Goal: Task Accomplishment & Management: Use online tool/utility

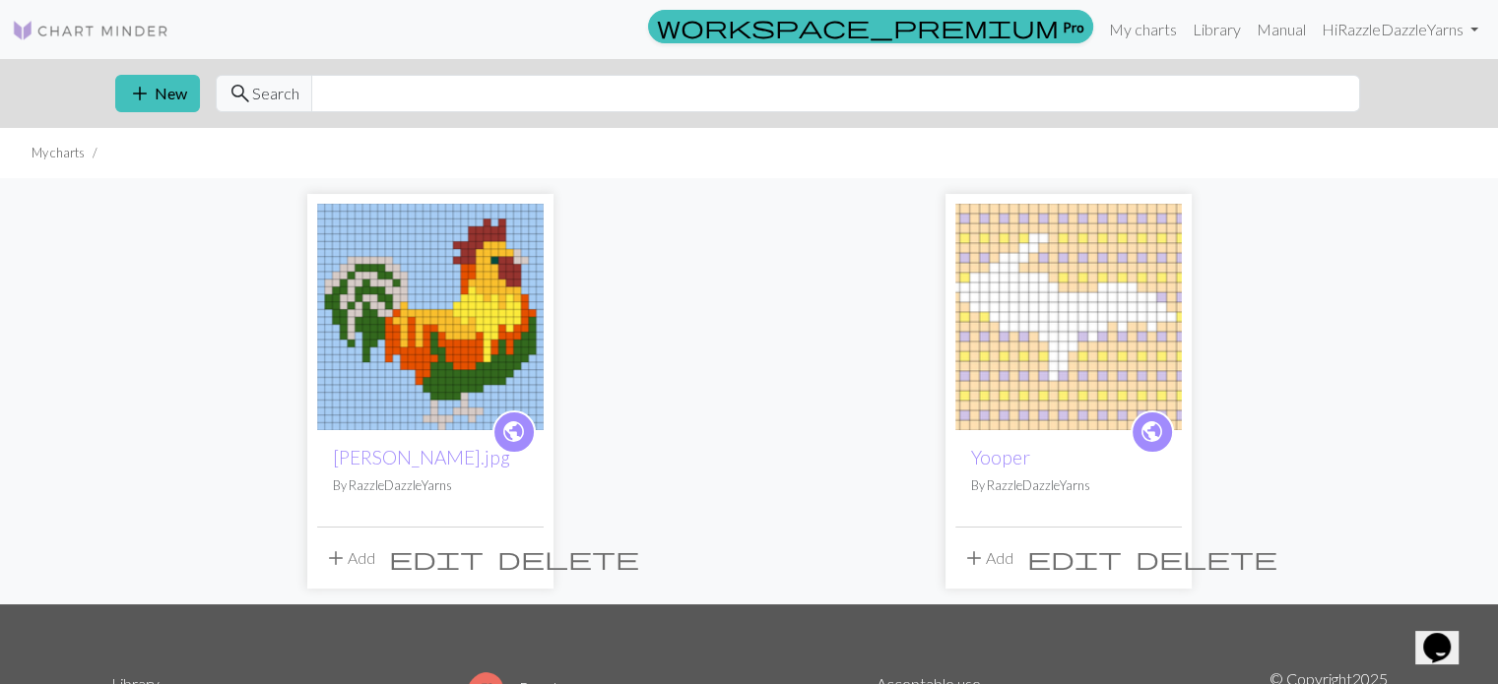
click at [453, 340] on img at bounding box center [430, 317] width 226 height 226
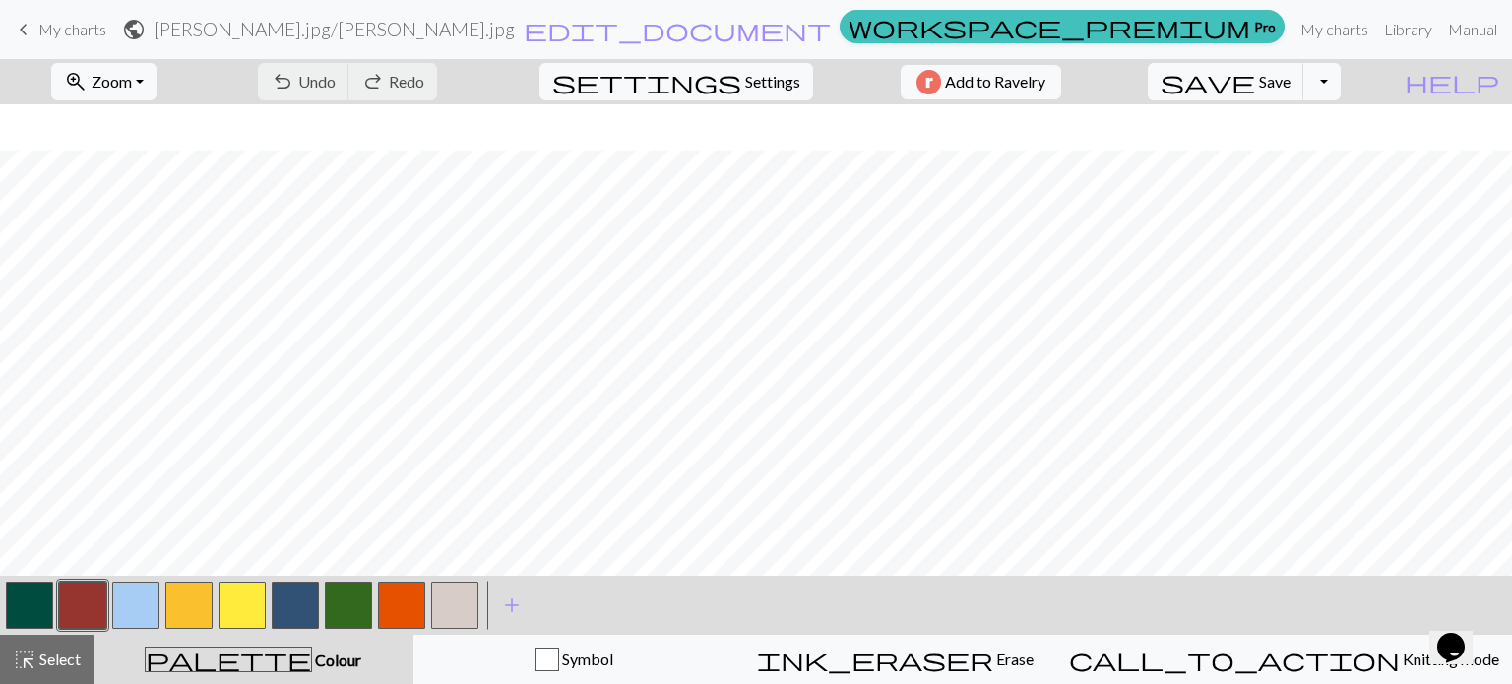
scroll to position [256, 0]
click at [138, 608] on button "button" at bounding box center [135, 605] width 47 height 47
click at [348, 609] on button "button" at bounding box center [348, 605] width 47 height 47
click at [146, 596] on button "button" at bounding box center [135, 605] width 47 height 47
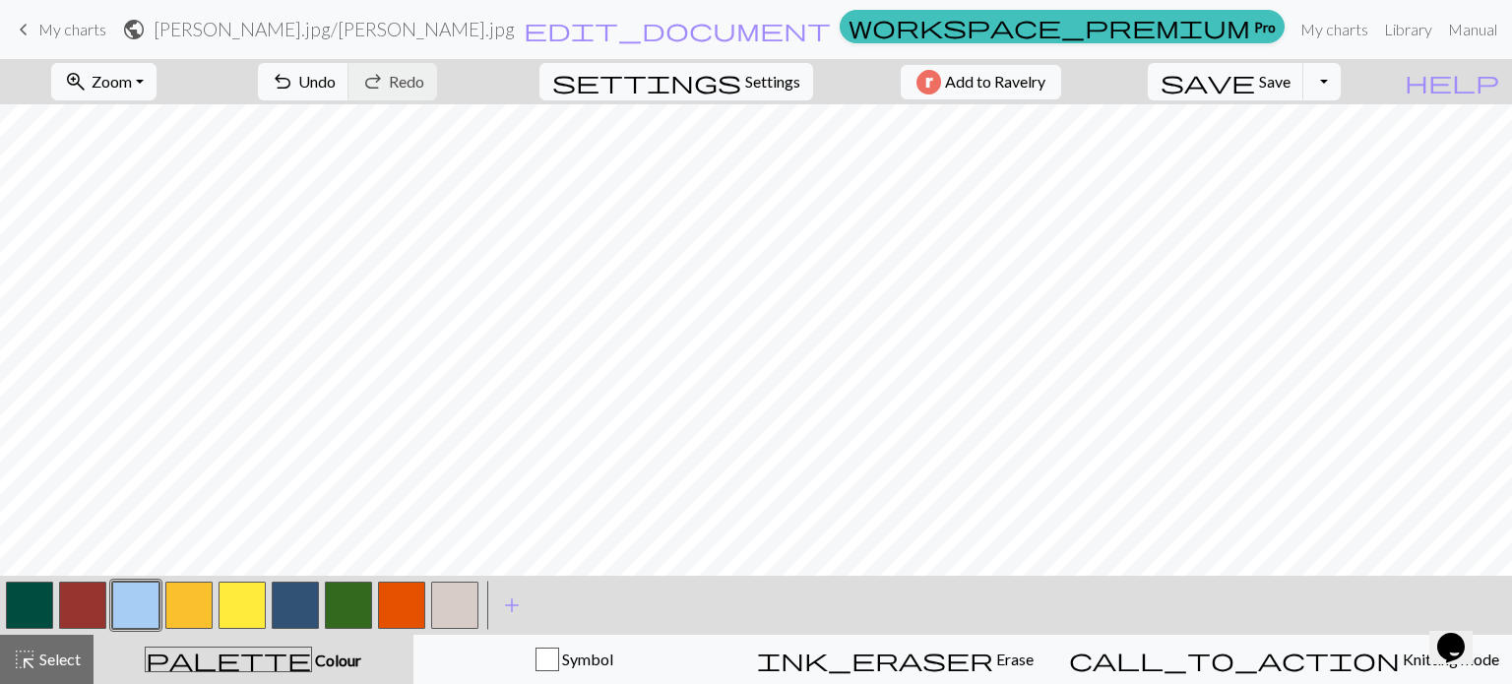
click at [246, 595] on button "button" at bounding box center [242, 605] width 47 height 47
click at [144, 602] on button "button" at bounding box center [135, 605] width 47 height 47
click at [281, 610] on button "button" at bounding box center [295, 605] width 47 height 47
click at [181, 602] on button "button" at bounding box center [188, 605] width 47 height 47
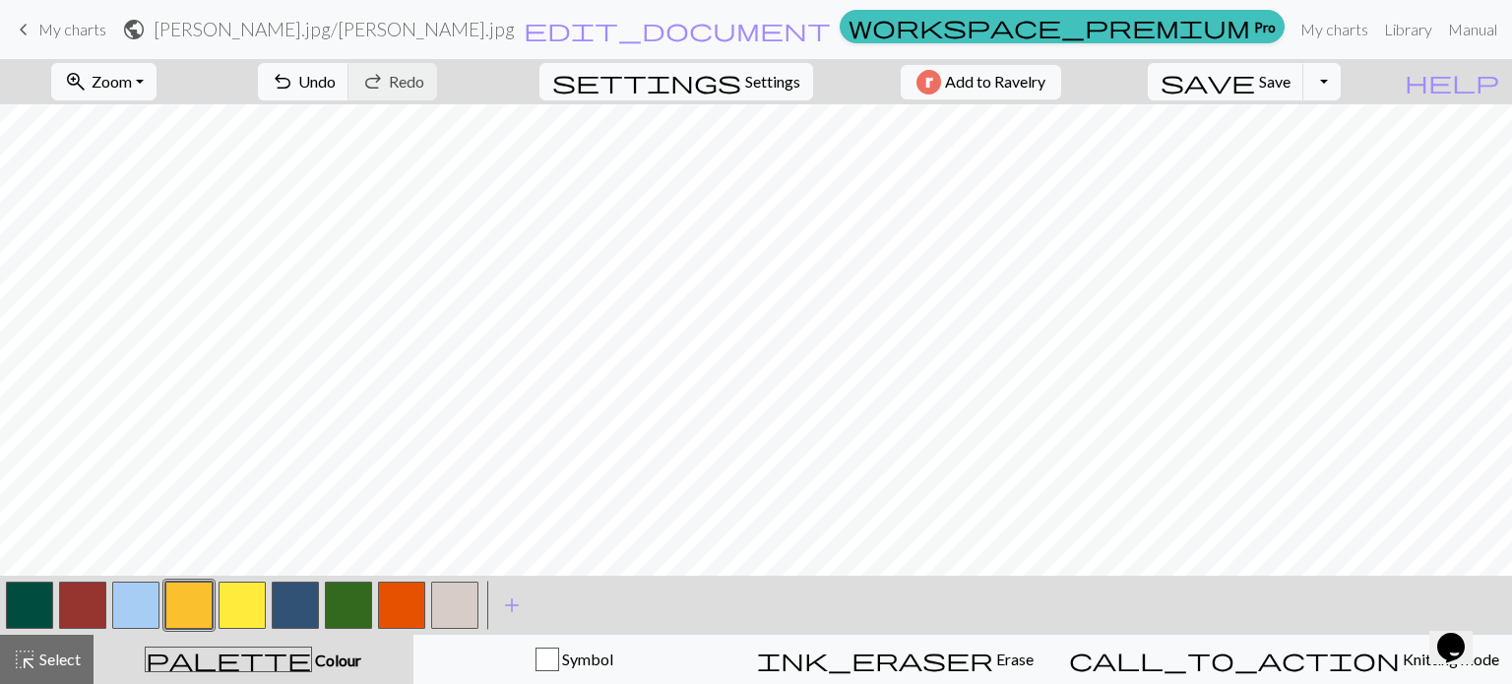
click at [410, 597] on button "button" at bounding box center [401, 605] width 47 height 47
click at [365, 595] on button "button" at bounding box center [348, 605] width 47 height 47
click at [134, 613] on button "button" at bounding box center [135, 605] width 47 height 47
click at [974, 480] on div "zoom_in Zoom Zoom Fit all Fit width Fit height 50% 100% 150% 200% undo Undo Und…" at bounding box center [756, 371] width 1512 height 625
click at [349, 613] on button "button" at bounding box center [348, 605] width 47 height 47
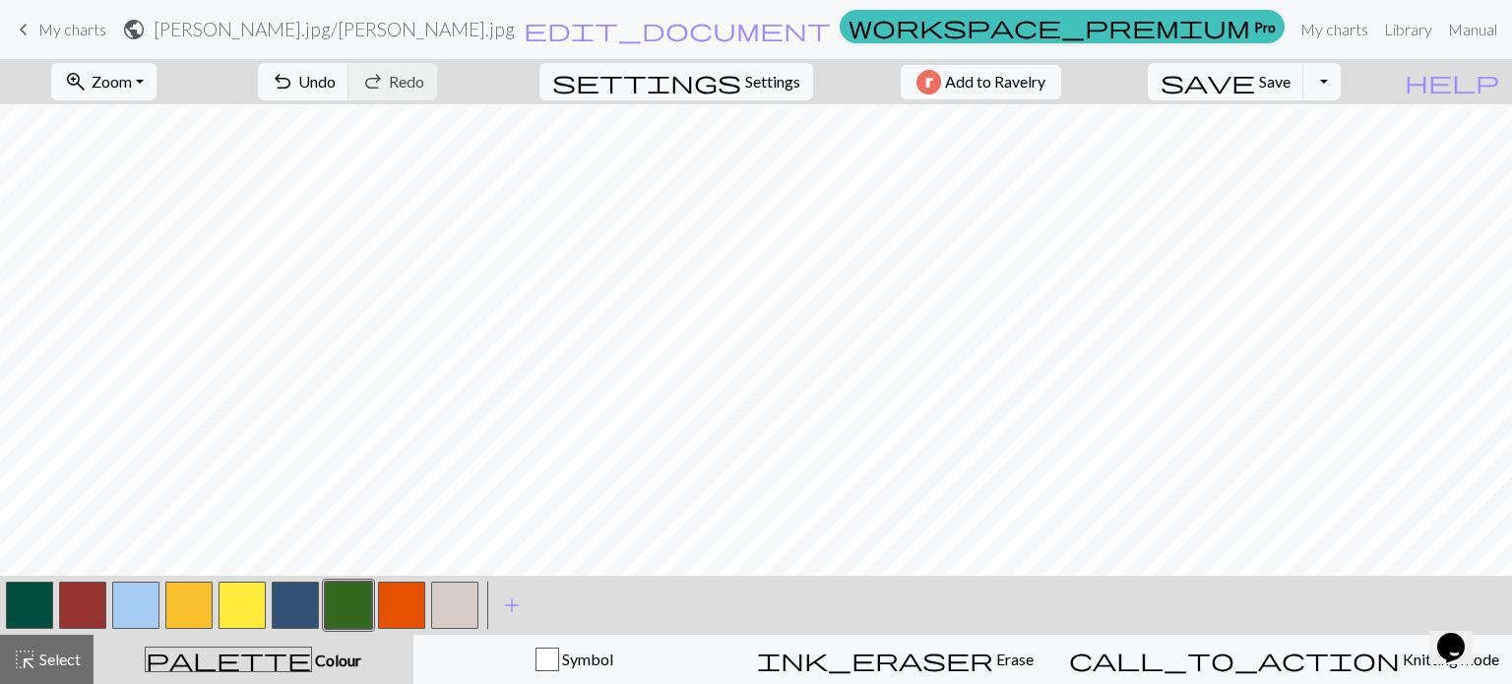
click at [253, 609] on button "button" at bounding box center [242, 605] width 47 height 47
click at [984, 342] on div "zoom_in Zoom Zoom Fit all Fit width Fit height 50% 100% 150% 200% undo Undo Und…" at bounding box center [756, 371] width 1512 height 625
click at [979, 322] on div "zoom_in Zoom Zoom Fit all Fit width Fit height 50% 100% 150% 200% undo Undo Und…" at bounding box center [756, 371] width 1512 height 625
click at [140, 606] on button "button" at bounding box center [135, 605] width 47 height 47
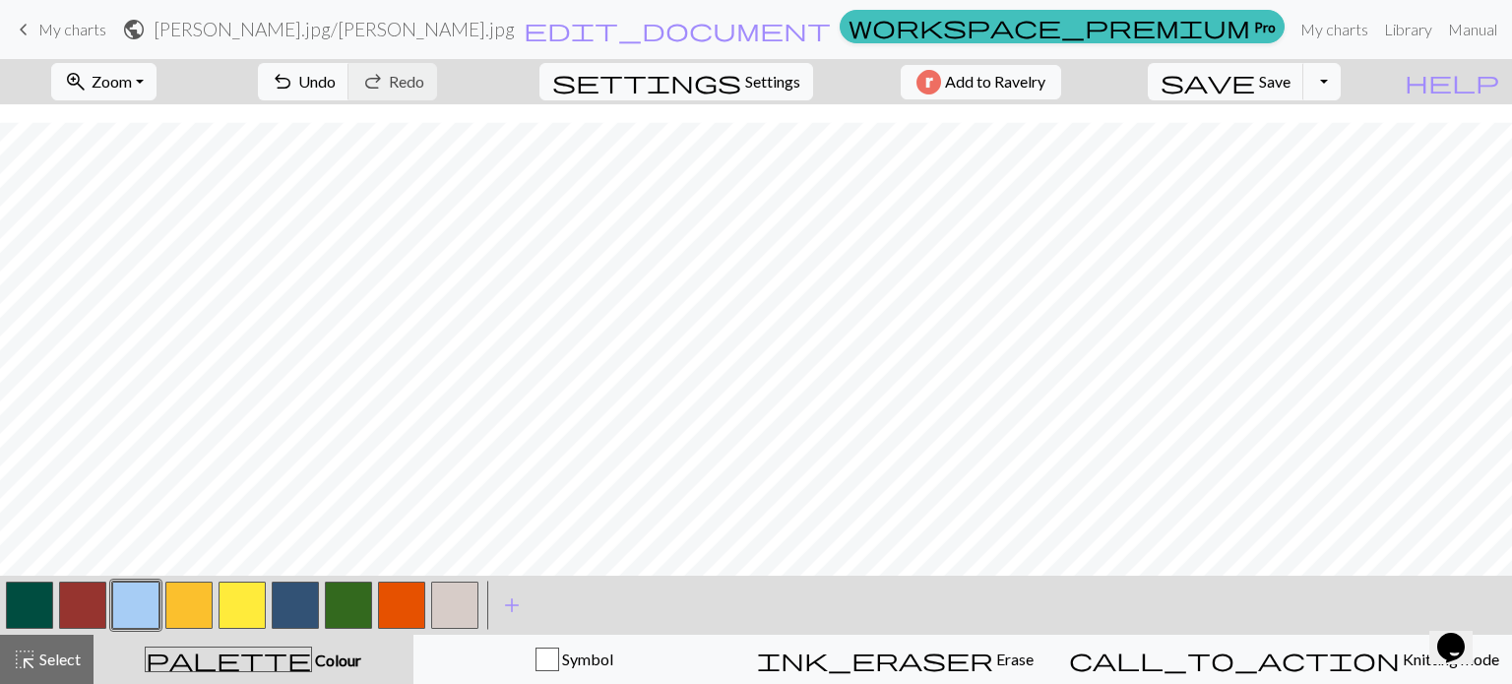
scroll to position [256, 0]
click at [345, 610] on button "button" at bounding box center [348, 605] width 47 height 47
click at [238, 605] on button "button" at bounding box center [242, 605] width 47 height 47
click at [138, 597] on button "button" at bounding box center [135, 605] width 47 height 47
click at [235, 594] on button "button" at bounding box center [242, 605] width 47 height 47
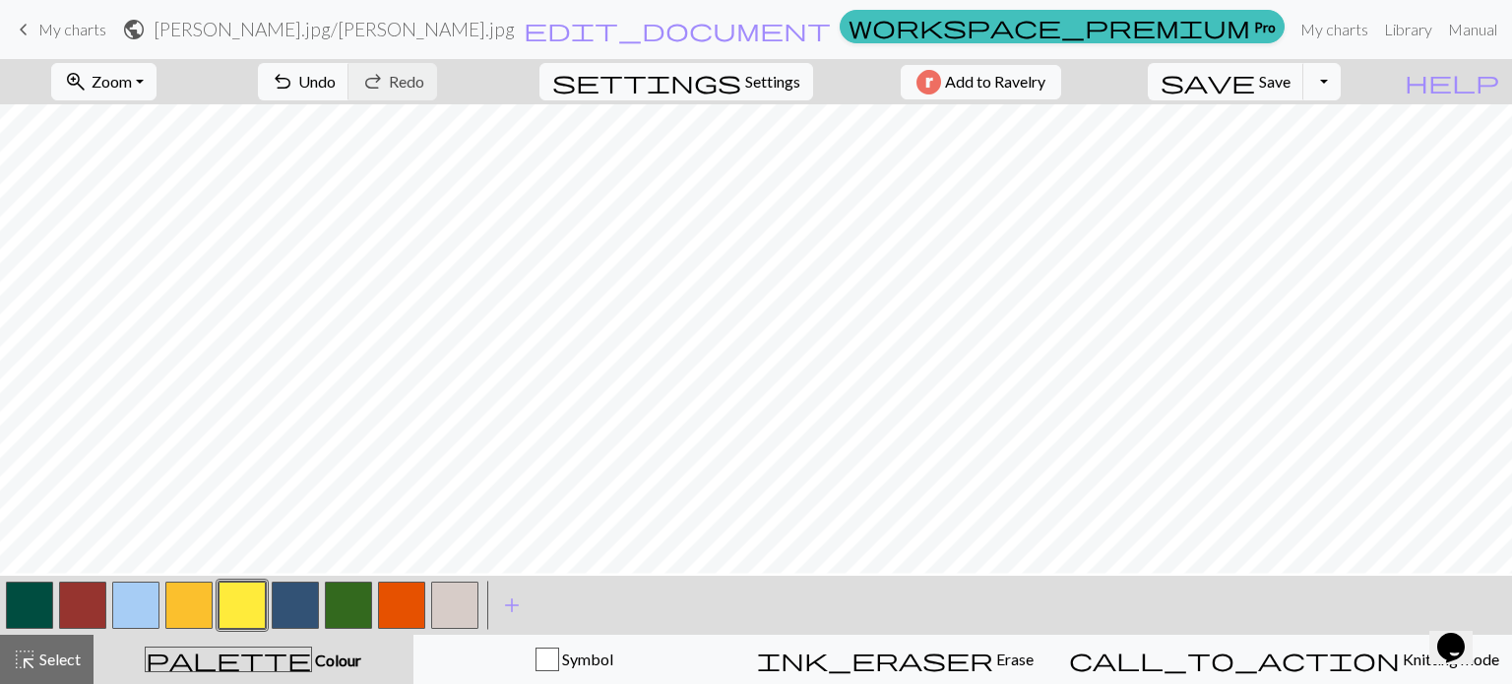
scroll to position [163, 0]
click at [133, 606] on button "button" at bounding box center [135, 605] width 47 height 47
click at [188, 606] on button "button" at bounding box center [188, 605] width 47 height 47
click at [142, 607] on button "button" at bounding box center [135, 605] width 47 height 47
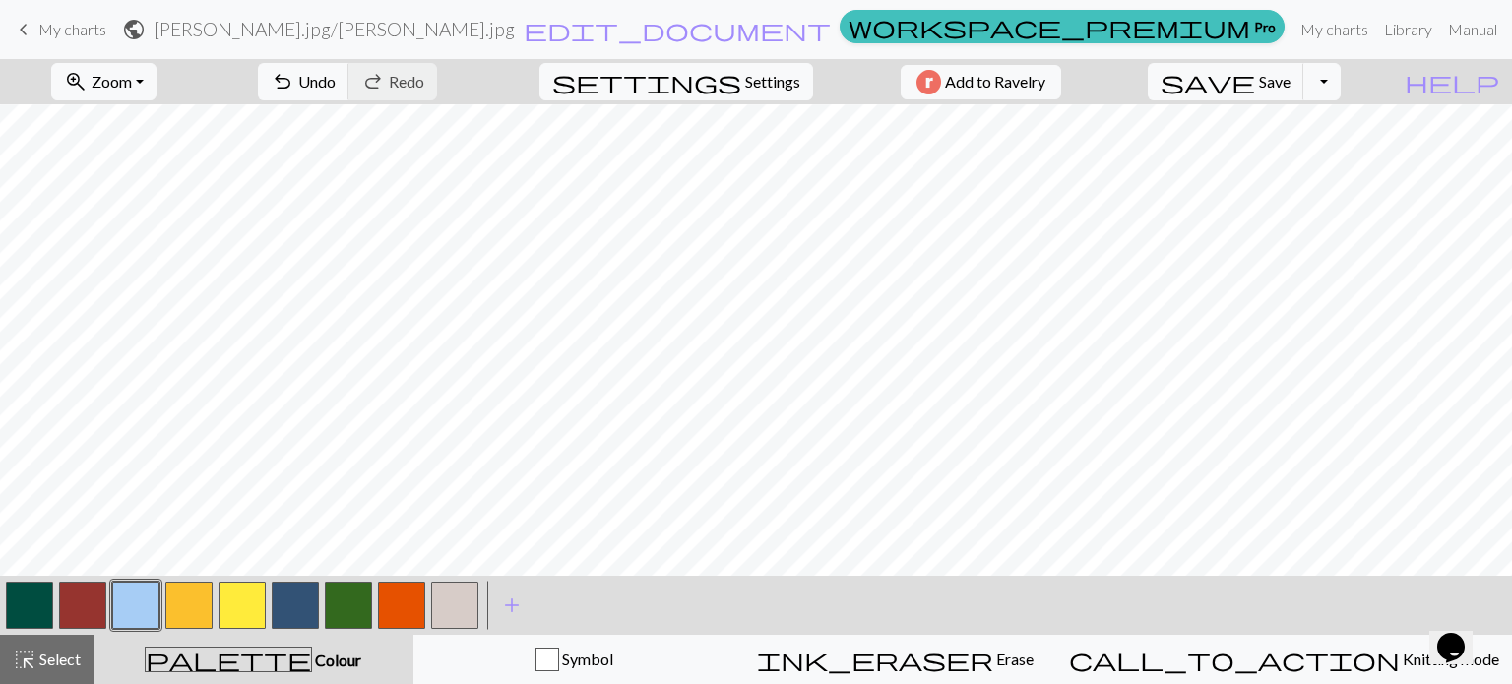
click at [83, 605] on button "button" at bounding box center [82, 605] width 47 height 47
click at [125, 589] on button "button" at bounding box center [135, 605] width 47 height 47
click at [196, 595] on button "button" at bounding box center [188, 605] width 47 height 47
click at [291, 601] on button "button" at bounding box center [295, 605] width 47 height 47
click at [926, 205] on div "zoom_in Zoom Zoom Fit all Fit width Fit height 50% 100% 150% 200% undo Undo Und…" at bounding box center [756, 371] width 1512 height 625
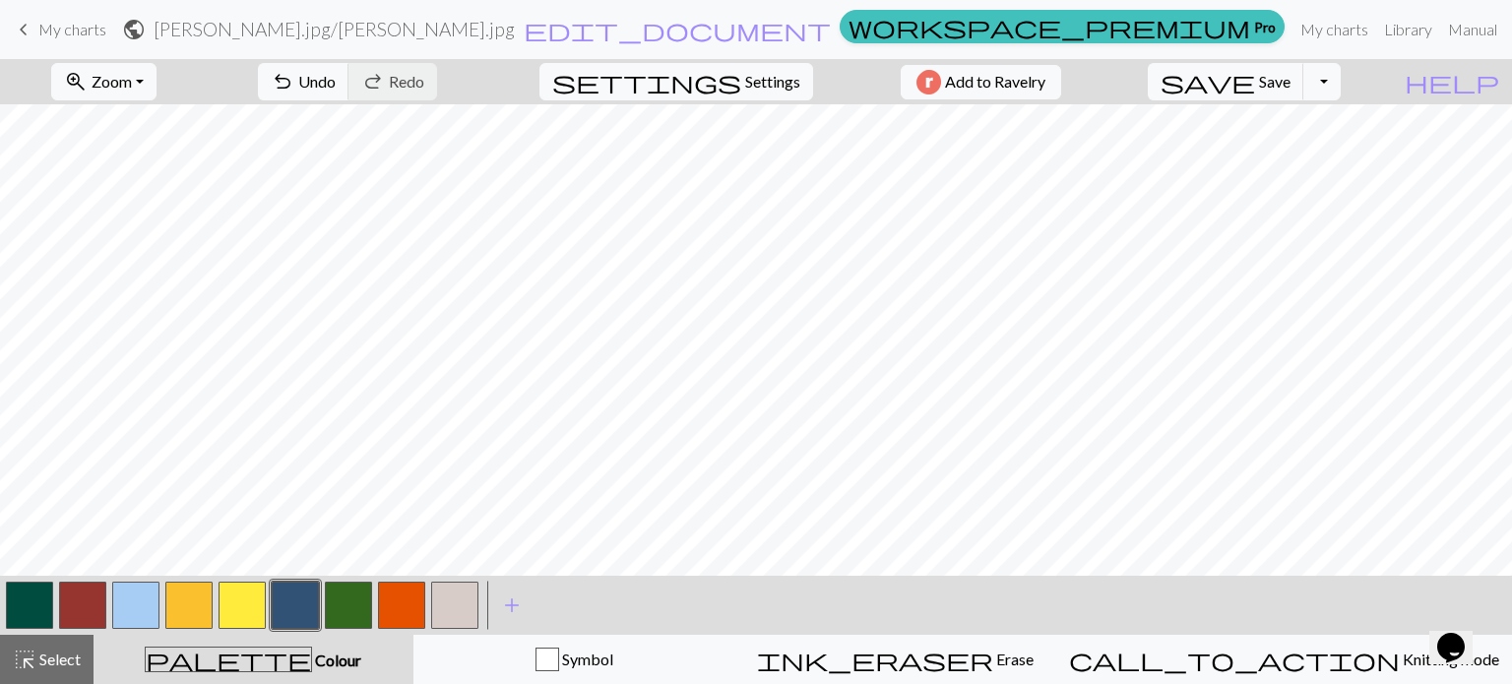
click at [138, 609] on button "button" at bounding box center [135, 605] width 47 height 47
click at [236, 596] on button "button" at bounding box center [242, 605] width 47 height 47
click at [130, 606] on button "button" at bounding box center [135, 605] width 47 height 47
click at [415, 597] on button "button" at bounding box center [401, 605] width 47 height 47
click at [129, 598] on button "button" at bounding box center [135, 605] width 47 height 47
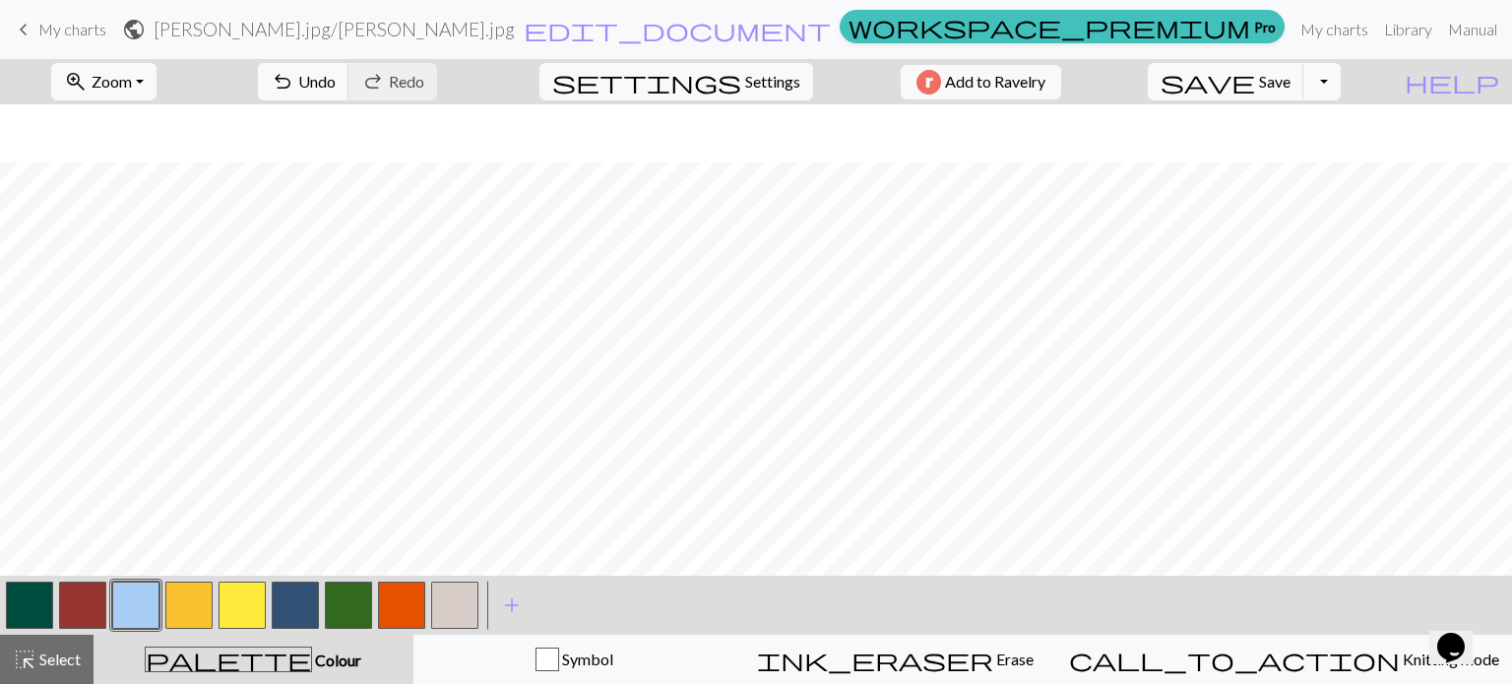
scroll to position [256, 0]
click at [354, 609] on button "button" at bounding box center [348, 605] width 47 height 47
click at [138, 606] on button "button" at bounding box center [135, 605] width 47 height 47
click at [357, 602] on button "button" at bounding box center [348, 605] width 47 height 47
click at [138, 610] on button "button" at bounding box center [135, 605] width 47 height 47
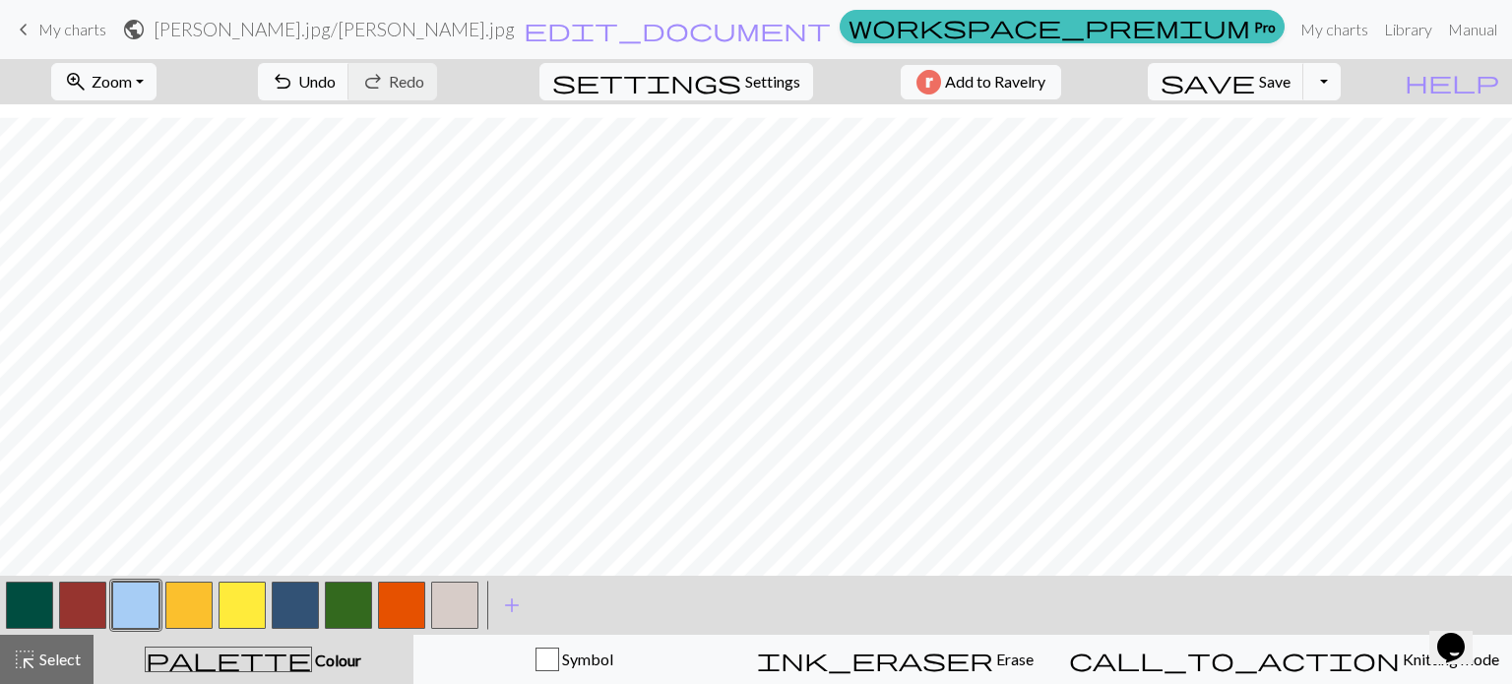
click at [389, 593] on button "button" at bounding box center [401, 605] width 47 height 47
click at [130, 609] on button "button" at bounding box center [135, 605] width 47 height 47
click at [244, 594] on button "button" at bounding box center [242, 605] width 47 height 47
click at [937, 199] on div "zoom_in Zoom Zoom Fit all Fit width Fit height 50% 100% 150% 200% undo Undo Und…" at bounding box center [756, 371] width 1512 height 625
click at [138, 584] on button "button" at bounding box center [135, 605] width 47 height 47
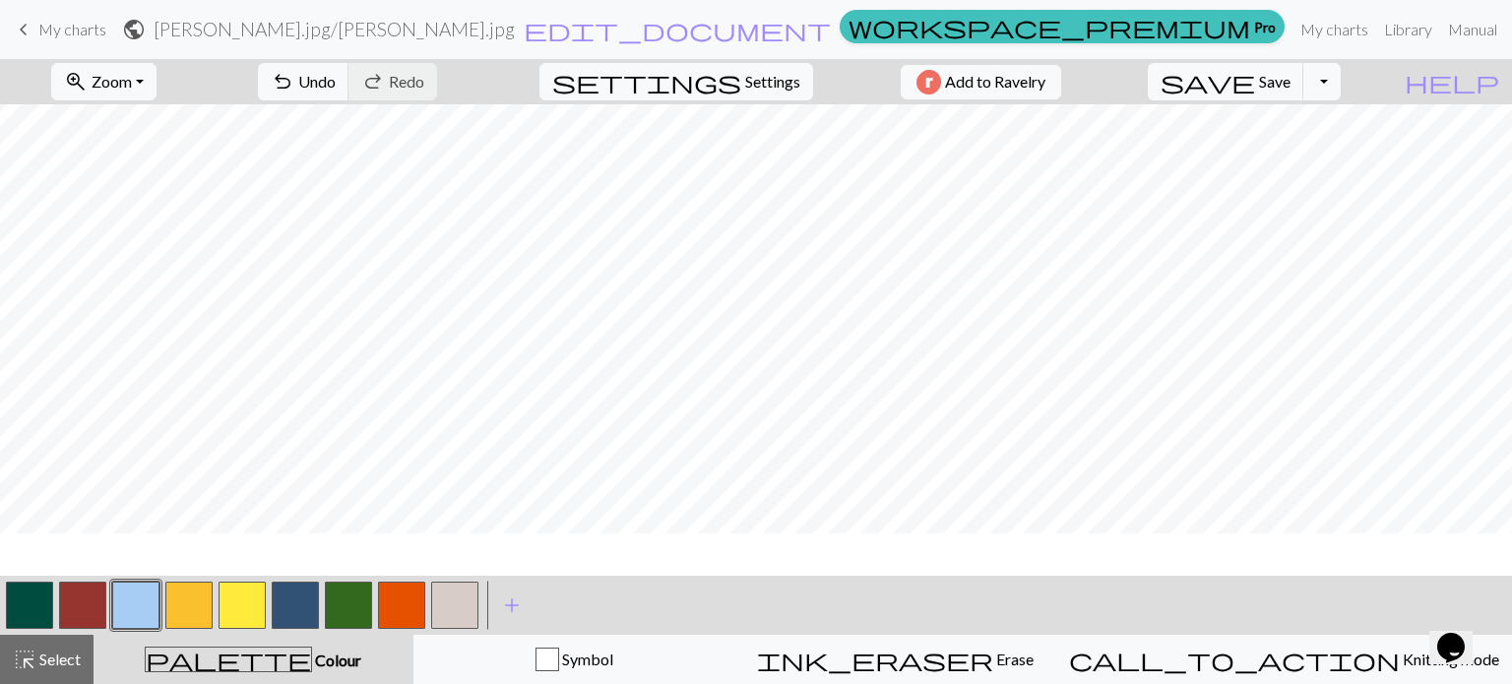
scroll to position [0, 0]
click at [71, 594] on button "button" at bounding box center [82, 605] width 47 height 47
click at [126, 603] on button "button" at bounding box center [135, 605] width 47 height 47
click at [199, 613] on button "button" at bounding box center [188, 605] width 47 height 47
click at [123, 617] on button "button" at bounding box center [135, 605] width 47 height 47
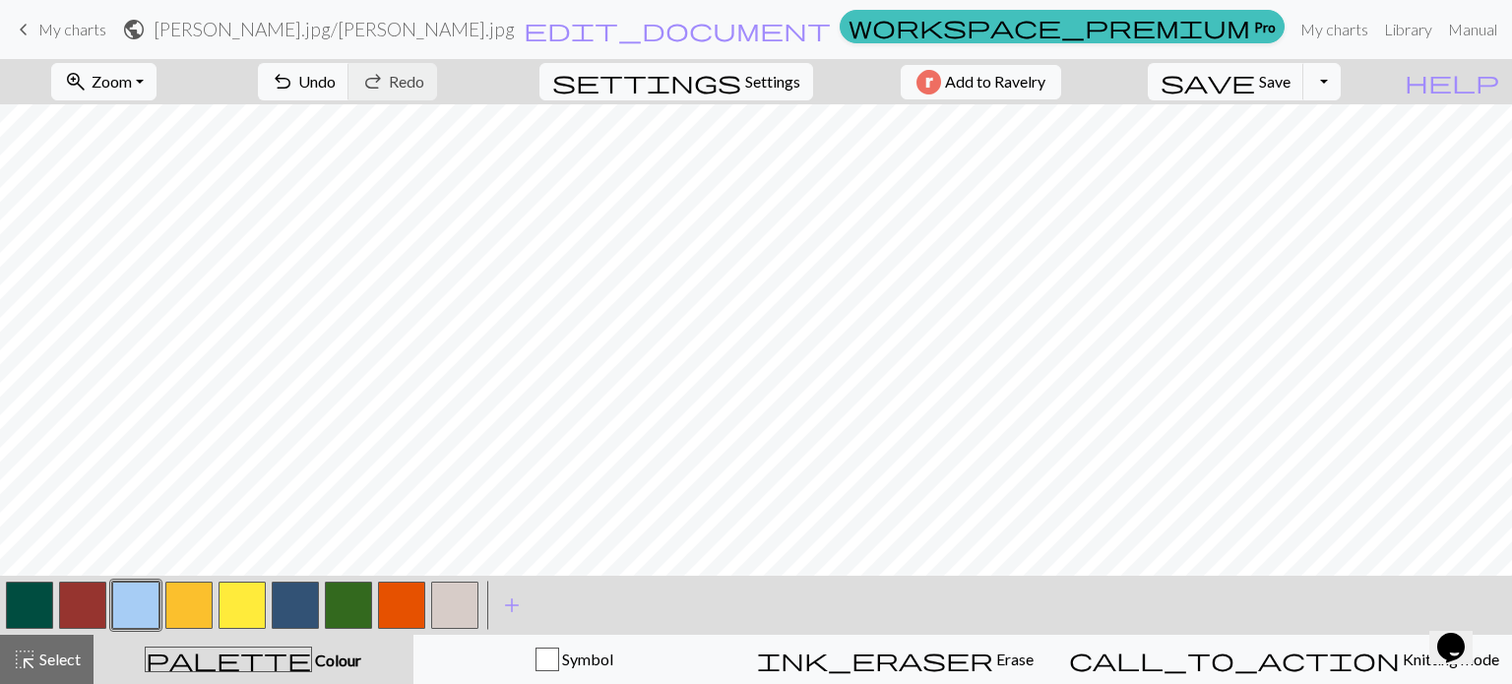
click at [91, 603] on button "button" at bounding box center [82, 605] width 47 height 47
click at [151, 586] on button "button" at bounding box center [135, 605] width 47 height 47
click at [191, 591] on button "button" at bounding box center [188, 605] width 47 height 47
click at [80, 605] on button "button" at bounding box center [82, 605] width 47 height 47
click at [149, 594] on button "button" at bounding box center [135, 605] width 47 height 47
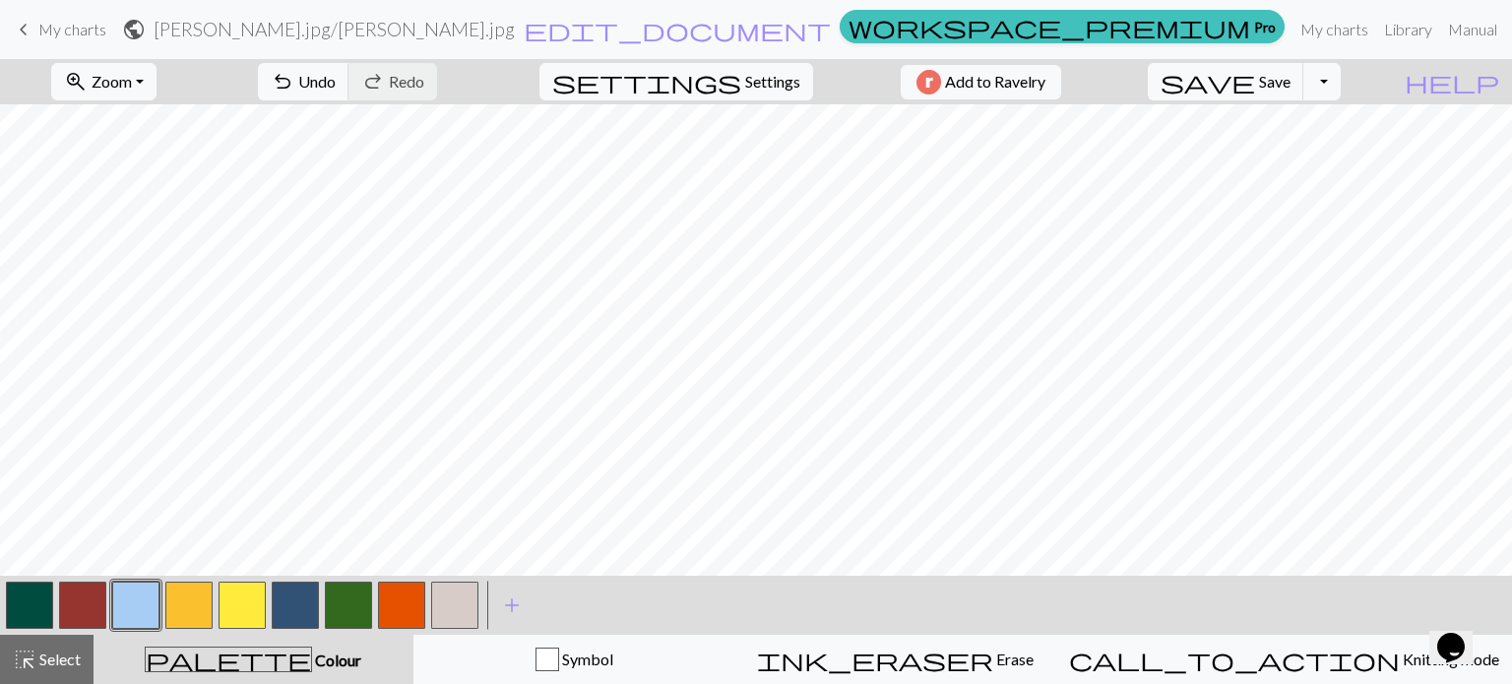
click at [240, 608] on button "button" at bounding box center [242, 605] width 47 height 47
click at [150, 594] on button "button" at bounding box center [135, 605] width 47 height 47
click at [81, 609] on button "button" at bounding box center [82, 605] width 47 height 47
click at [149, 613] on button "button" at bounding box center [135, 605] width 47 height 47
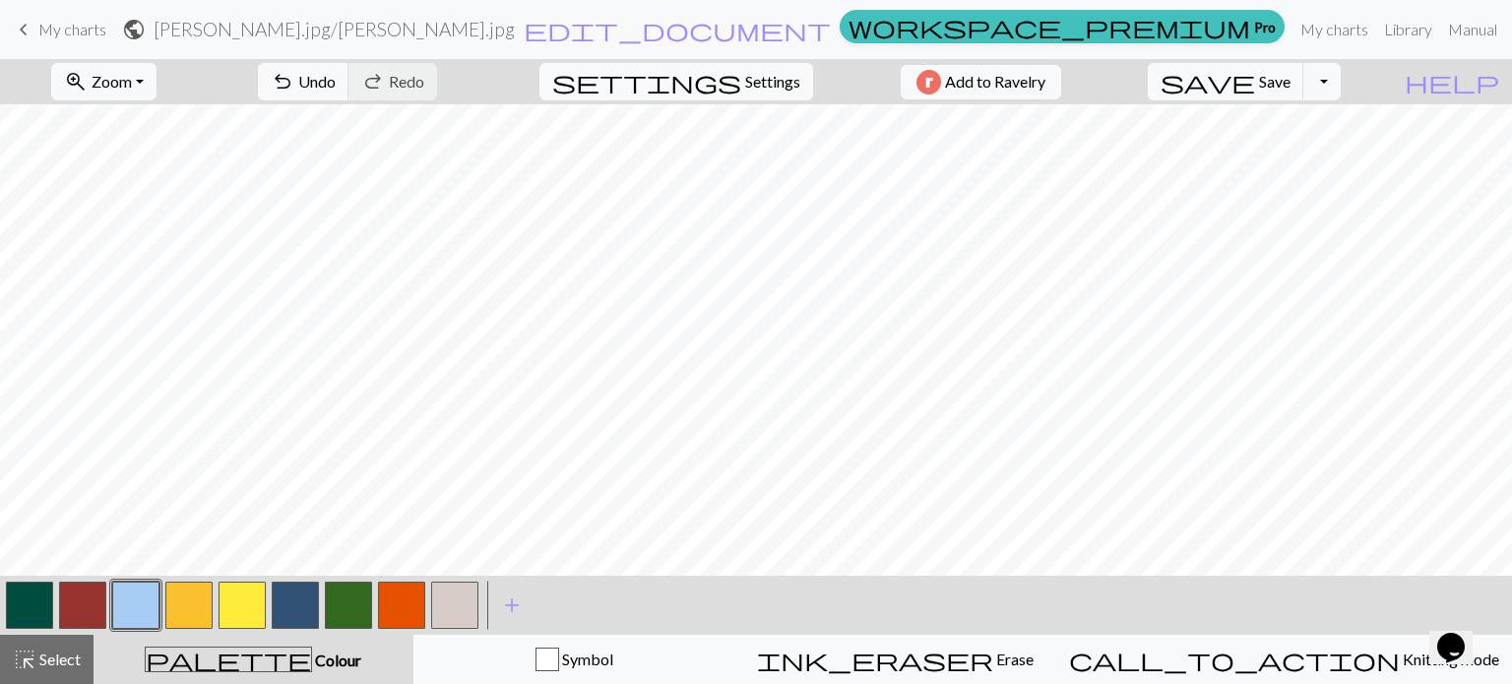
click at [198, 591] on button "button" at bounding box center [188, 605] width 47 height 47
click at [143, 606] on button "button" at bounding box center [135, 605] width 47 height 47
click at [258, 597] on button "button" at bounding box center [242, 605] width 47 height 47
click at [141, 599] on button "button" at bounding box center [135, 605] width 47 height 47
click at [347, 605] on button "button" at bounding box center [348, 605] width 47 height 47
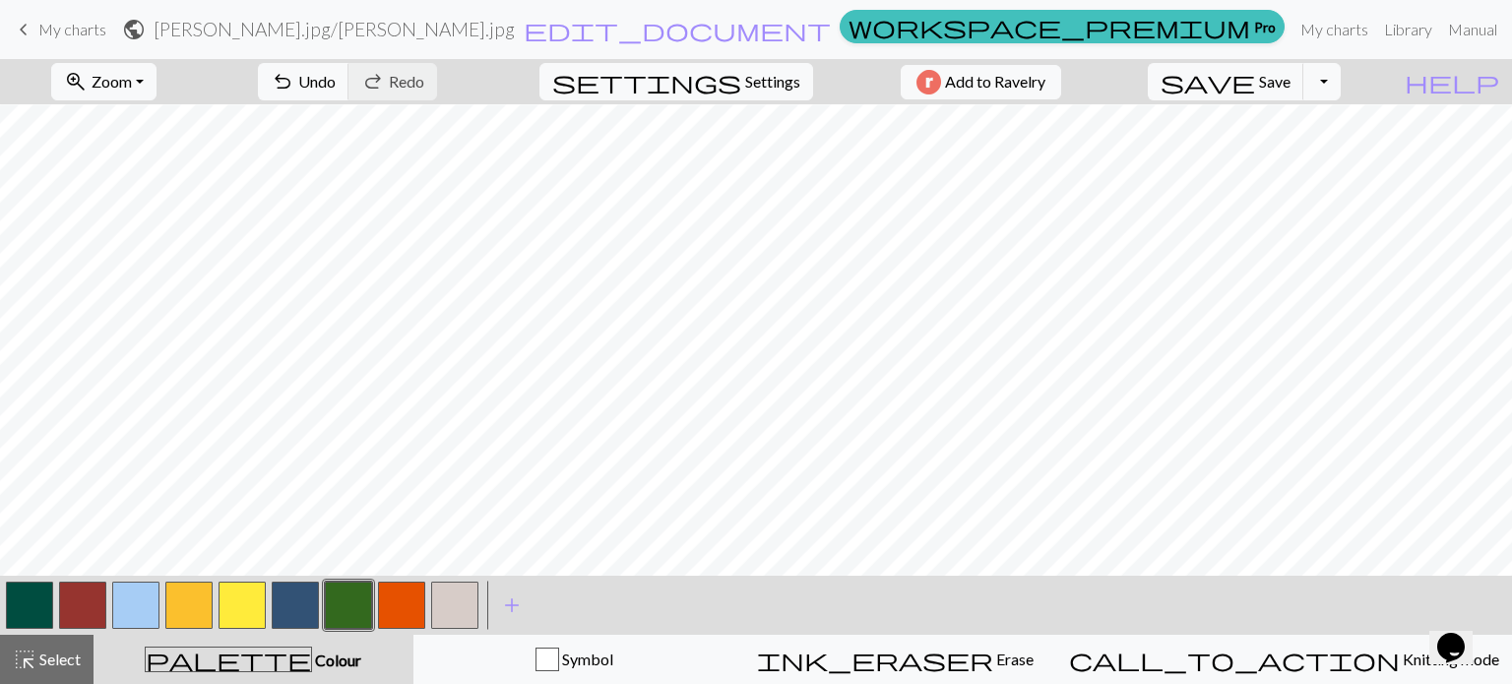
click at [144, 604] on button "button" at bounding box center [135, 605] width 47 height 47
click at [398, 614] on button "button" at bounding box center [401, 605] width 47 height 47
click at [352, 600] on button "button" at bounding box center [348, 605] width 47 height 47
click at [121, 604] on button "button" at bounding box center [135, 605] width 47 height 47
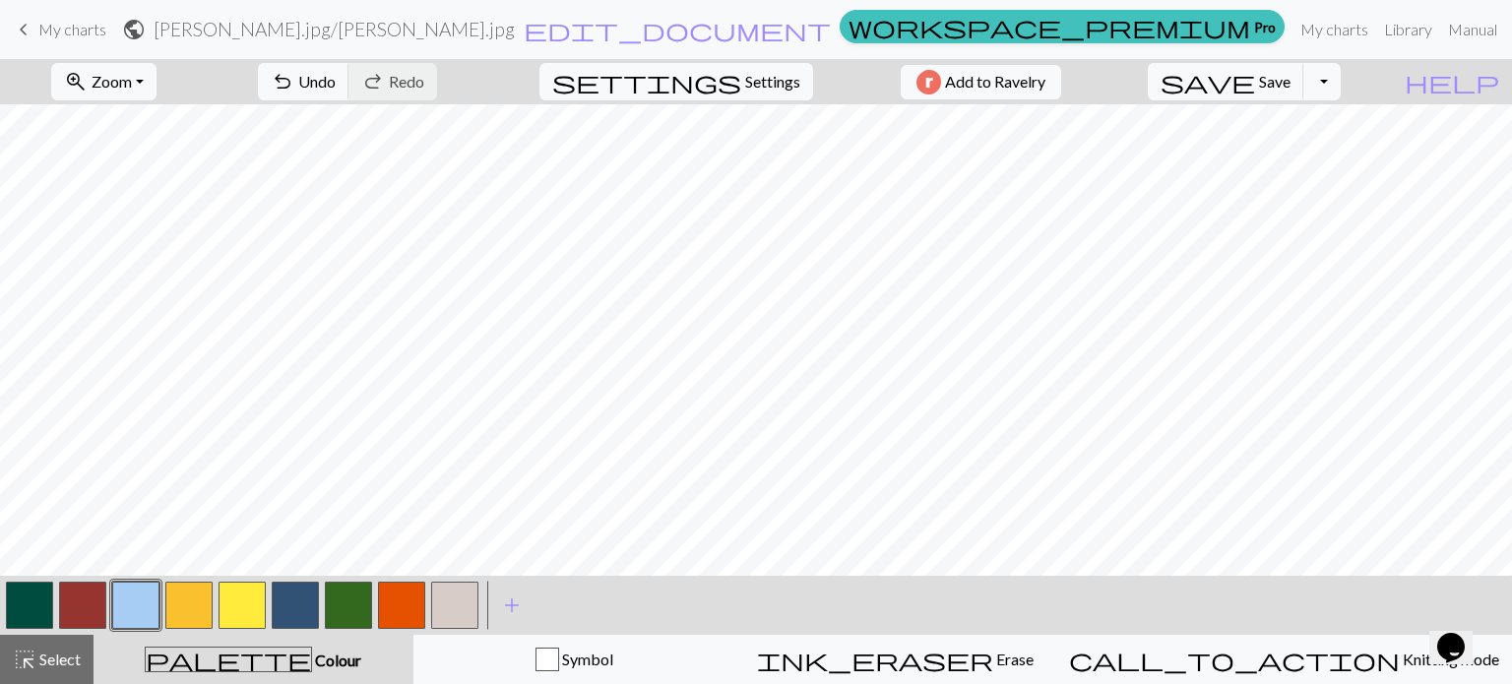
click at [130, 598] on button "button" at bounding box center [135, 605] width 47 height 47
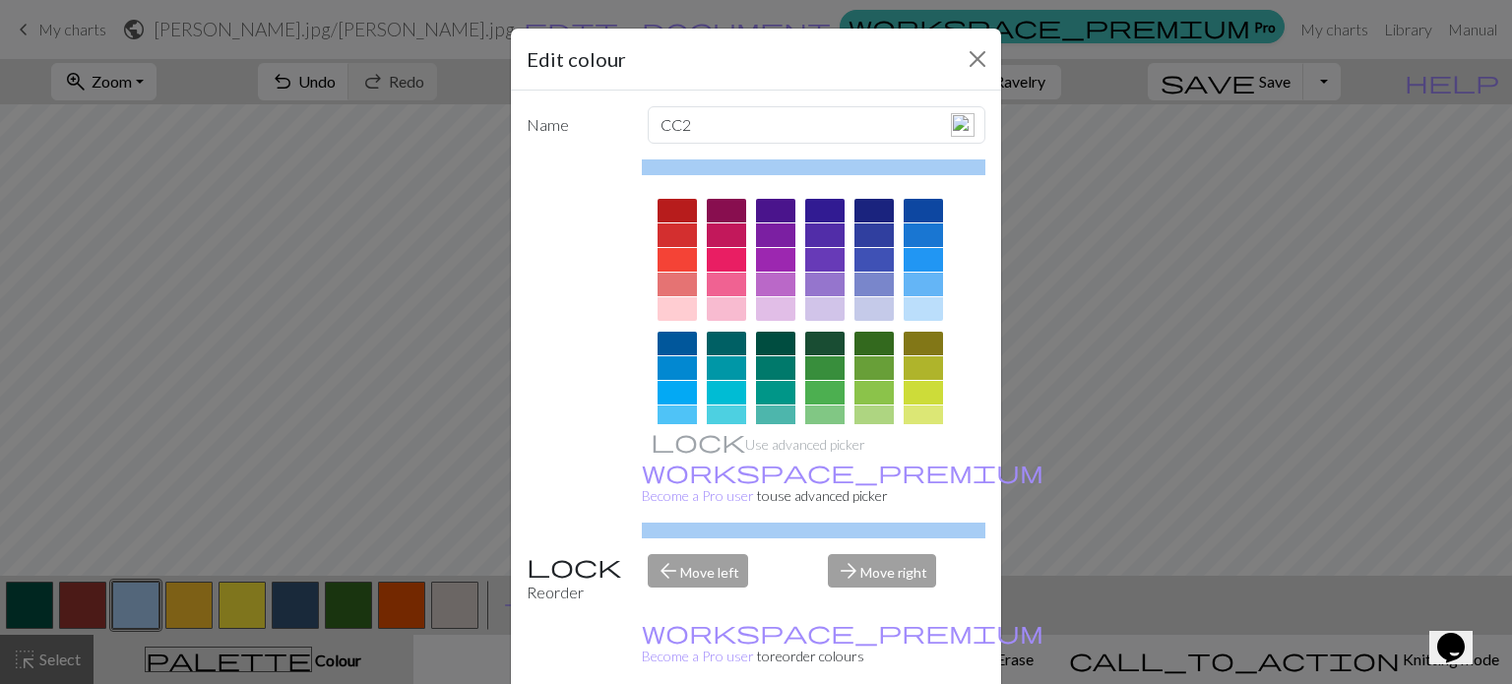
click at [1192, 188] on div "Edit colour Name CC2 Use advanced picker workspace_premium Become a Pro user to…" at bounding box center [756, 342] width 1512 height 684
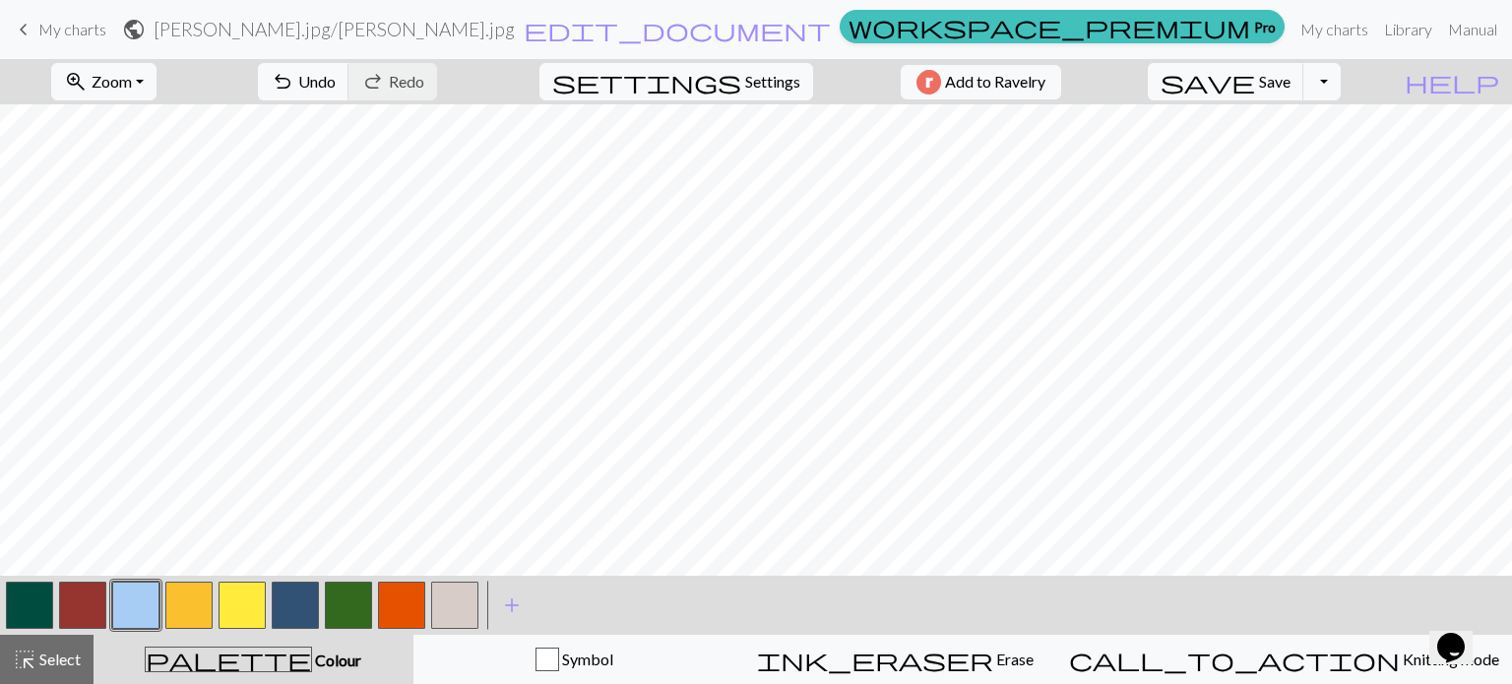
click at [67, 597] on button "button" at bounding box center [82, 605] width 47 height 47
click at [144, 604] on button "button" at bounding box center [135, 605] width 47 height 47
click at [79, 594] on button "button" at bounding box center [82, 605] width 47 height 47
click at [197, 606] on button "button" at bounding box center [188, 605] width 47 height 47
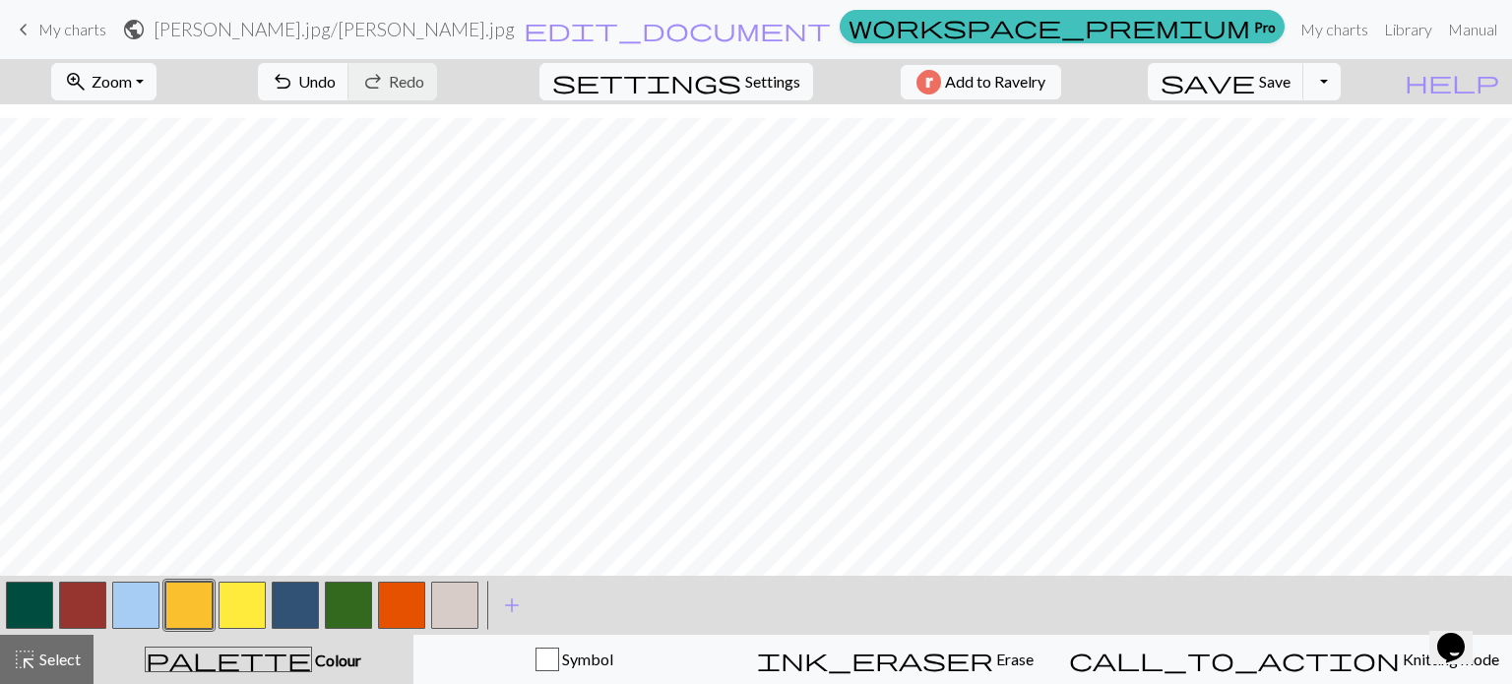
click at [250, 624] on button "button" at bounding box center [242, 605] width 47 height 47
click at [352, 615] on button "button" at bounding box center [348, 605] width 47 height 47
click at [153, 598] on button "button" at bounding box center [135, 605] width 47 height 47
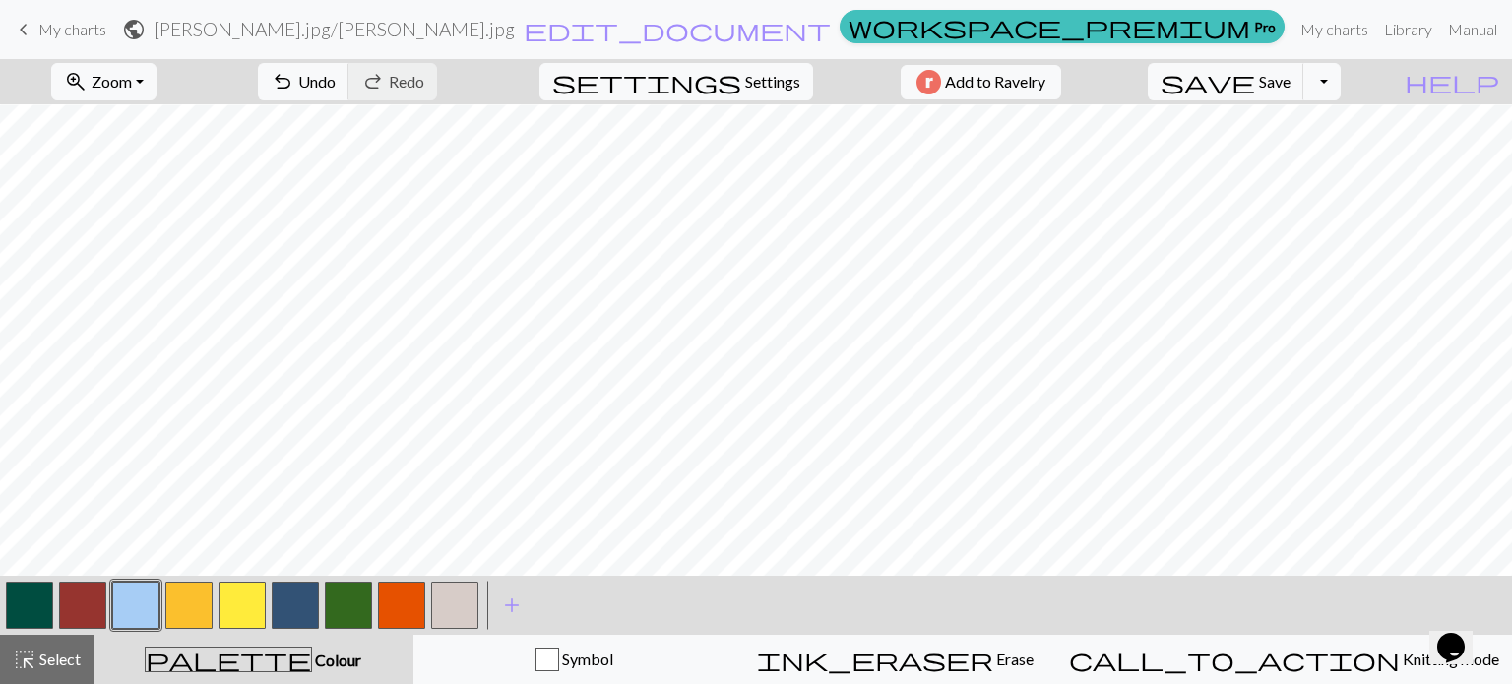
click at [358, 609] on button "button" at bounding box center [348, 605] width 47 height 47
click at [128, 602] on button "button" at bounding box center [135, 605] width 47 height 47
click at [418, 606] on button "button" at bounding box center [401, 605] width 47 height 47
click at [131, 602] on button "button" at bounding box center [135, 605] width 47 height 47
click at [205, 596] on button "button" at bounding box center [188, 605] width 47 height 47
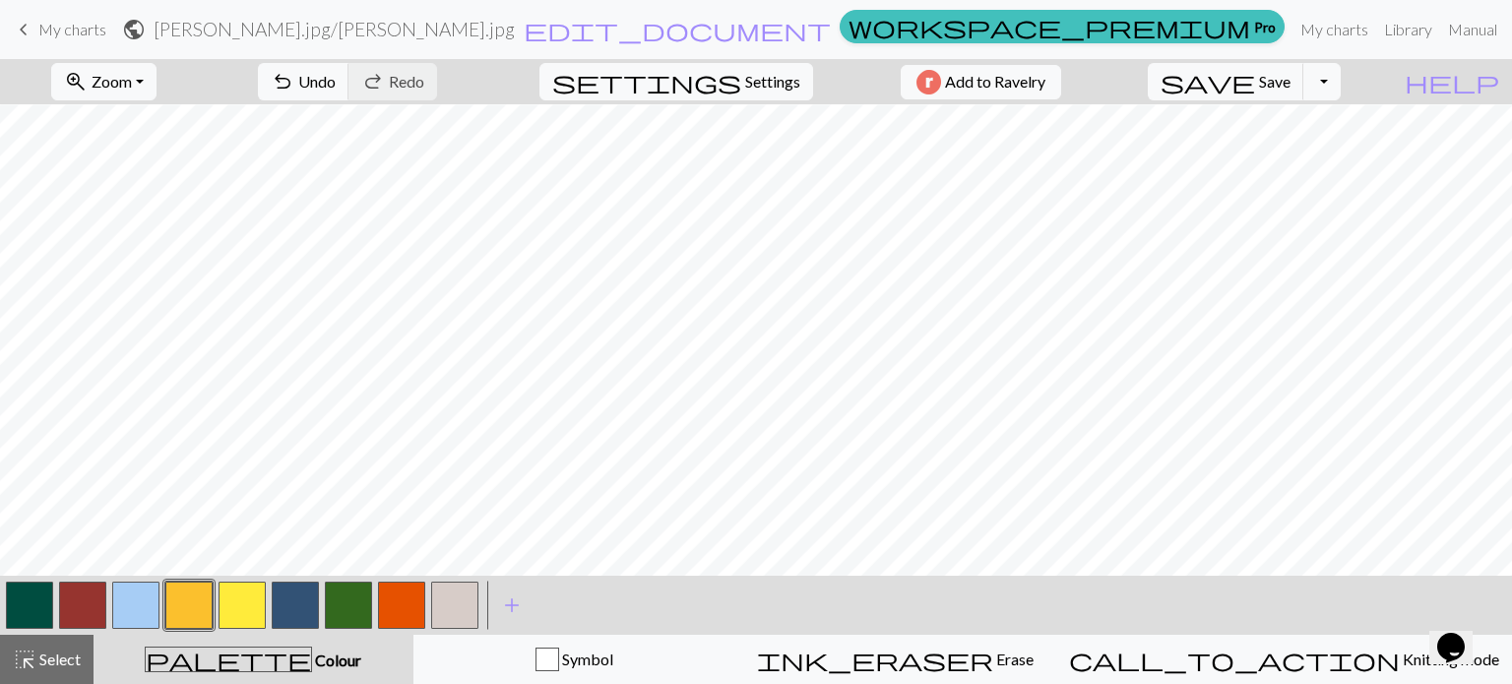
click at [134, 598] on button "button" at bounding box center [135, 605] width 47 height 47
click at [252, 600] on button "button" at bounding box center [242, 605] width 47 height 47
click at [145, 596] on button "button" at bounding box center [135, 605] width 47 height 47
click at [394, 609] on button "button" at bounding box center [401, 605] width 47 height 47
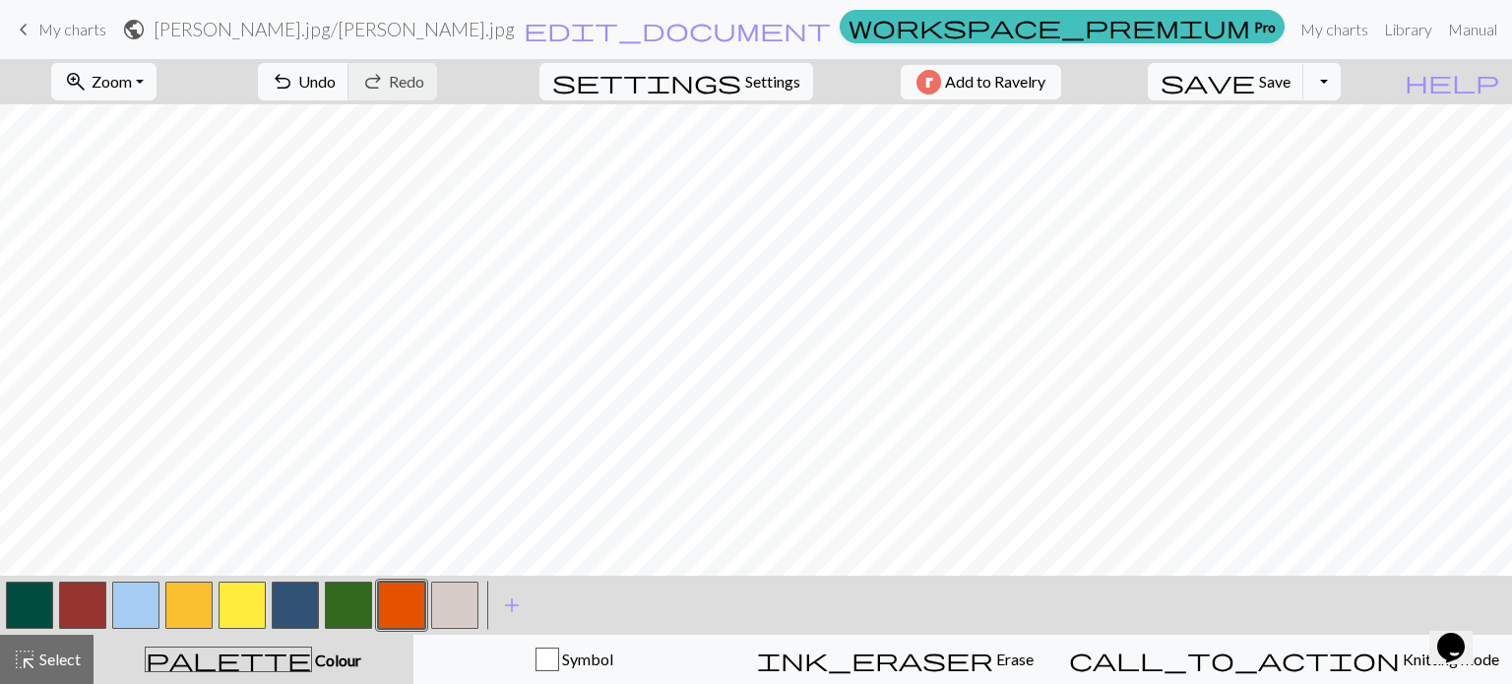
click at [249, 590] on button "button" at bounding box center [242, 605] width 47 height 47
click at [124, 593] on button "button" at bounding box center [135, 605] width 47 height 47
click at [85, 603] on button "button" at bounding box center [82, 605] width 47 height 47
click at [129, 600] on button "button" at bounding box center [135, 605] width 47 height 47
click at [103, 591] on button "button" at bounding box center [82, 605] width 47 height 47
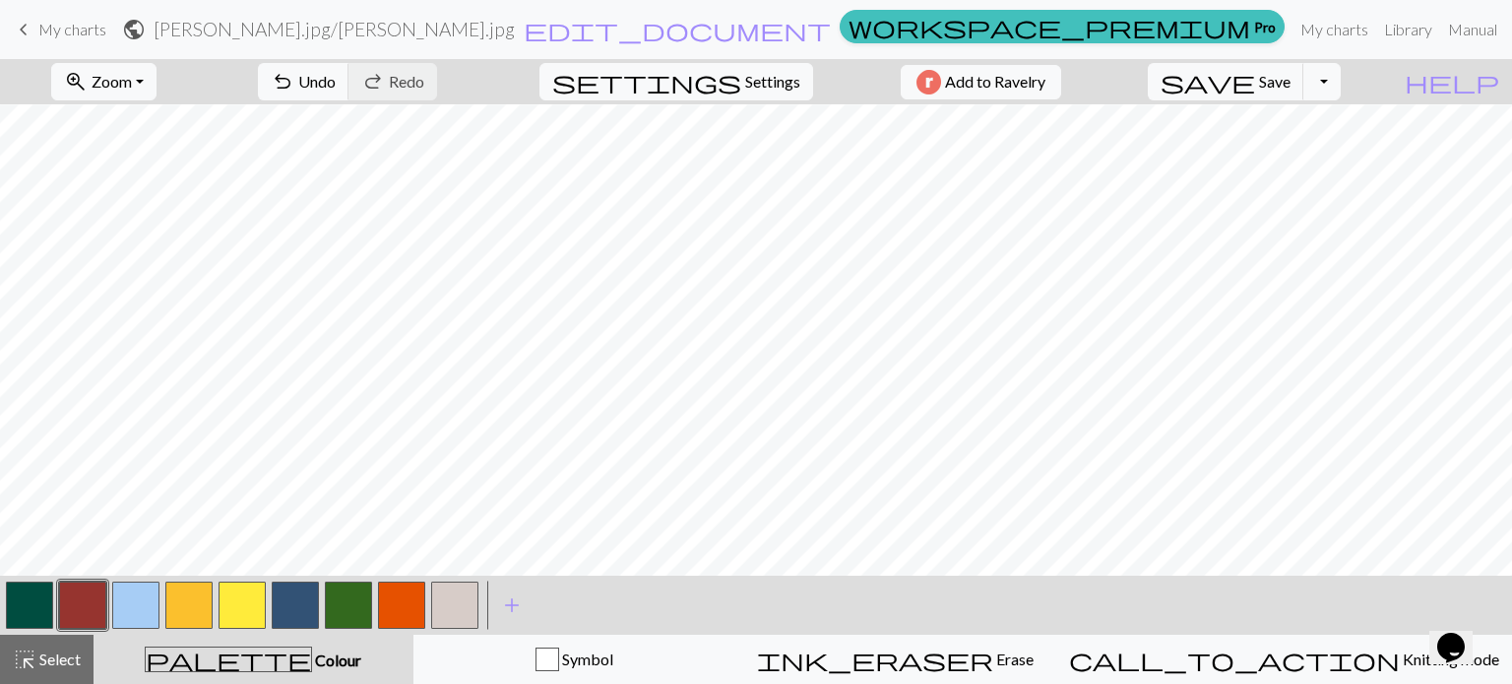
click at [131, 602] on button "button" at bounding box center [135, 605] width 47 height 47
click at [87, 600] on button "button" at bounding box center [82, 605] width 47 height 47
click at [131, 602] on button "button" at bounding box center [135, 605] width 47 height 47
click at [250, 603] on button "button" at bounding box center [242, 605] width 47 height 47
click at [134, 597] on button "button" at bounding box center [135, 605] width 47 height 47
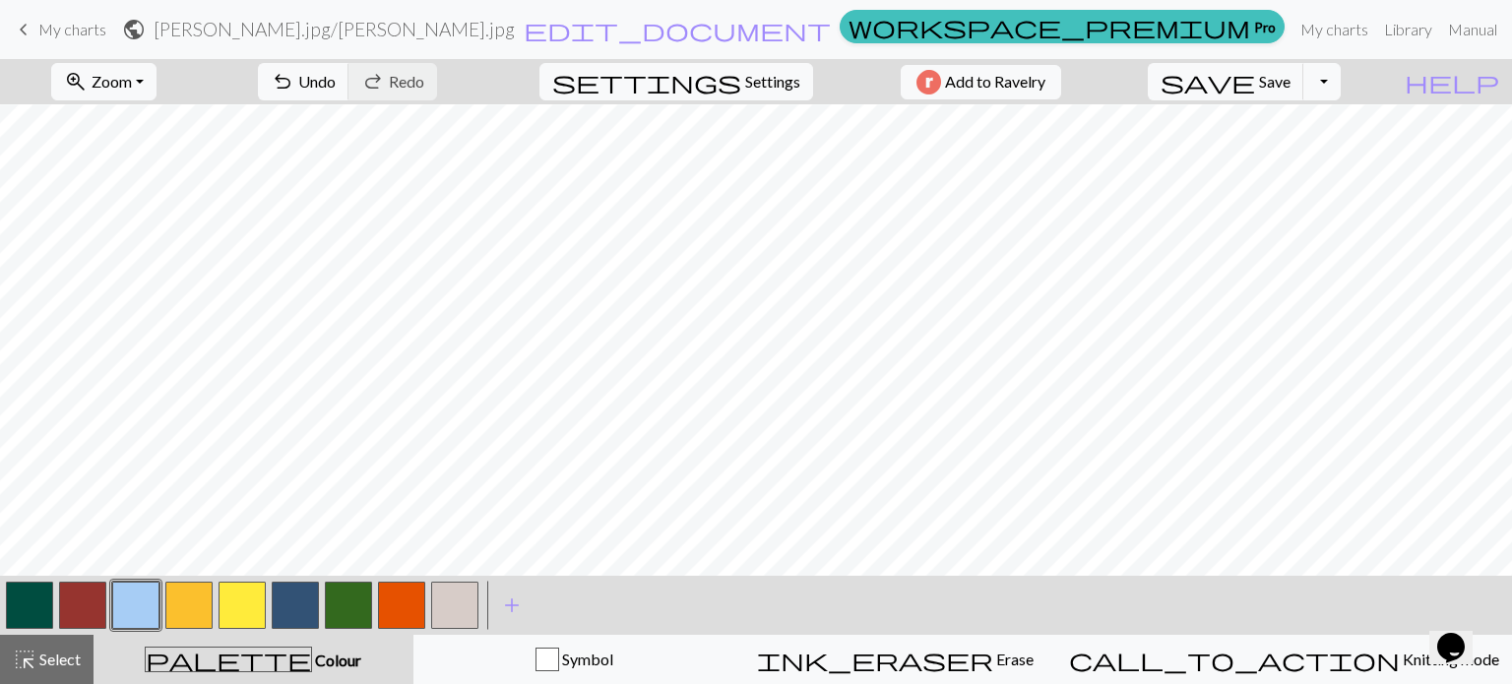
click at [177, 608] on button "button" at bounding box center [188, 605] width 47 height 47
click at [136, 609] on button "button" at bounding box center [135, 605] width 47 height 47
click at [200, 602] on button "button" at bounding box center [188, 605] width 47 height 47
click at [294, 605] on button "button" at bounding box center [295, 605] width 47 height 47
click at [140, 615] on button "button" at bounding box center [135, 605] width 47 height 47
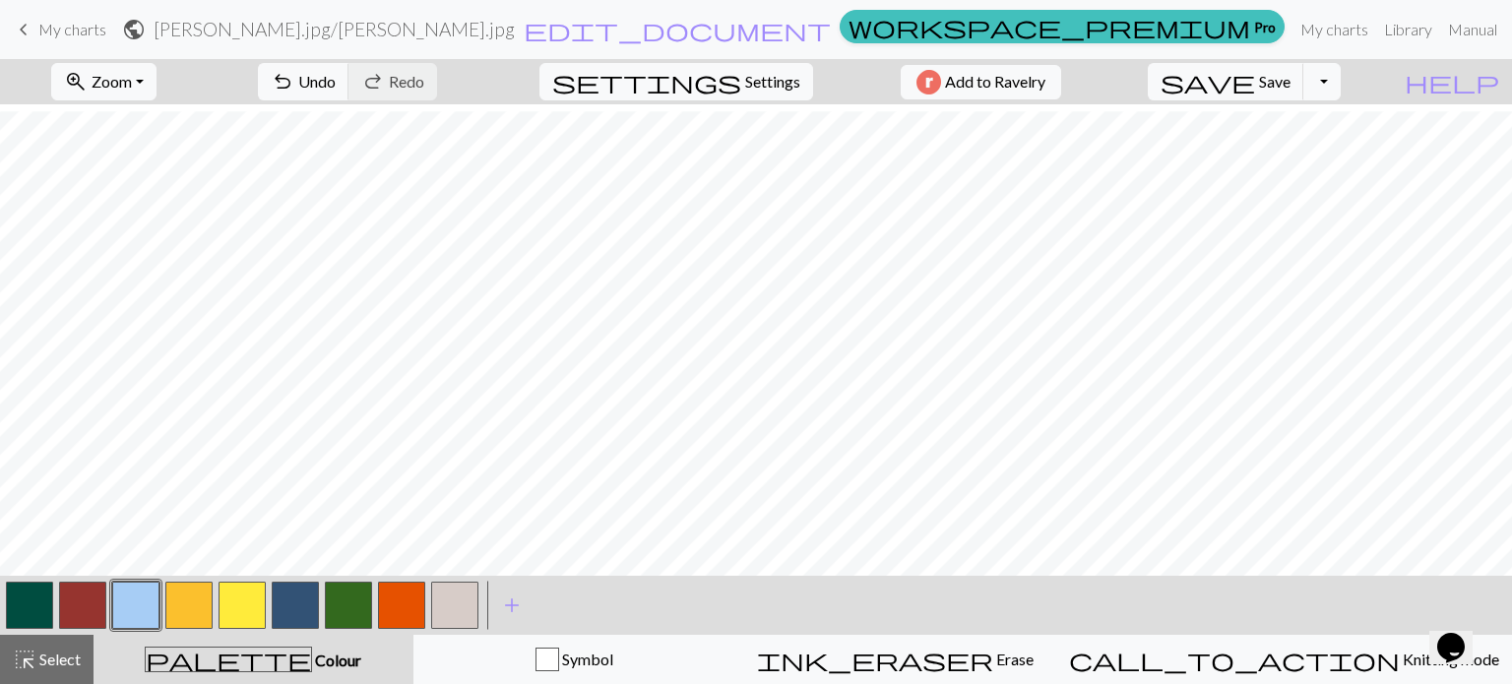
scroll to position [234, 0]
click at [343, 598] on button "button" at bounding box center [348, 605] width 47 height 47
drag, startPoint x: 1502, startPoint y: 295, endPoint x: 408, endPoint y: 592, distance: 1133.4
click at [408, 592] on button "button" at bounding box center [401, 605] width 47 height 47
click at [243, 613] on button "button" at bounding box center [242, 605] width 47 height 47
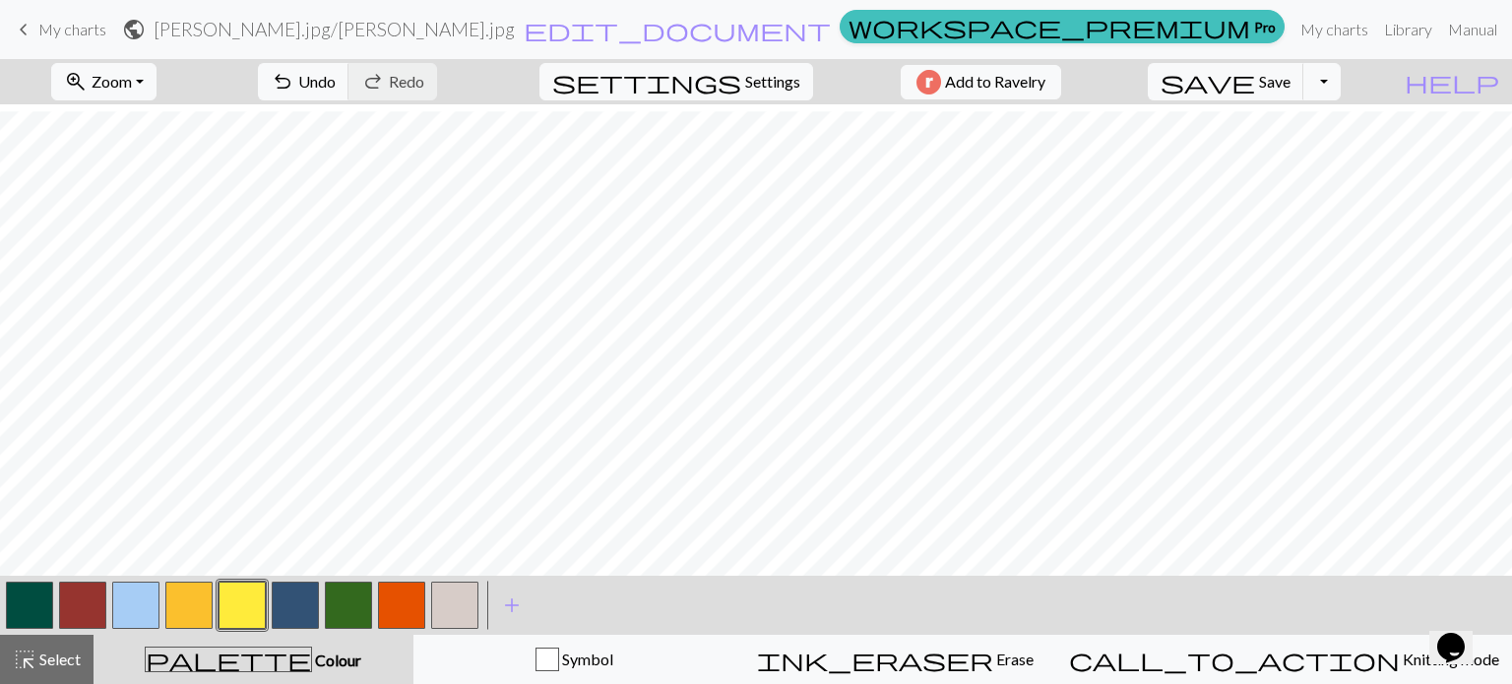
scroll to position [114, 0]
click at [140, 598] on button "button" at bounding box center [135, 605] width 47 height 47
click at [79, 605] on button "button" at bounding box center [82, 605] width 47 height 47
click at [251, 602] on button "button" at bounding box center [242, 605] width 47 height 47
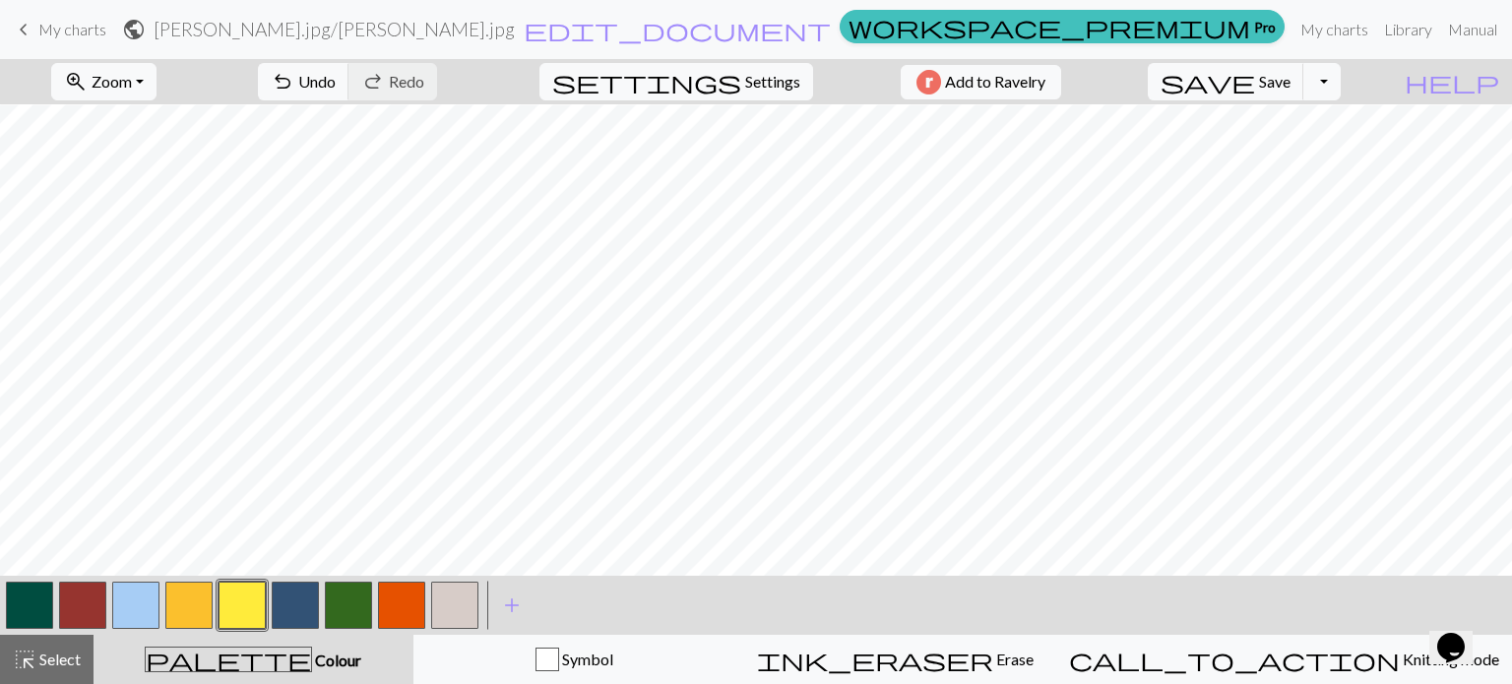
click at [191, 600] on button "button" at bounding box center [188, 605] width 47 height 47
click at [751, 84] on span "Settings" at bounding box center [772, 82] width 55 height 24
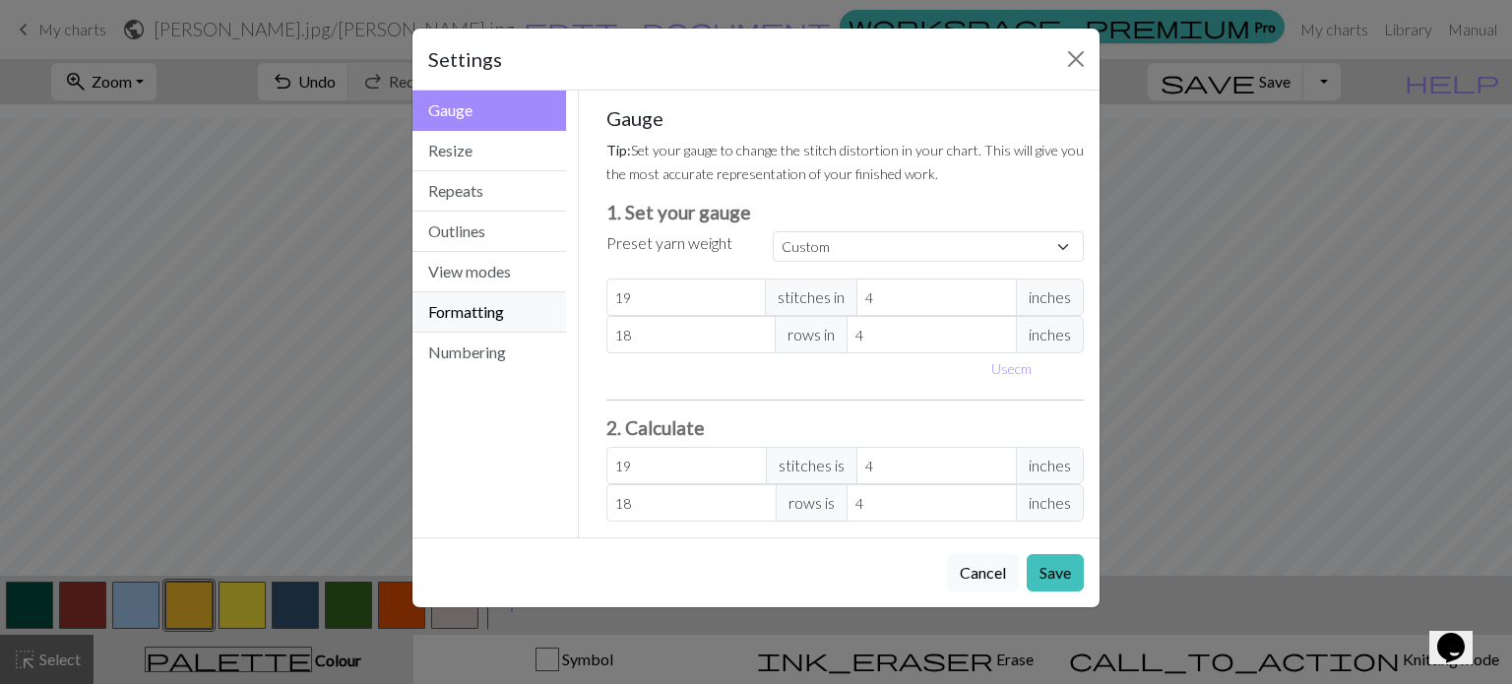
click at [476, 306] on button "Formatting" at bounding box center [490, 312] width 154 height 40
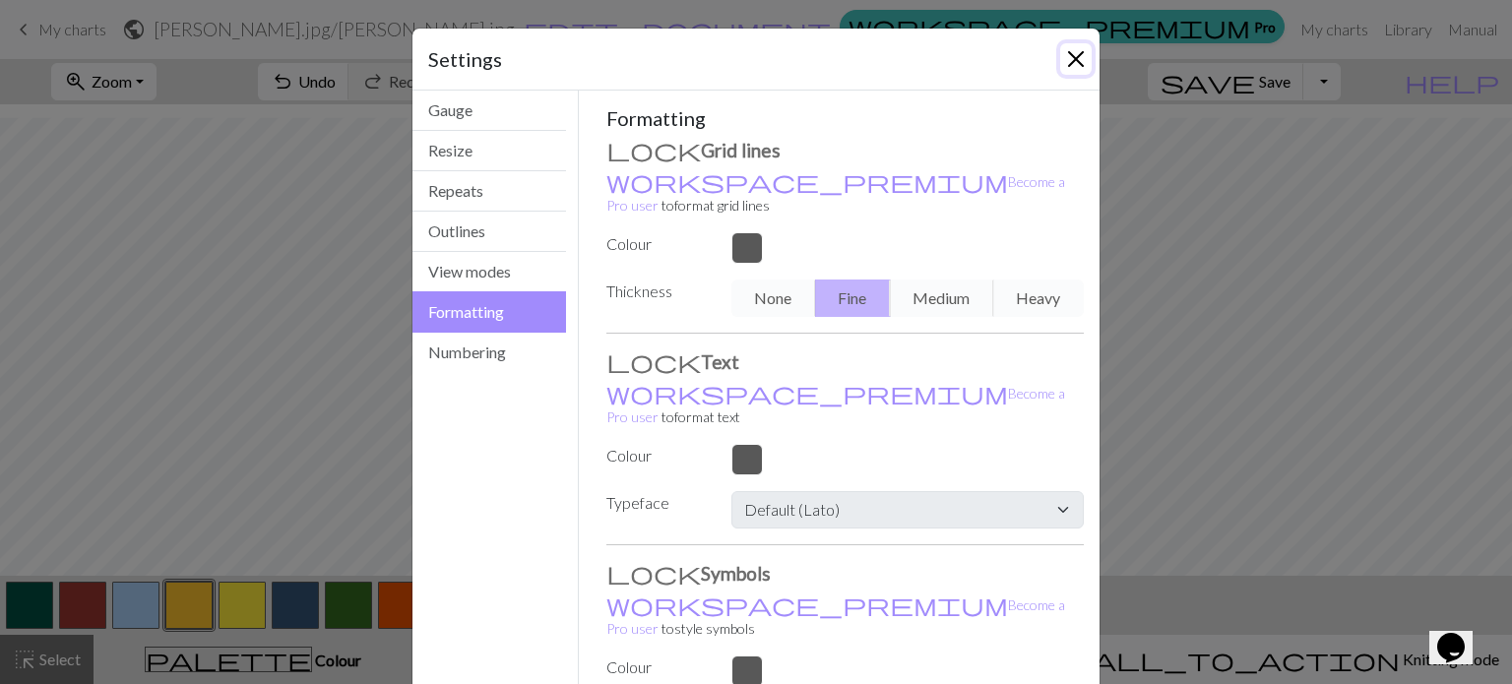
click at [1066, 56] on button "Close" at bounding box center [1076, 59] width 32 height 32
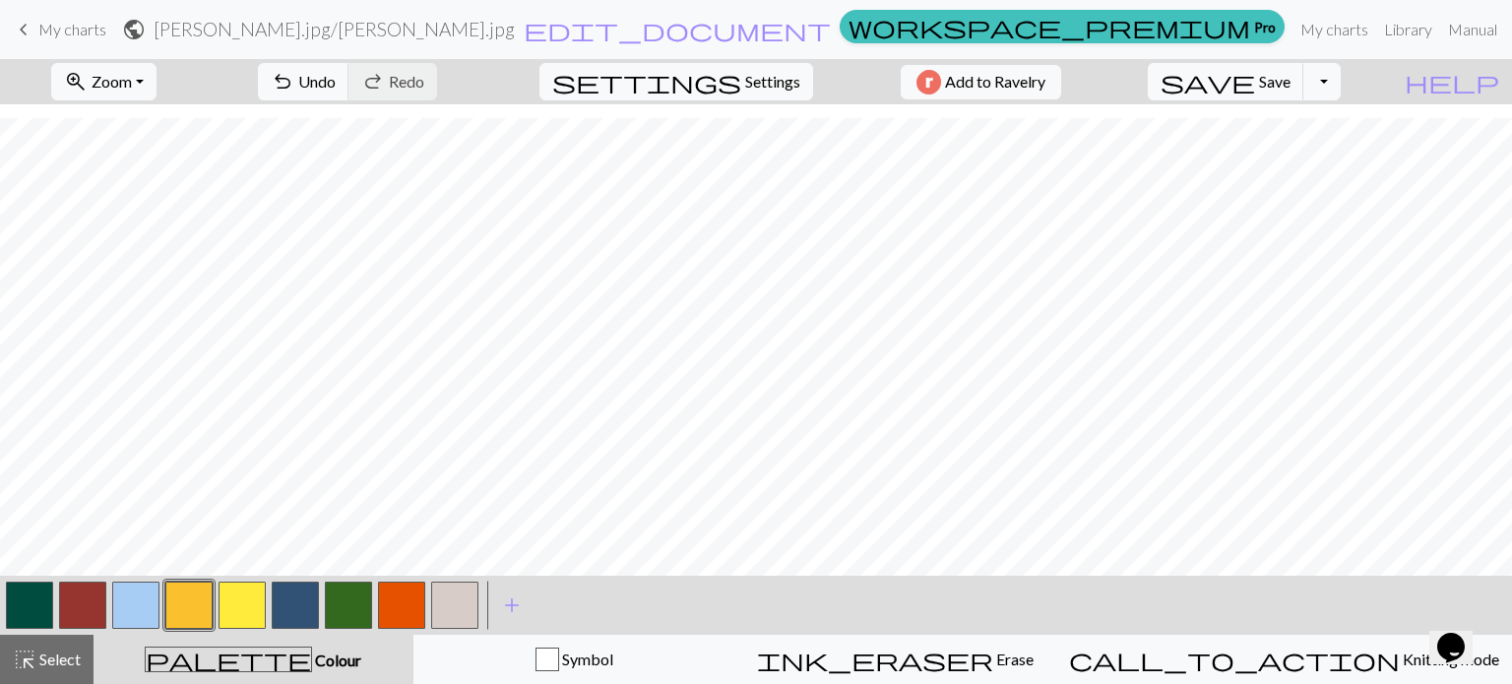
click at [145, 606] on button "button" at bounding box center [135, 605] width 47 height 47
click at [31, 590] on button "button" at bounding box center [29, 605] width 47 height 47
click at [338, 611] on button "button" at bounding box center [348, 605] width 47 height 47
click at [142, 602] on button "button" at bounding box center [135, 605] width 47 height 47
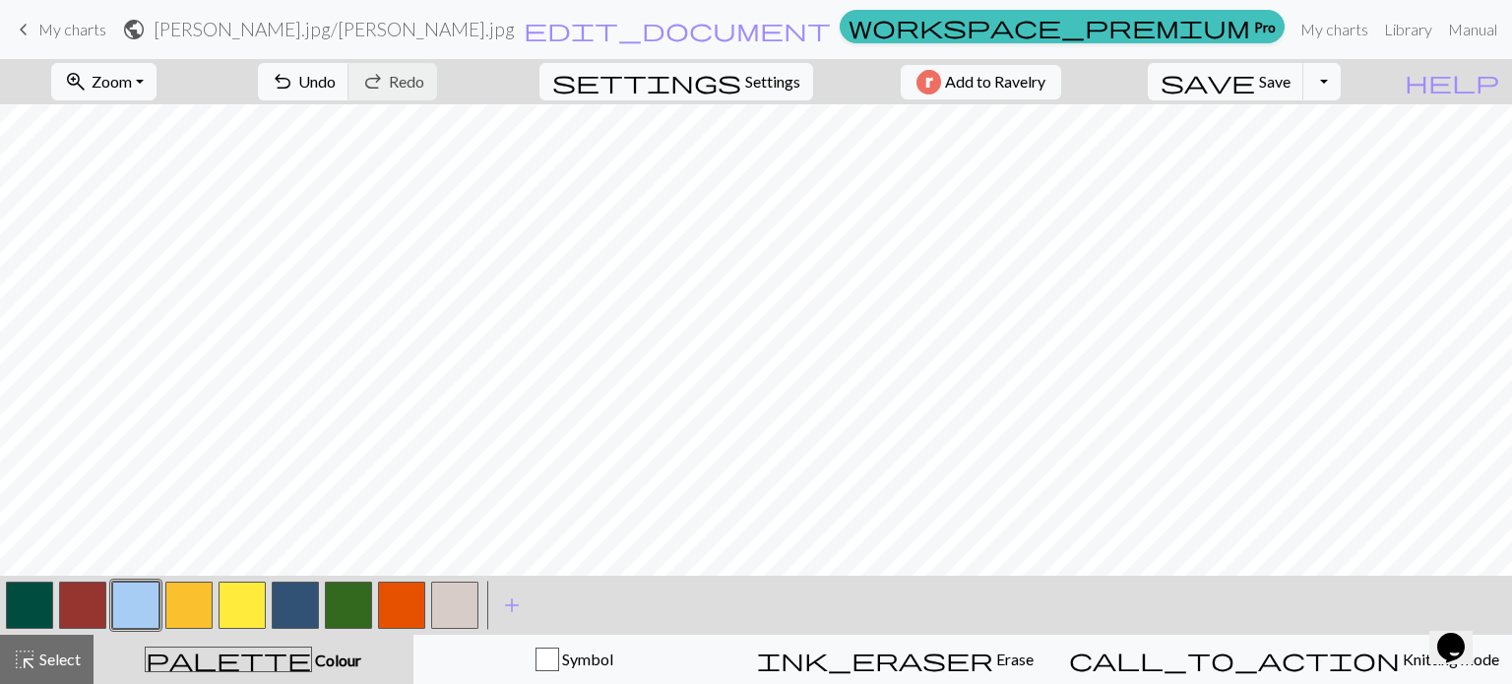
click at [461, 607] on button "button" at bounding box center [454, 605] width 47 height 47
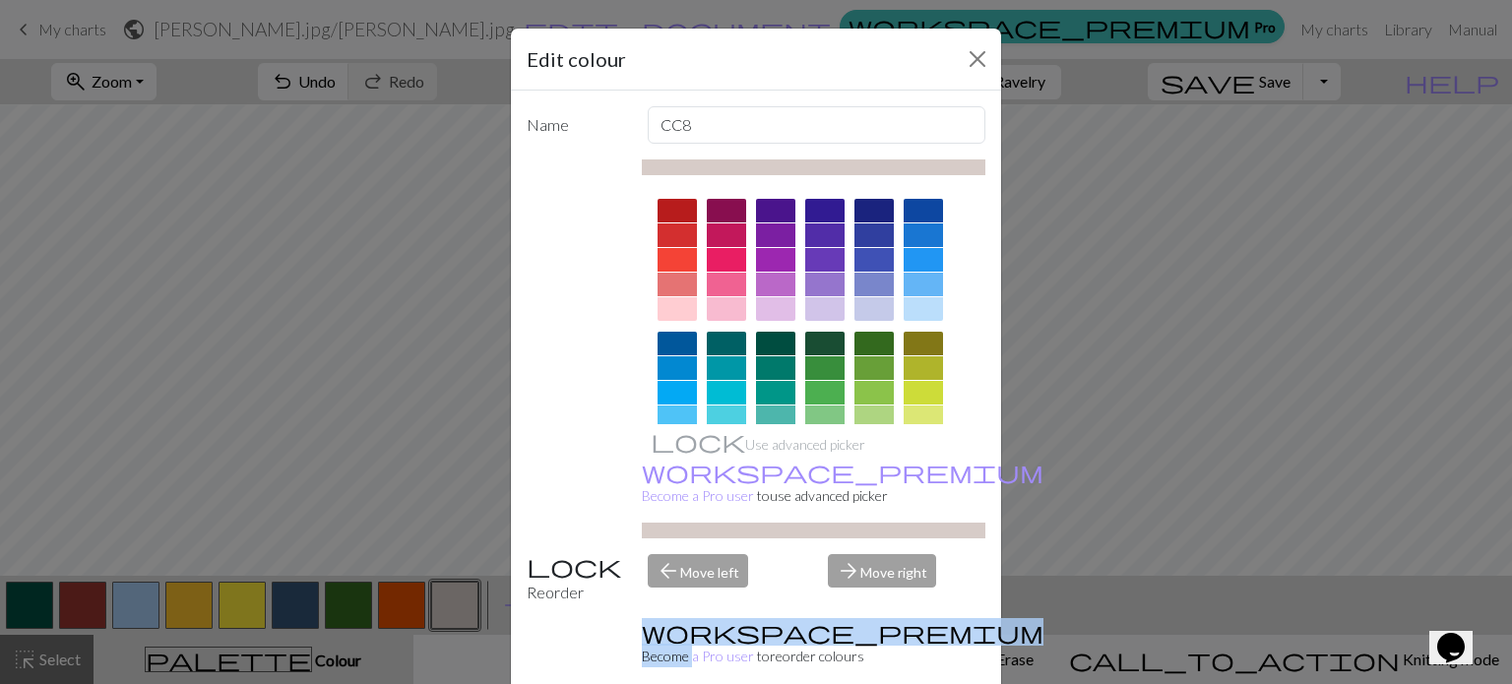
click at [461, 607] on div "Edit colour Name CC8 Use advanced picker workspace_premium Become a Pro user to…" at bounding box center [756, 342] width 1512 height 684
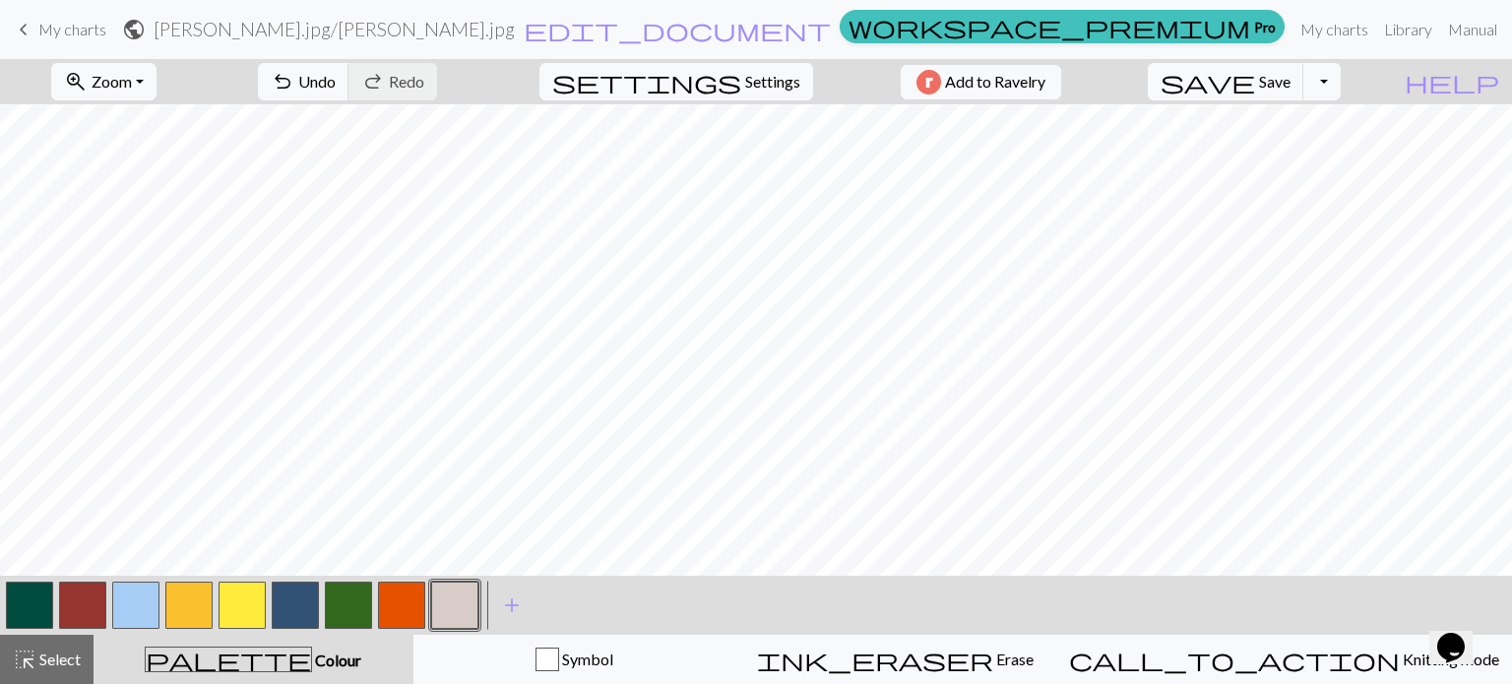
click at [461, 607] on button "button" at bounding box center [454, 605] width 47 height 47
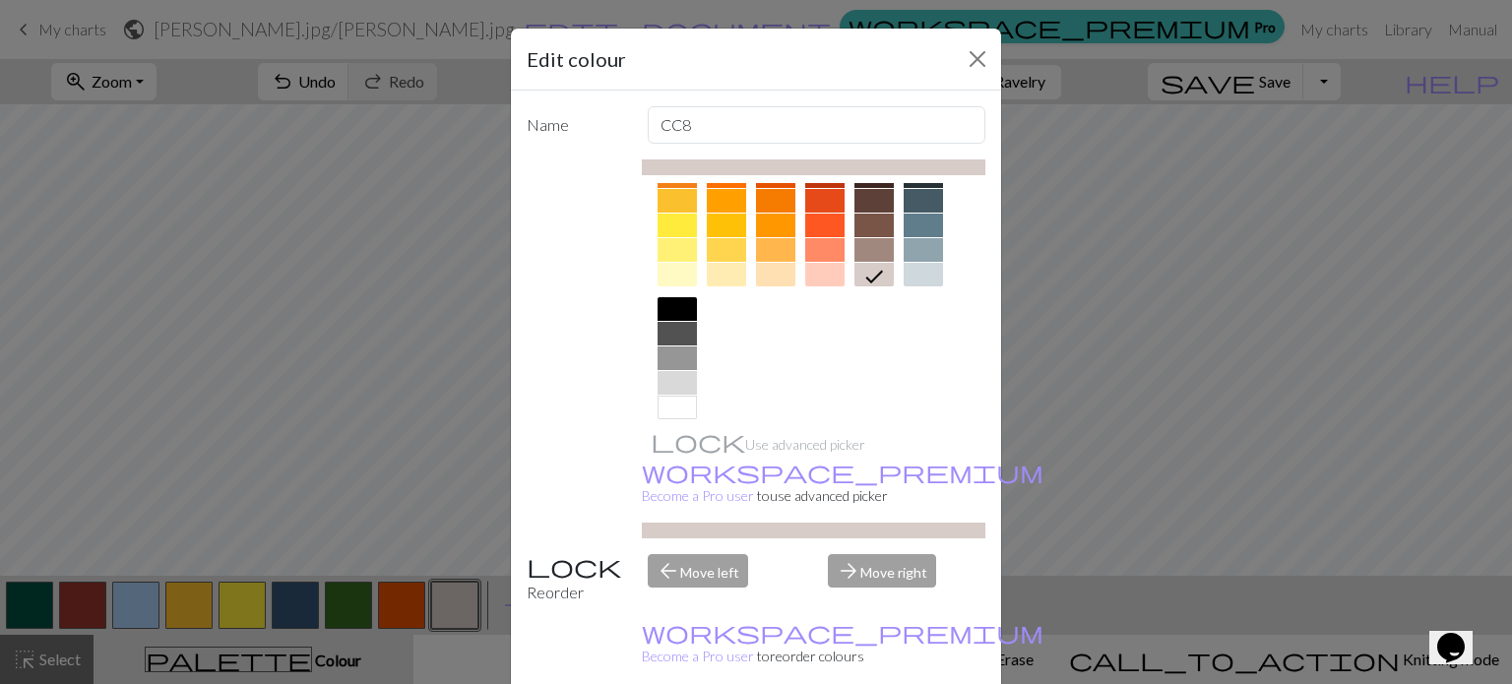
scroll to position [317, 0]
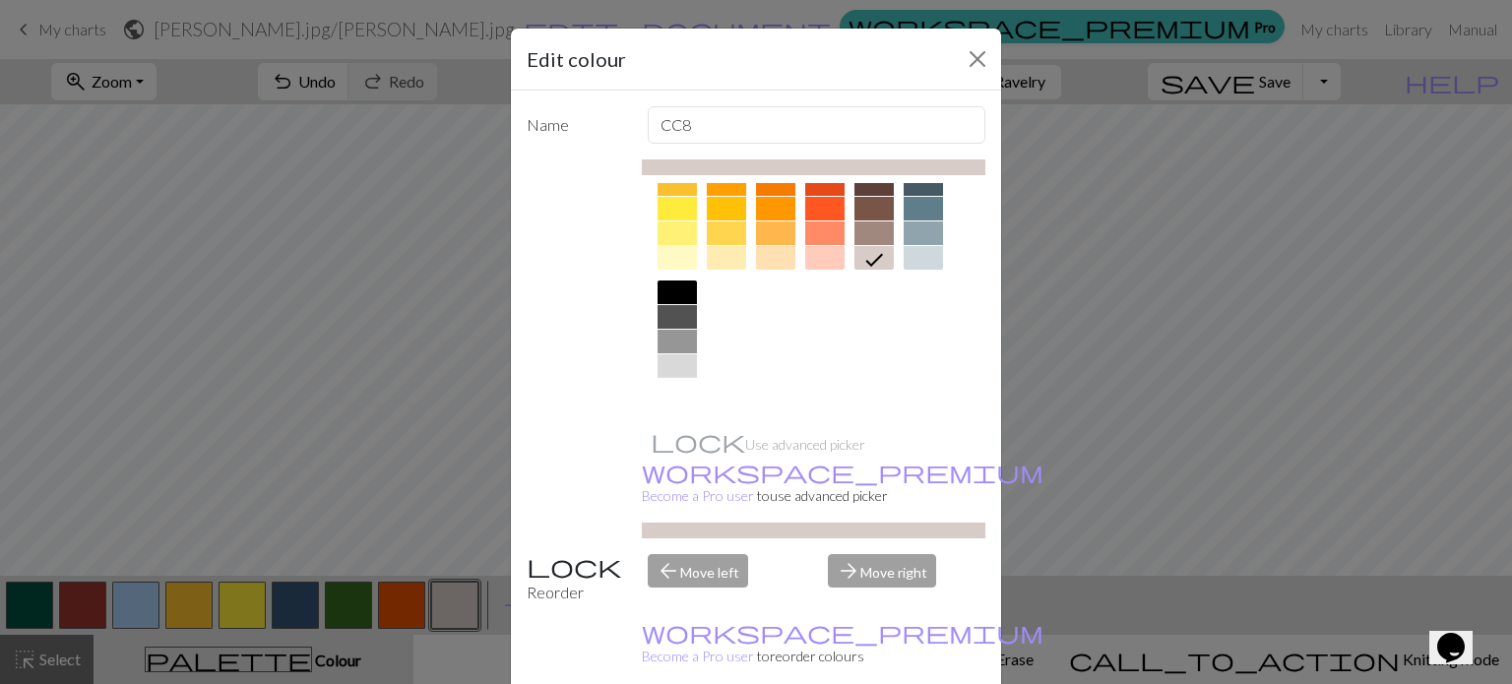
click at [673, 389] on div at bounding box center [677, 391] width 39 height 24
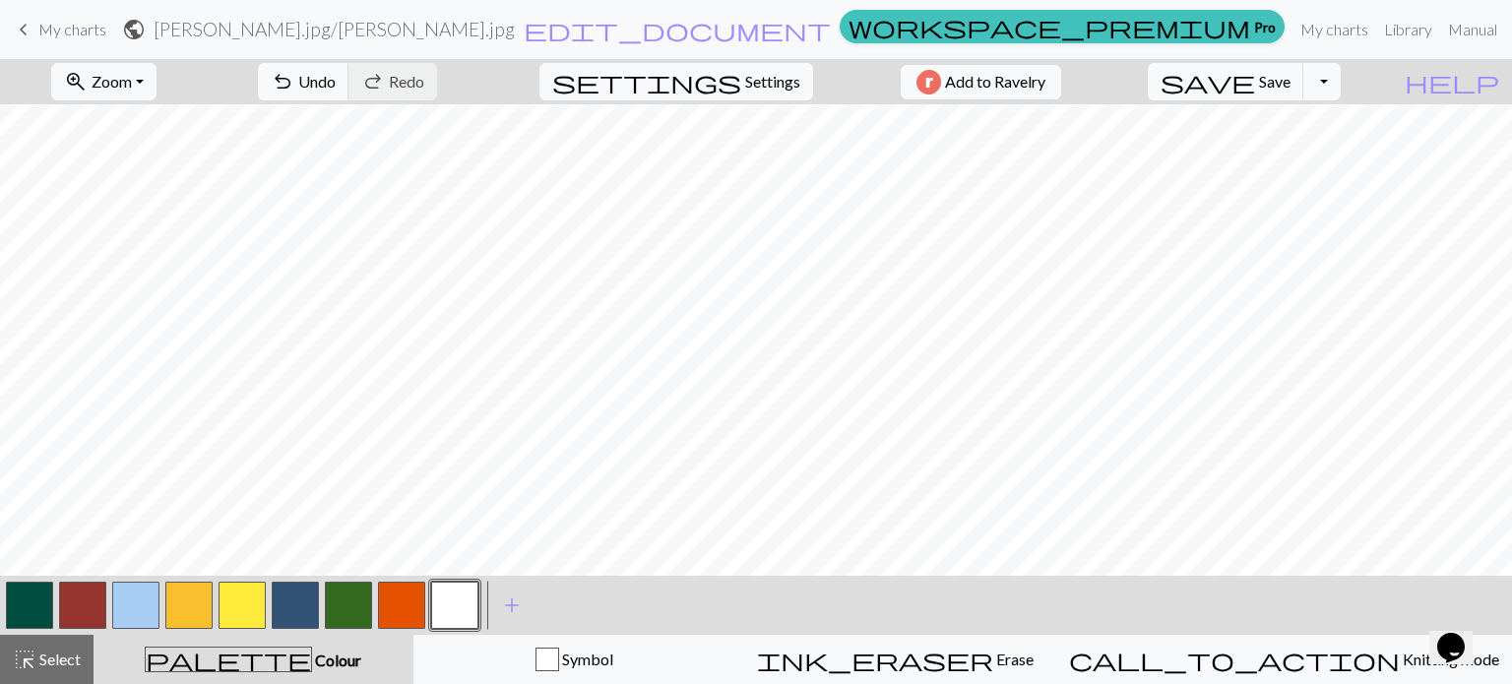
click at [337, 602] on button "button" at bounding box center [348, 605] width 47 height 47
click at [457, 592] on button "button" at bounding box center [454, 605] width 47 height 47
click at [408, 600] on button "button" at bounding box center [401, 605] width 47 height 47
click at [666, 352] on div "zoom_in Zoom Zoom Fit all Fit width Fit height 50% 100% 150% 200% undo Undo Und…" at bounding box center [756, 371] width 1512 height 625
click at [174, 598] on button "button" at bounding box center [188, 605] width 47 height 47
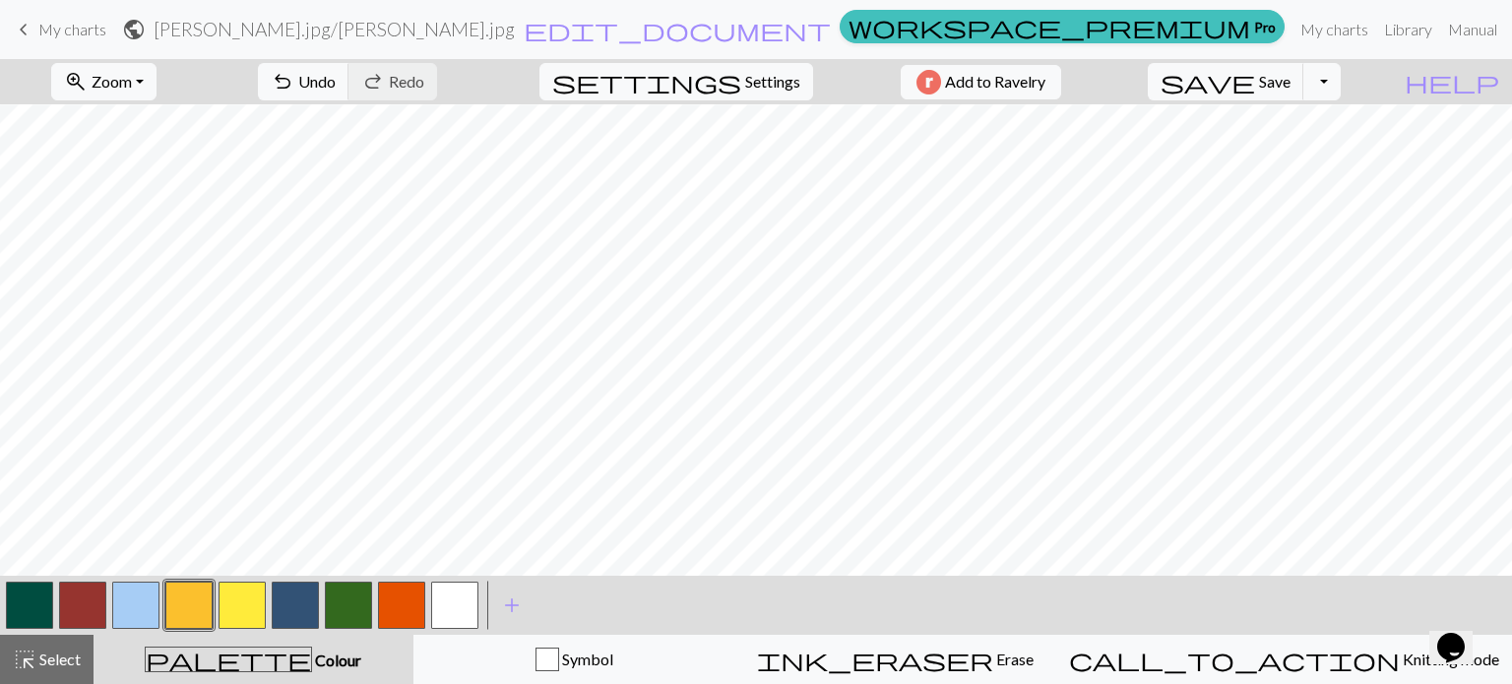
click at [341, 600] on button "button" at bounding box center [348, 605] width 47 height 47
click at [130, 603] on button "button" at bounding box center [135, 605] width 47 height 47
click at [338, 595] on button "button" at bounding box center [348, 605] width 47 height 47
click at [451, 598] on button "button" at bounding box center [454, 605] width 47 height 47
click at [122, 593] on button "button" at bounding box center [135, 605] width 47 height 47
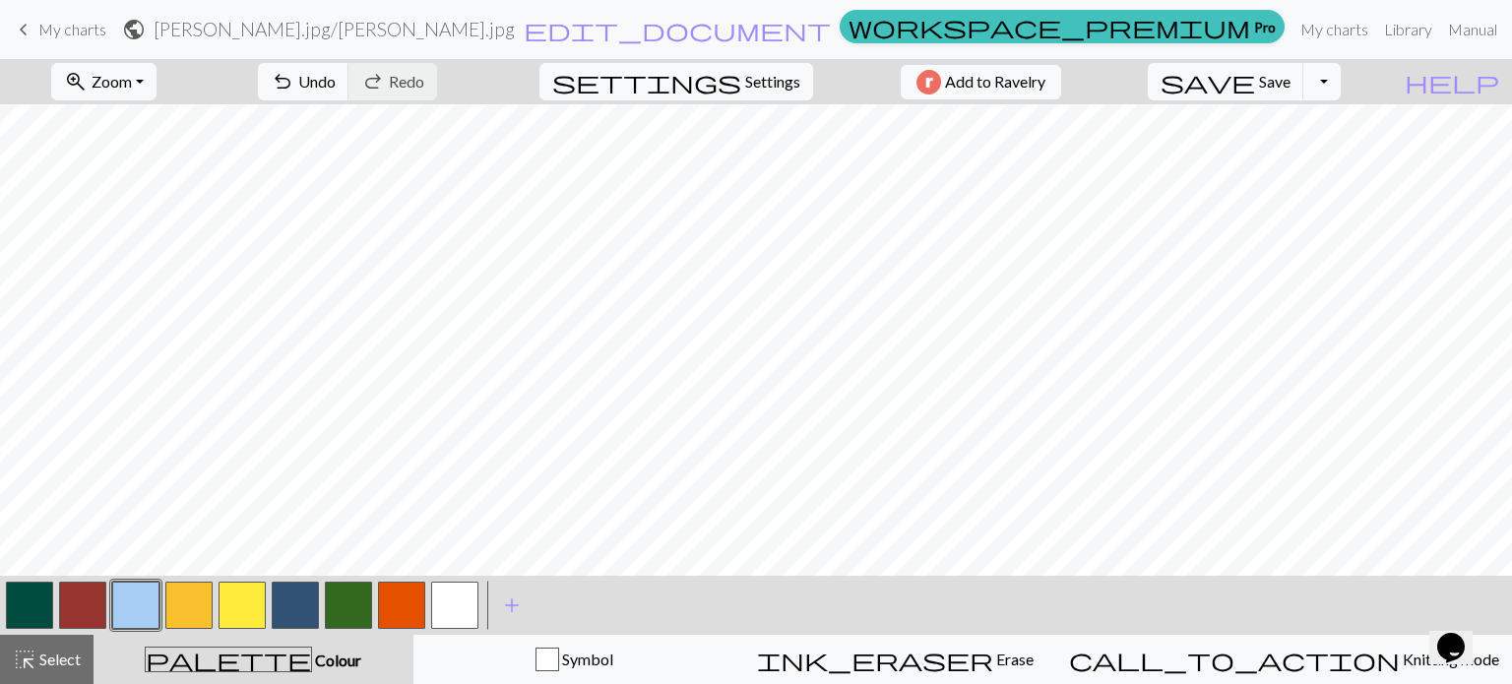
click at [352, 590] on button "button" at bounding box center [348, 605] width 47 height 47
click at [459, 598] on button "button" at bounding box center [454, 605] width 47 height 47
click at [448, 606] on button "button" at bounding box center [454, 605] width 47 height 47
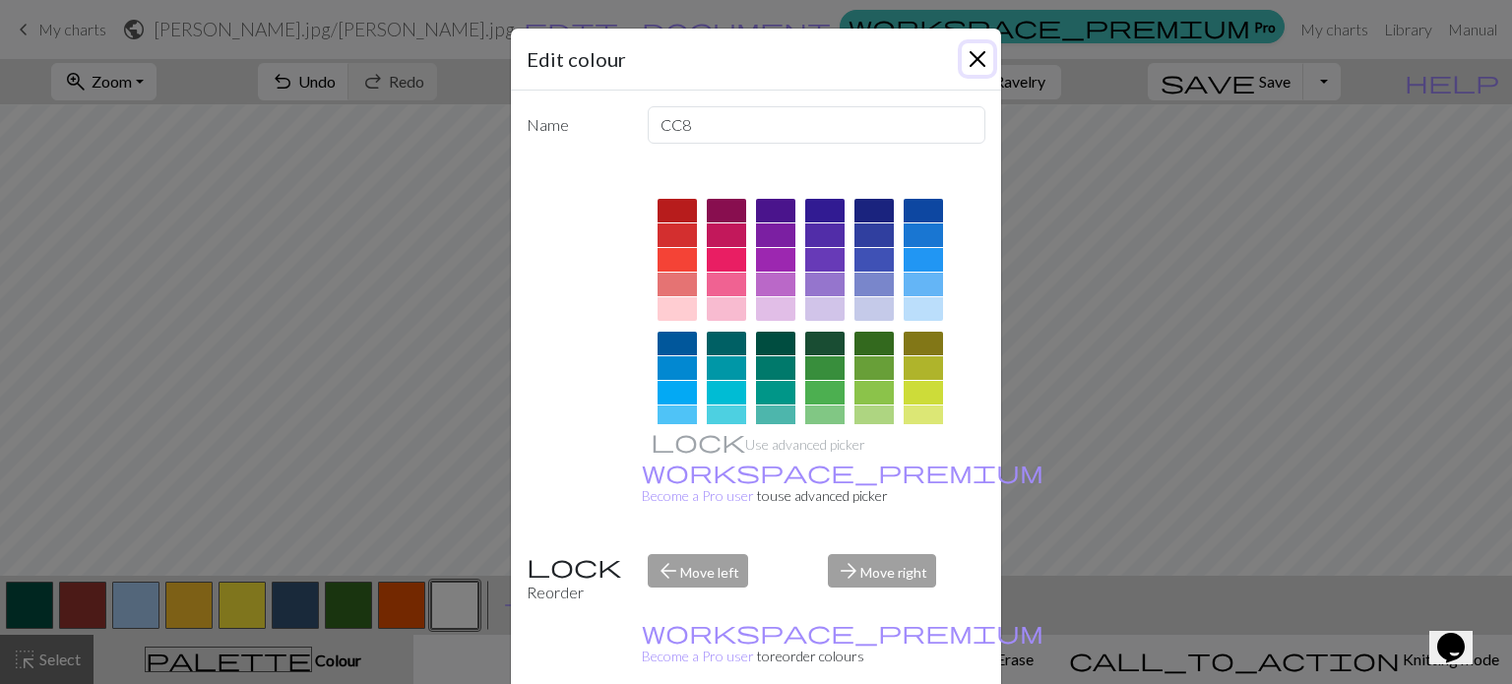
click at [965, 58] on button "Close" at bounding box center [978, 59] width 32 height 32
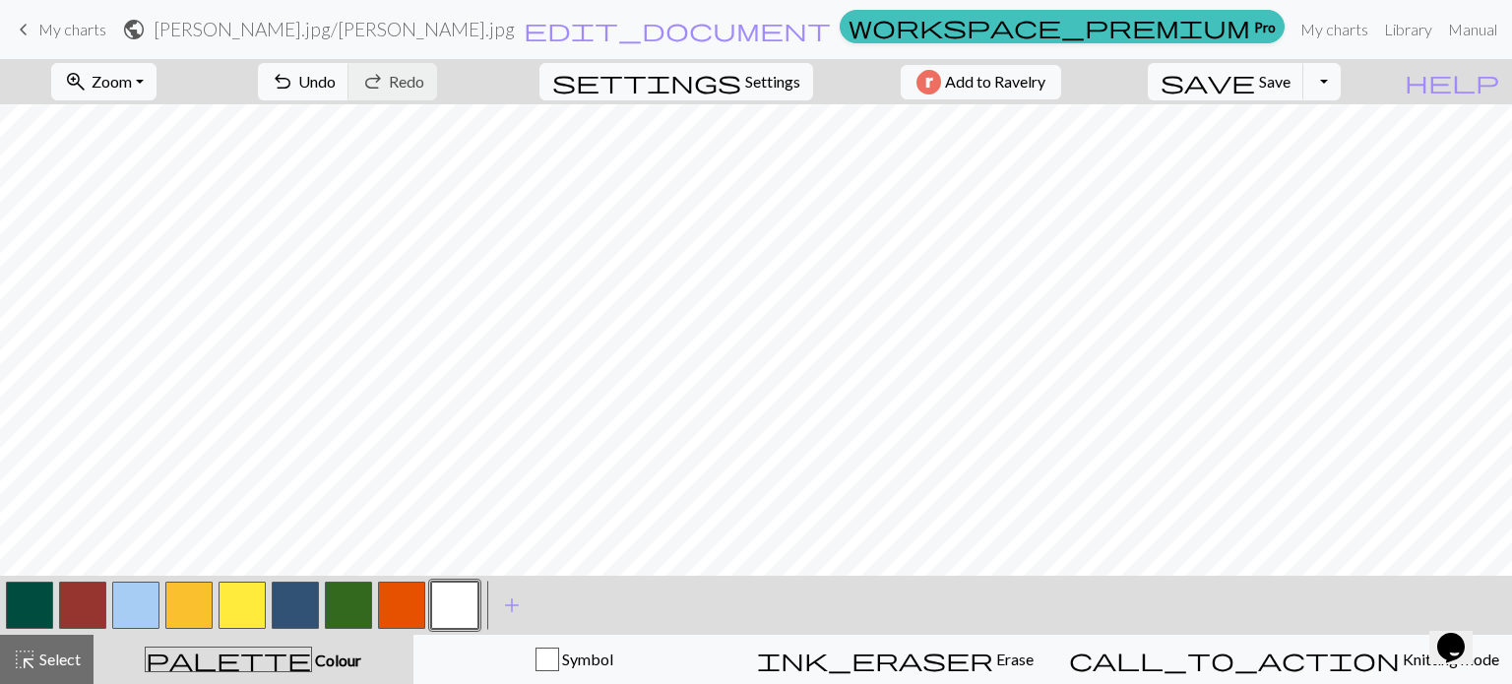
click at [126, 596] on button "button" at bounding box center [135, 605] width 47 height 47
click at [343, 605] on button "button" at bounding box center [348, 605] width 47 height 47
click at [461, 606] on button "button" at bounding box center [454, 605] width 47 height 47
click at [138, 602] on button "button" at bounding box center [135, 605] width 47 height 47
click at [449, 615] on button "button" at bounding box center [454, 605] width 47 height 47
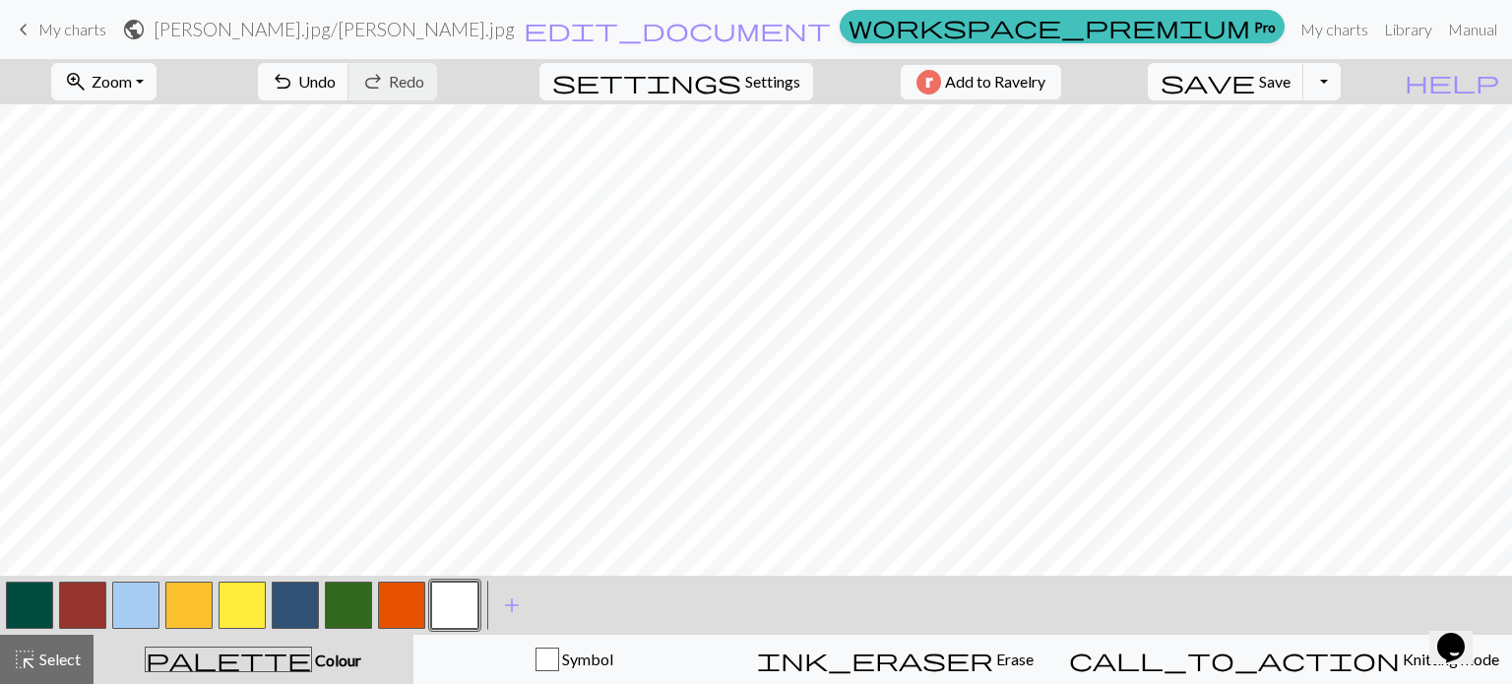
click at [349, 606] on button "button" at bounding box center [348, 605] width 47 height 47
click at [134, 601] on button "button" at bounding box center [135, 605] width 47 height 47
click at [459, 602] on button "button" at bounding box center [454, 605] width 47 height 47
click at [343, 600] on button "button" at bounding box center [348, 605] width 47 height 47
click at [452, 603] on button "button" at bounding box center [454, 605] width 47 height 47
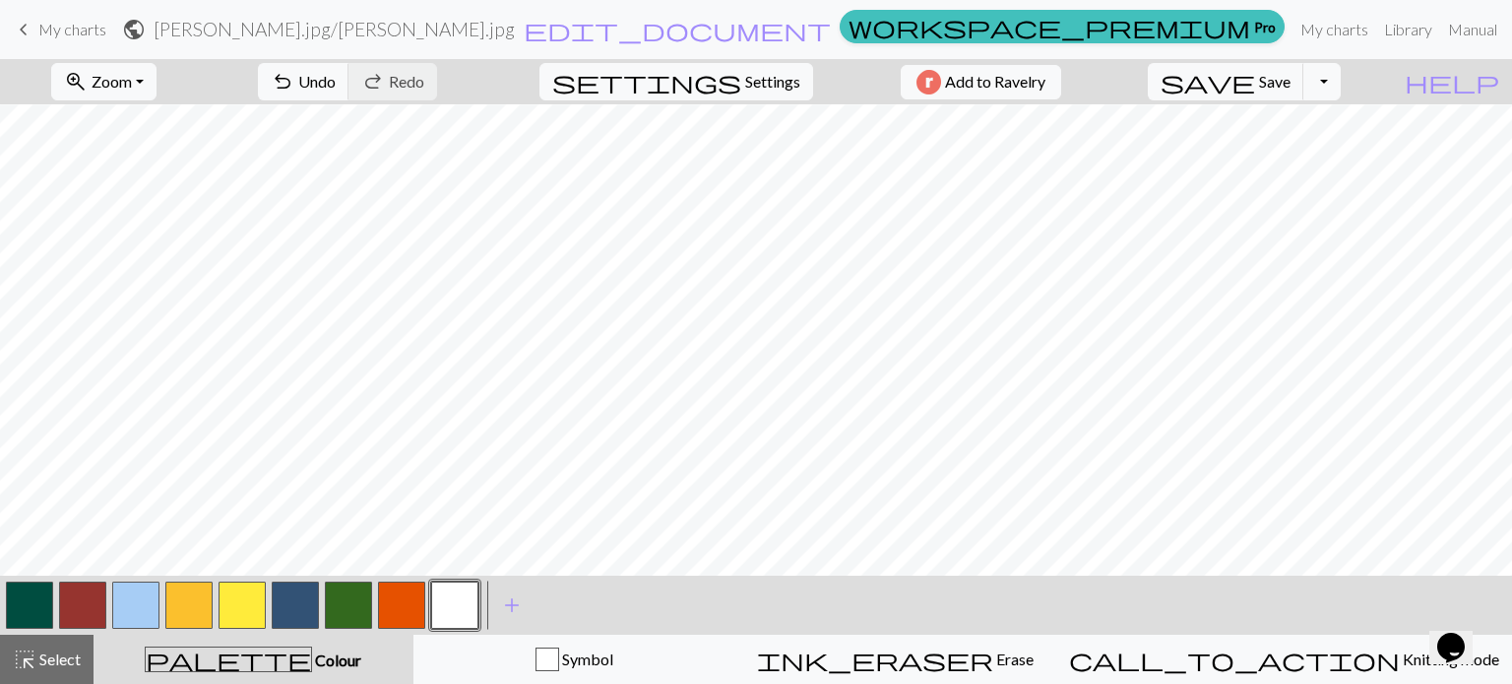
click at [123, 609] on button "button" at bounding box center [135, 605] width 47 height 47
click at [347, 614] on button "button" at bounding box center [348, 605] width 47 height 47
click at [454, 609] on button "button" at bounding box center [454, 605] width 47 height 47
click at [346, 589] on button "button" at bounding box center [348, 605] width 47 height 47
click at [460, 606] on button "button" at bounding box center [454, 605] width 47 height 47
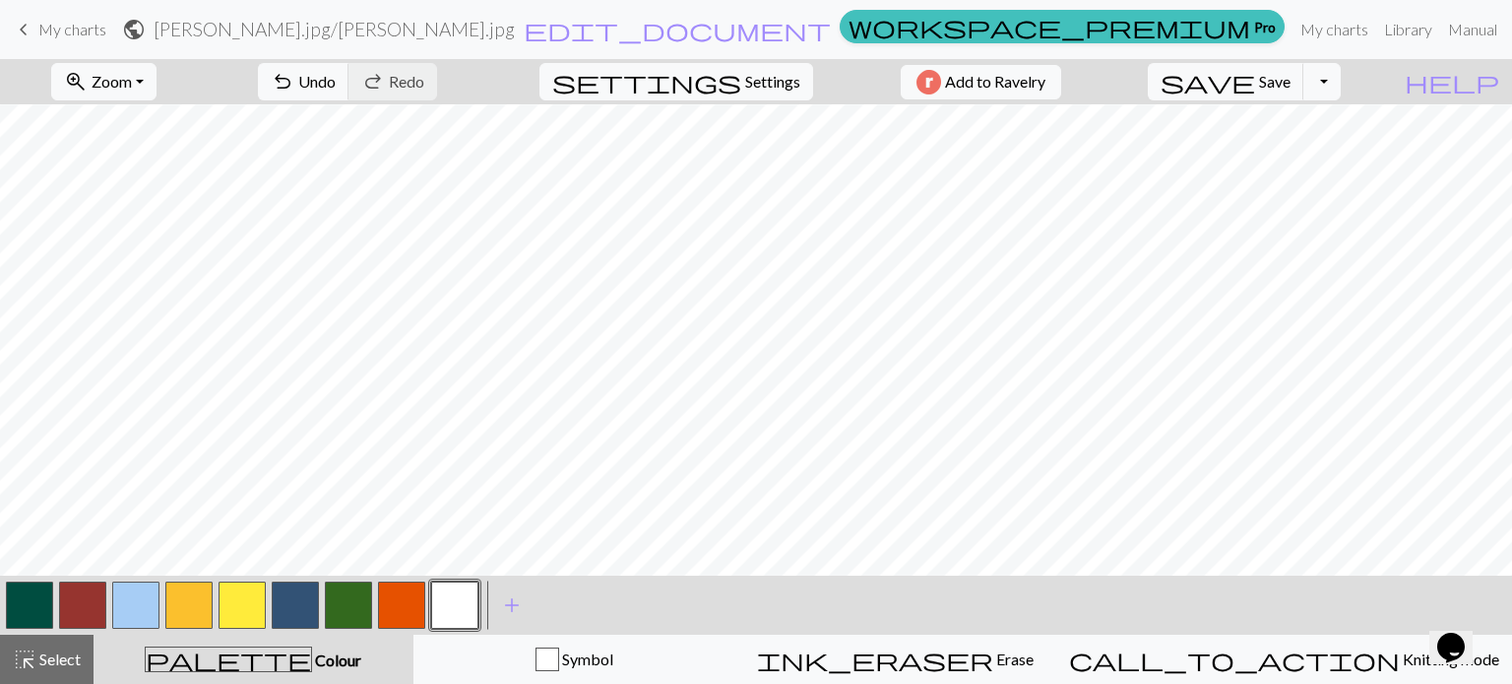
click at [339, 594] on button "button" at bounding box center [348, 605] width 47 height 47
click at [442, 601] on button "button" at bounding box center [454, 605] width 47 height 47
click at [351, 598] on button "button" at bounding box center [348, 605] width 47 height 47
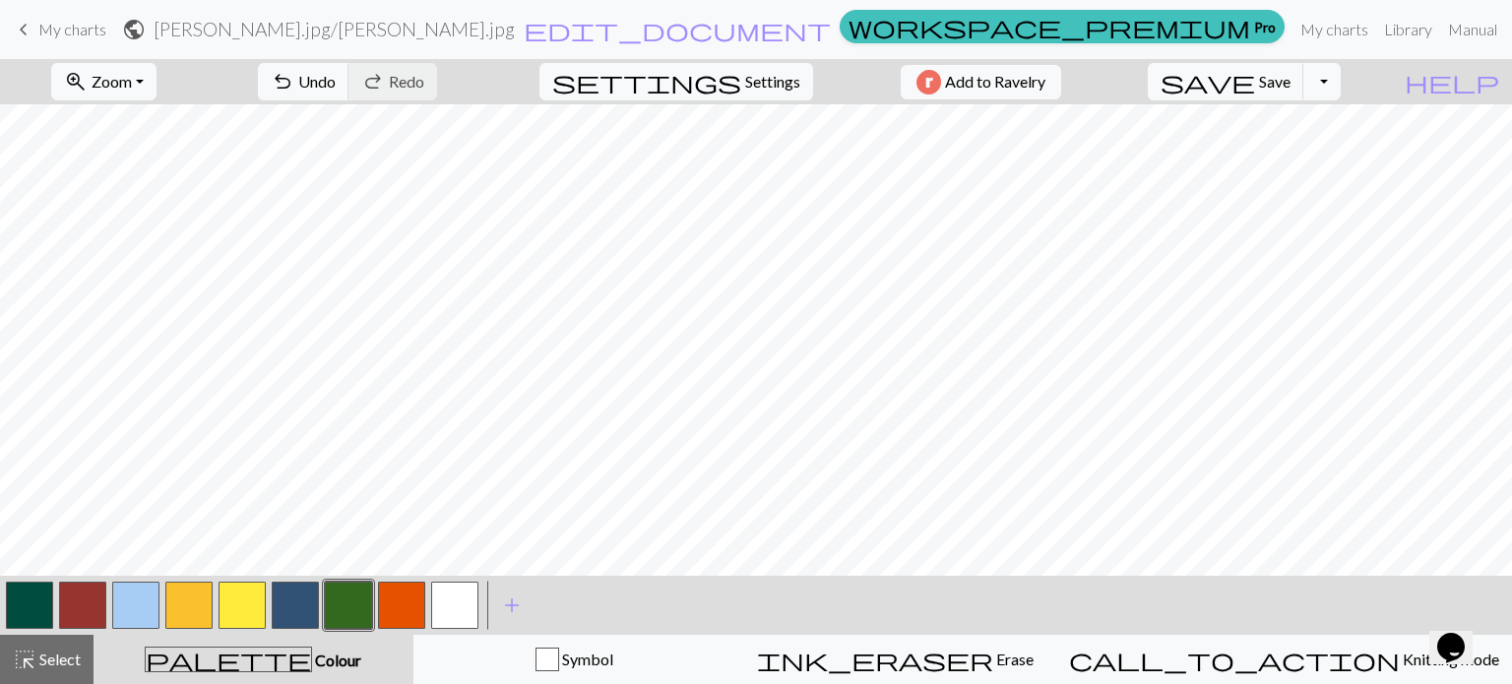
click at [81, 596] on button "button" at bounding box center [82, 605] width 47 height 47
click at [134, 601] on button "button" at bounding box center [135, 605] width 47 height 47
click at [81, 598] on button "button" at bounding box center [82, 605] width 47 height 47
click at [116, 595] on button "button" at bounding box center [135, 605] width 47 height 47
click at [204, 601] on button "button" at bounding box center [188, 605] width 47 height 47
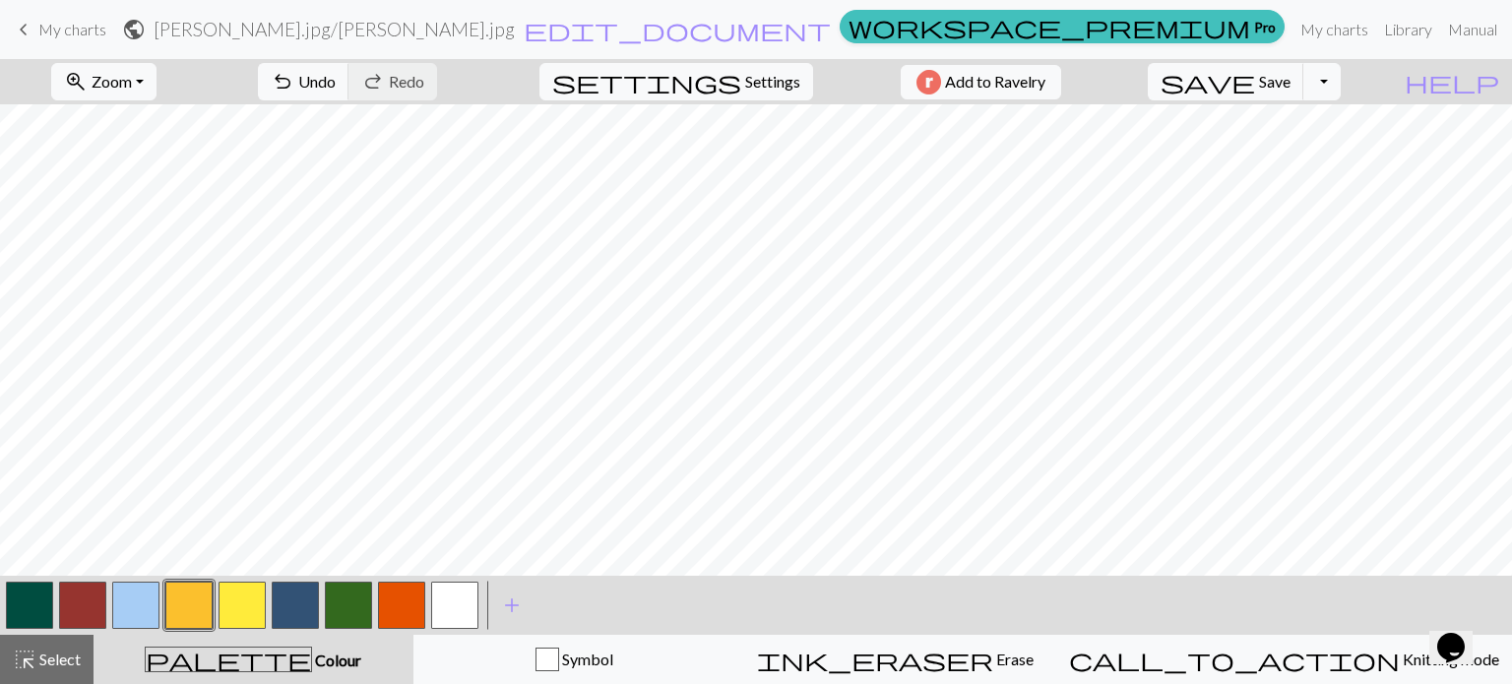
click at [134, 591] on button "button" at bounding box center [135, 605] width 47 height 47
click at [140, 594] on button "button" at bounding box center [135, 605] width 47 height 47
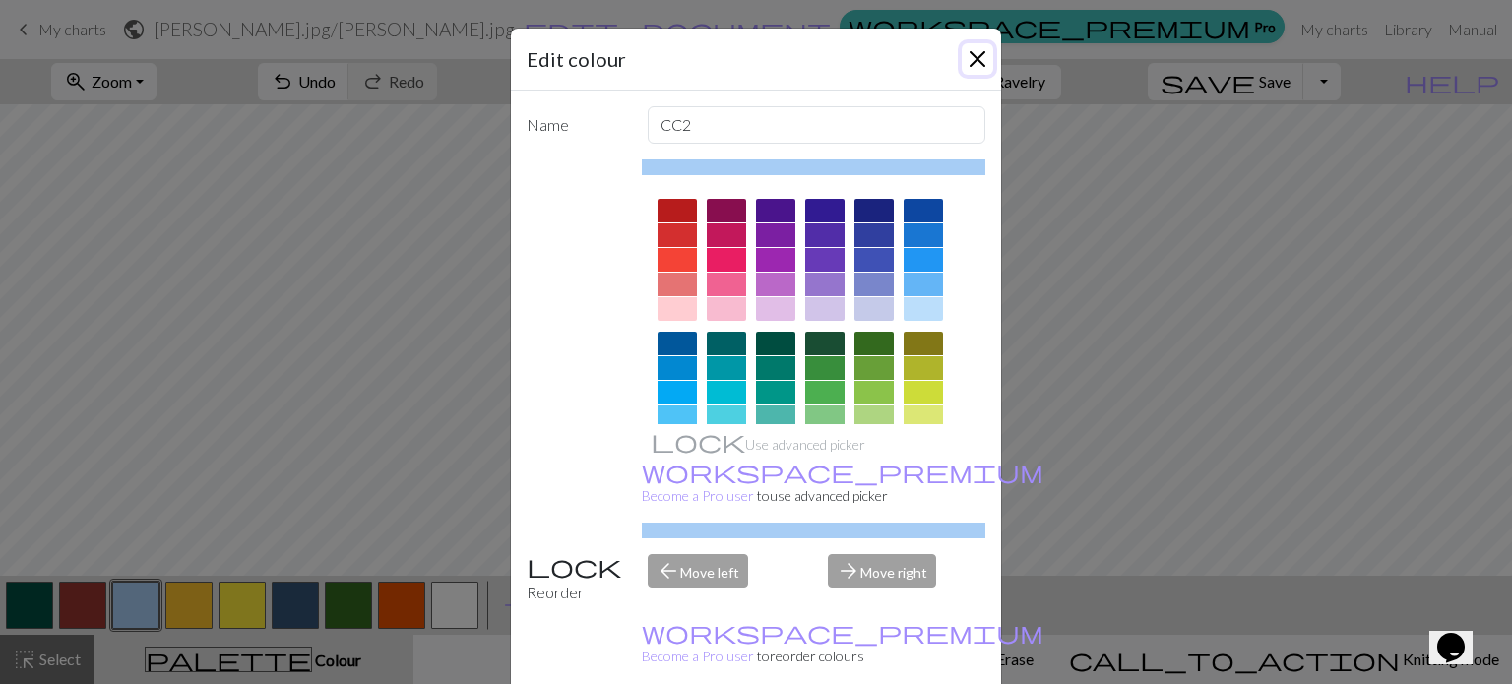
click at [962, 55] on button "Close" at bounding box center [978, 59] width 32 height 32
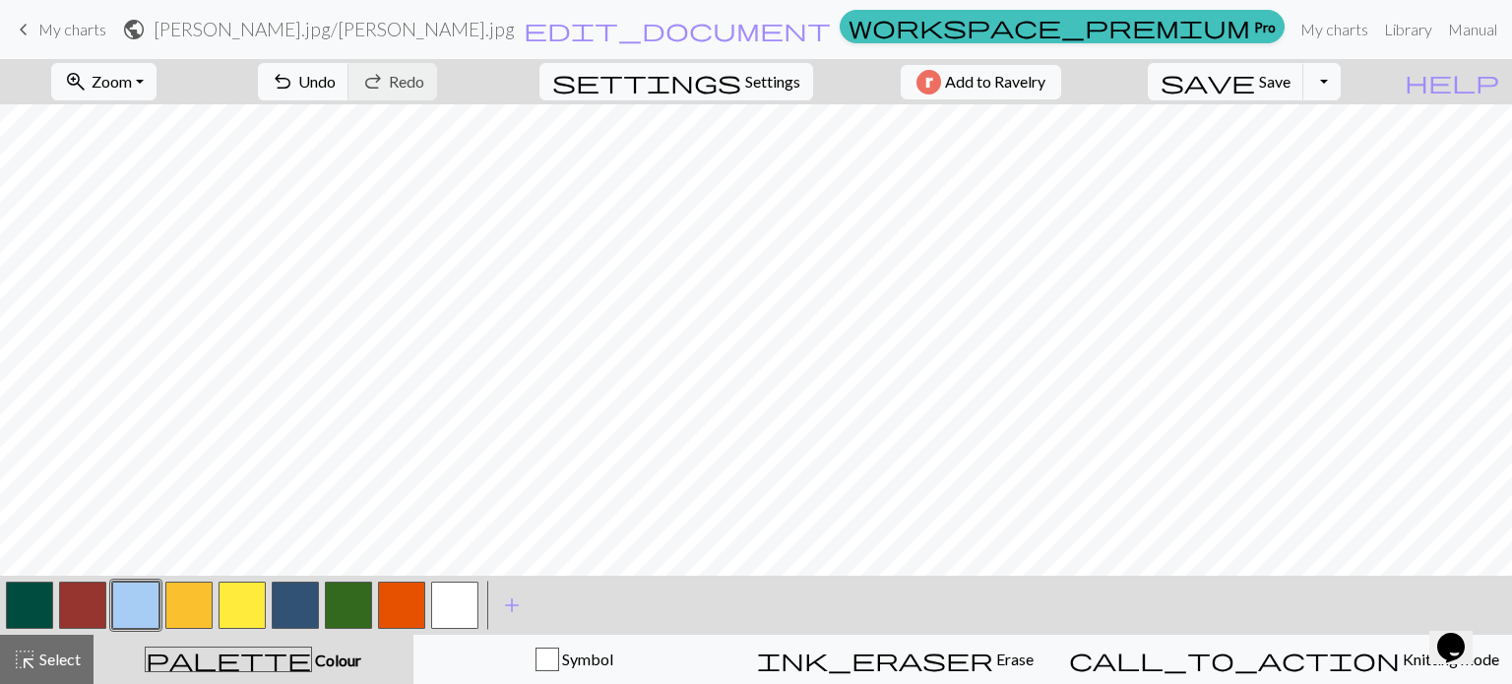
click at [77, 601] on button "button" at bounding box center [82, 605] width 47 height 47
click at [183, 609] on button "button" at bounding box center [188, 605] width 47 height 47
click at [122, 600] on button "button" at bounding box center [135, 605] width 47 height 47
click at [94, 602] on button "button" at bounding box center [82, 605] width 47 height 47
click at [93, 608] on button "button" at bounding box center [82, 605] width 47 height 47
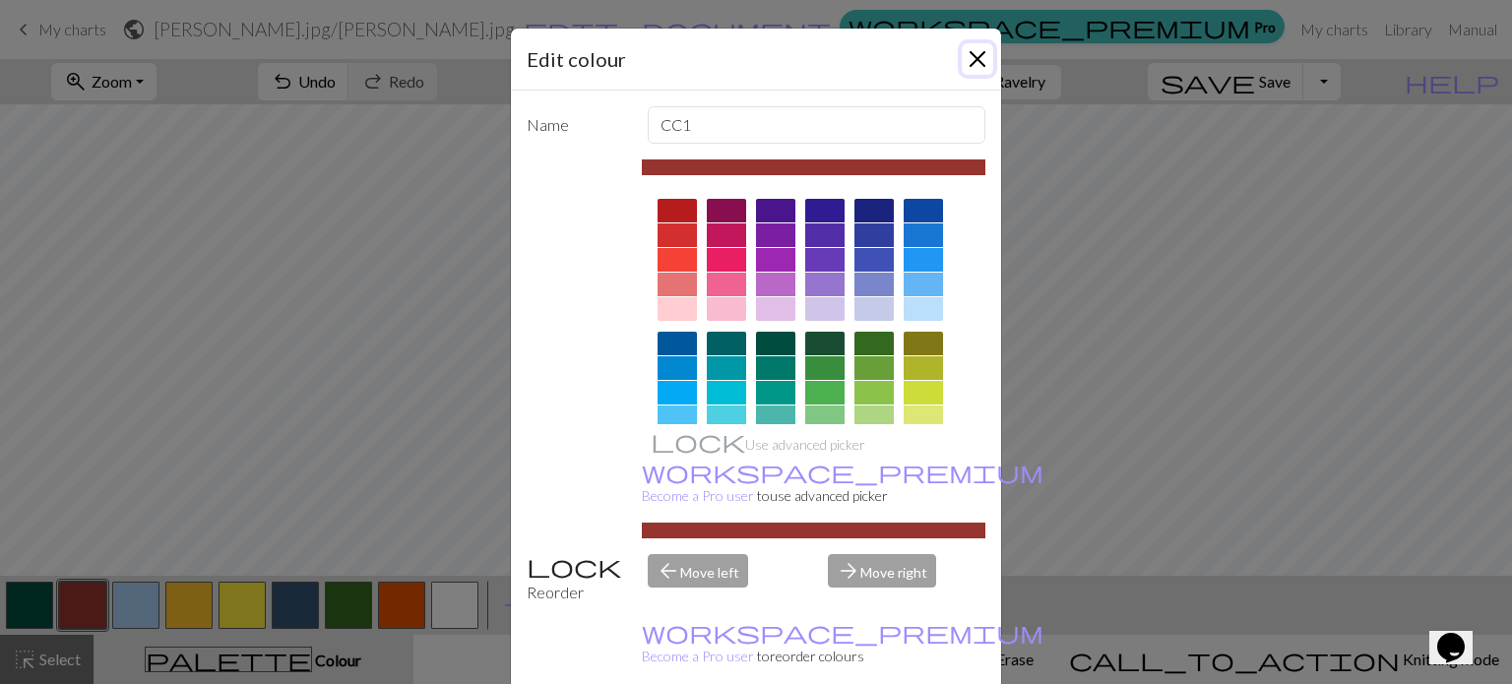
click at [968, 58] on button "Close" at bounding box center [978, 59] width 32 height 32
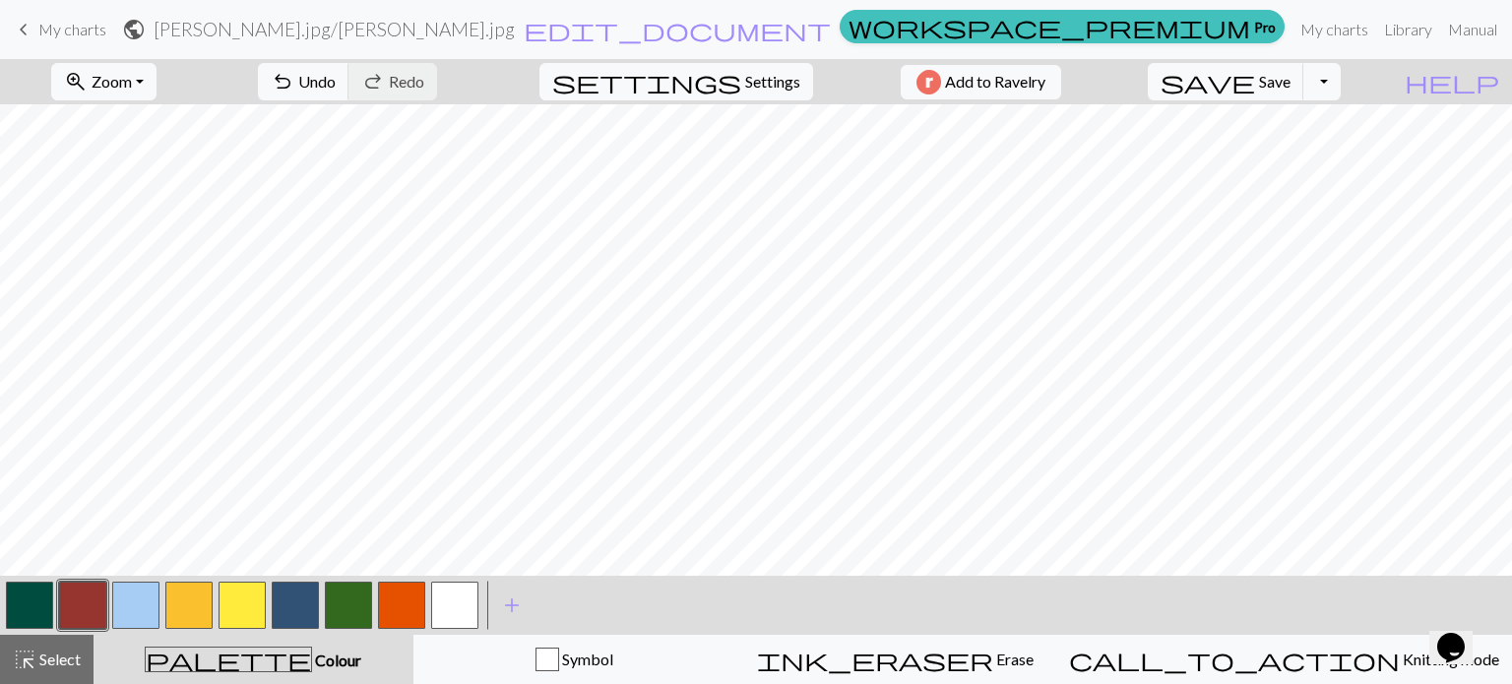
click at [190, 601] on button "button" at bounding box center [188, 605] width 47 height 47
click at [76, 594] on button "button" at bounding box center [82, 605] width 47 height 47
click at [239, 607] on button "button" at bounding box center [242, 605] width 47 height 47
click at [291, 595] on button "button" at bounding box center [295, 605] width 47 height 47
click at [892, 232] on div "zoom_in Zoom Zoom Fit all Fit width Fit height 50% 100% 150% 200% undo Undo Und…" at bounding box center [756, 371] width 1512 height 625
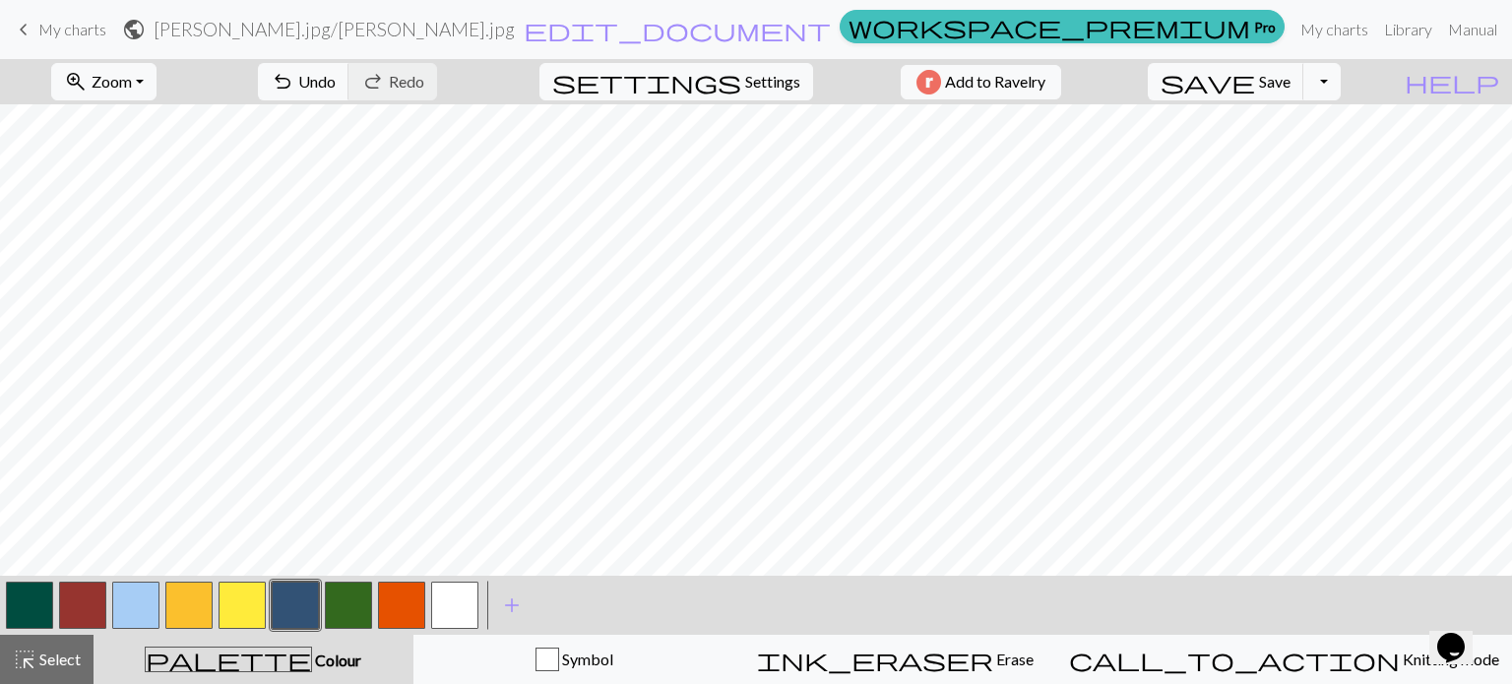
click at [244, 604] on button "button" at bounding box center [242, 605] width 47 height 47
click at [134, 605] on button "button" at bounding box center [135, 605] width 47 height 47
click at [80, 601] on button "button" at bounding box center [82, 605] width 47 height 47
click at [189, 605] on button "button" at bounding box center [188, 605] width 47 height 47
click at [96, 609] on button "button" at bounding box center [82, 605] width 47 height 47
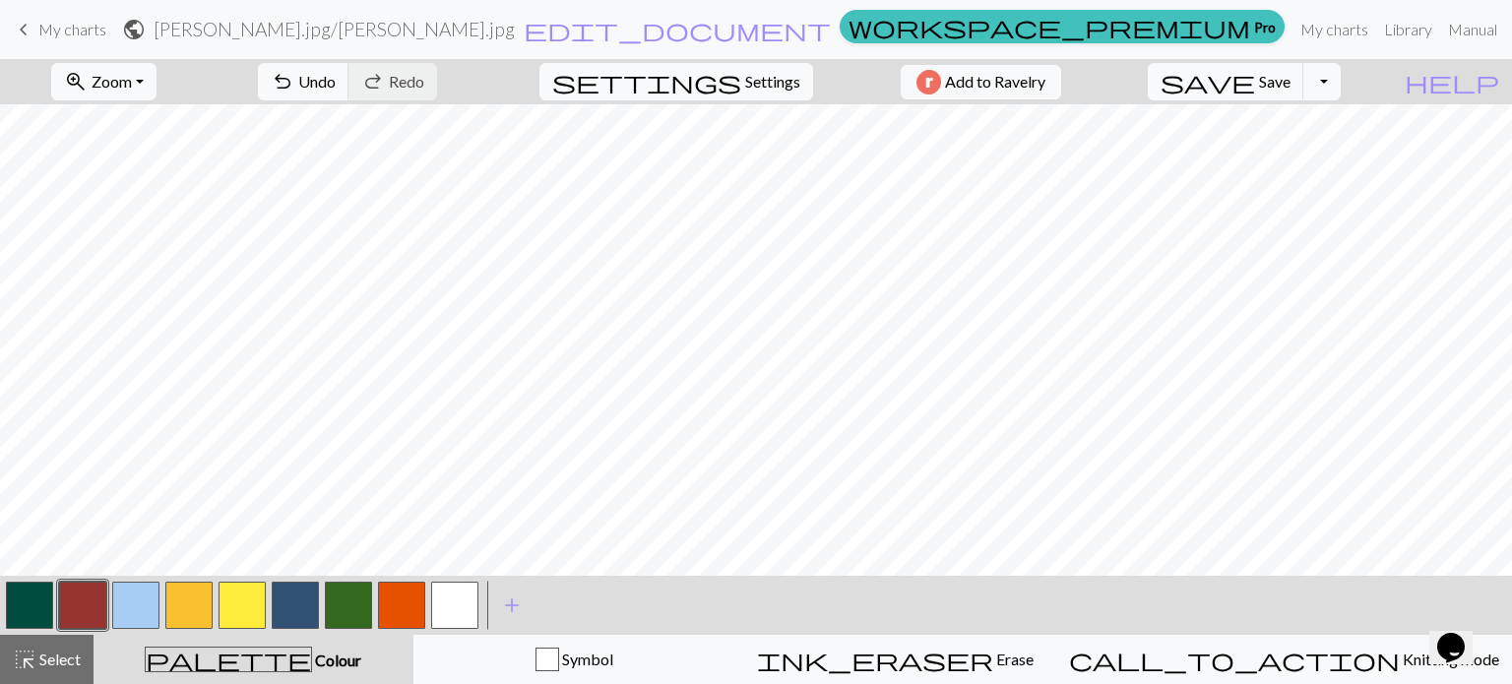
click at [127, 594] on button "button" at bounding box center [135, 605] width 47 height 47
click at [178, 606] on button "button" at bounding box center [188, 605] width 47 height 47
click at [85, 589] on button "button" at bounding box center [82, 605] width 47 height 47
click at [130, 606] on button "button" at bounding box center [135, 605] width 47 height 47
click at [197, 607] on button "button" at bounding box center [188, 605] width 47 height 47
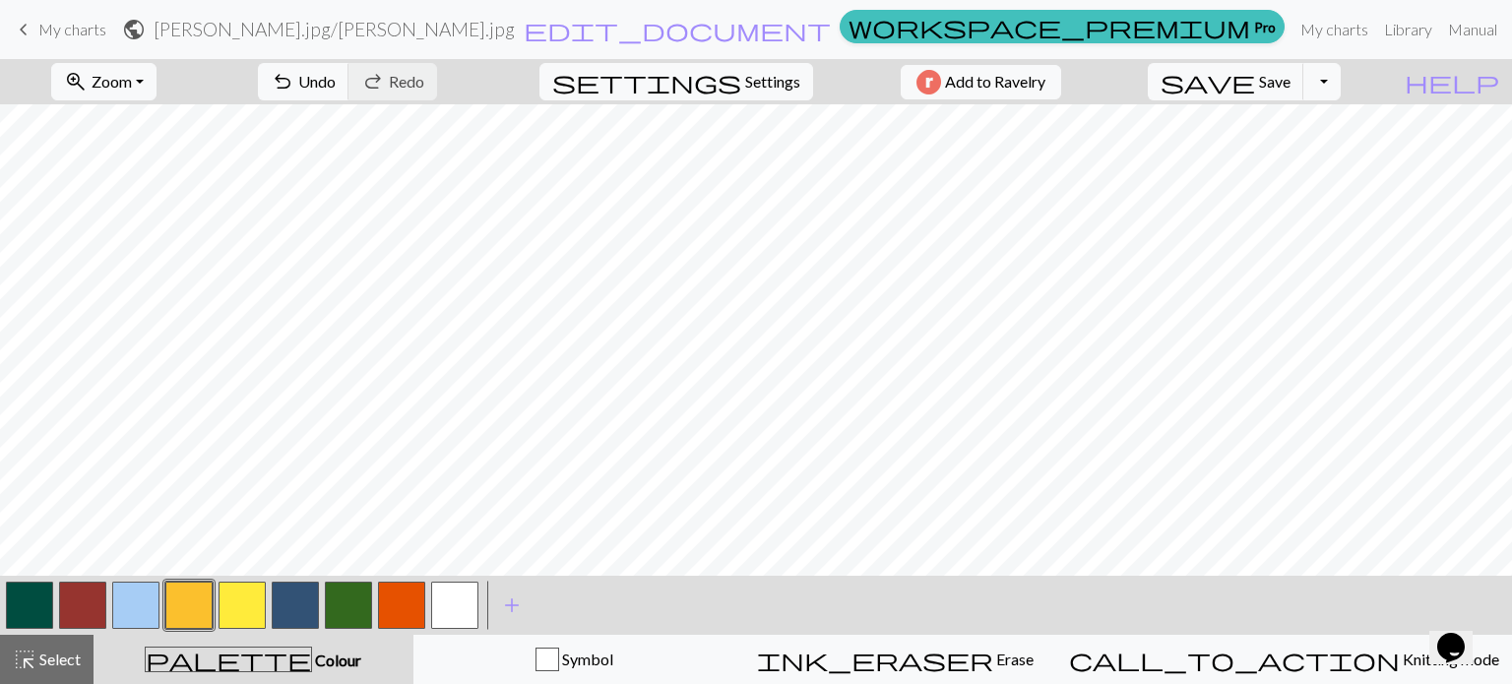
click at [91, 598] on button "button" at bounding box center [82, 605] width 47 height 47
click at [138, 598] on button "button" at bounding box center [135, 605] width 47 height 47
click at [243, 585] on button "button" at bounding box center [242, 605] width 47 height 47
click at [193, 595] on button "button" at bounding box center [188, 605] width 47 height 47
drag, startPoint x: 224, startPoint y: 574, endPoint x: 790, endPoint y: 606, distance: 566.1
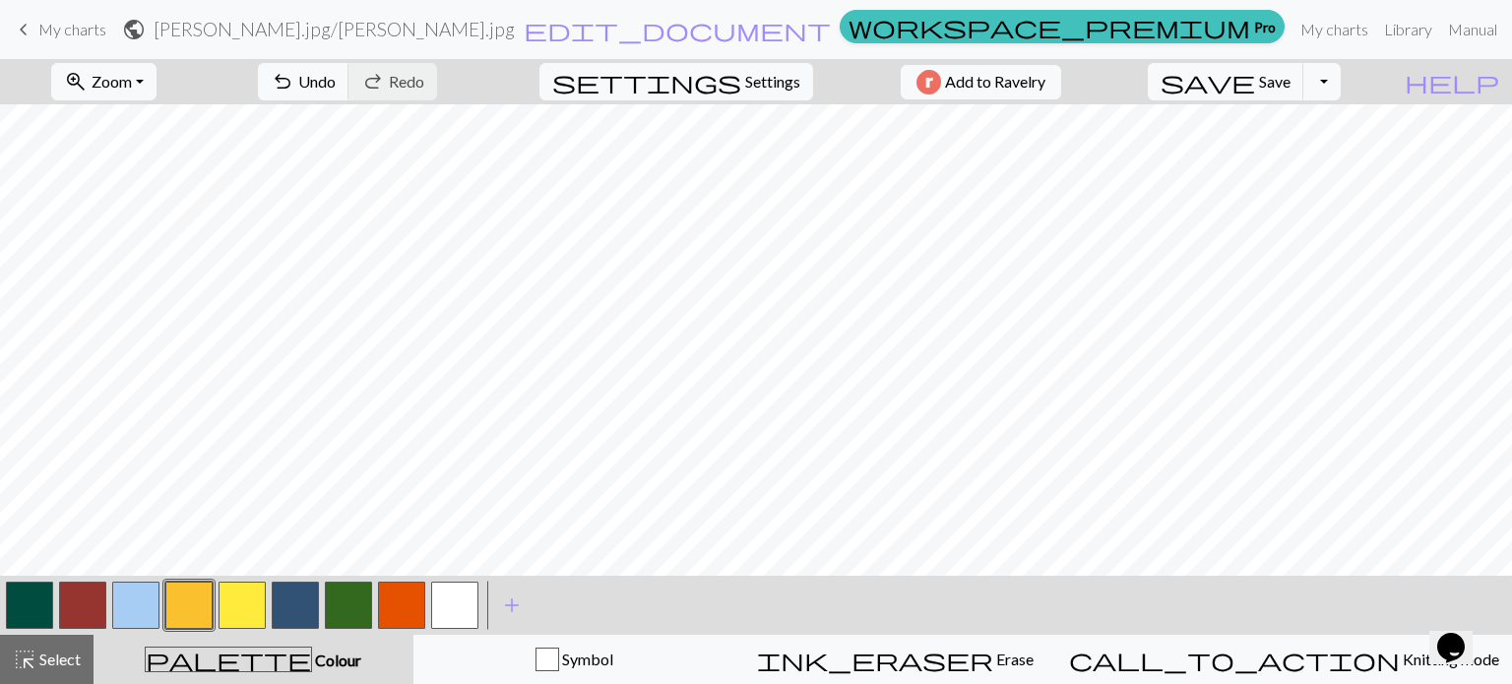
click at [790, 606] on div "< > add Add a colour" at bounding box center [756, 605] width 1512 height 59
click at [142, 594] on button "button" at bounding box center [135, 605] width 47 height 47
drag, startPoint x: 160, startPoint y: 584, endPoint x: 716, endPoint y: 598, distance: 556.5
click at [716, 598] on div "< > add Add a colour" at bounding box center [756, 605] width 1512 height 59
click at [238, 607] on button "button" at bounding box center [242, 605] width 47 height 47
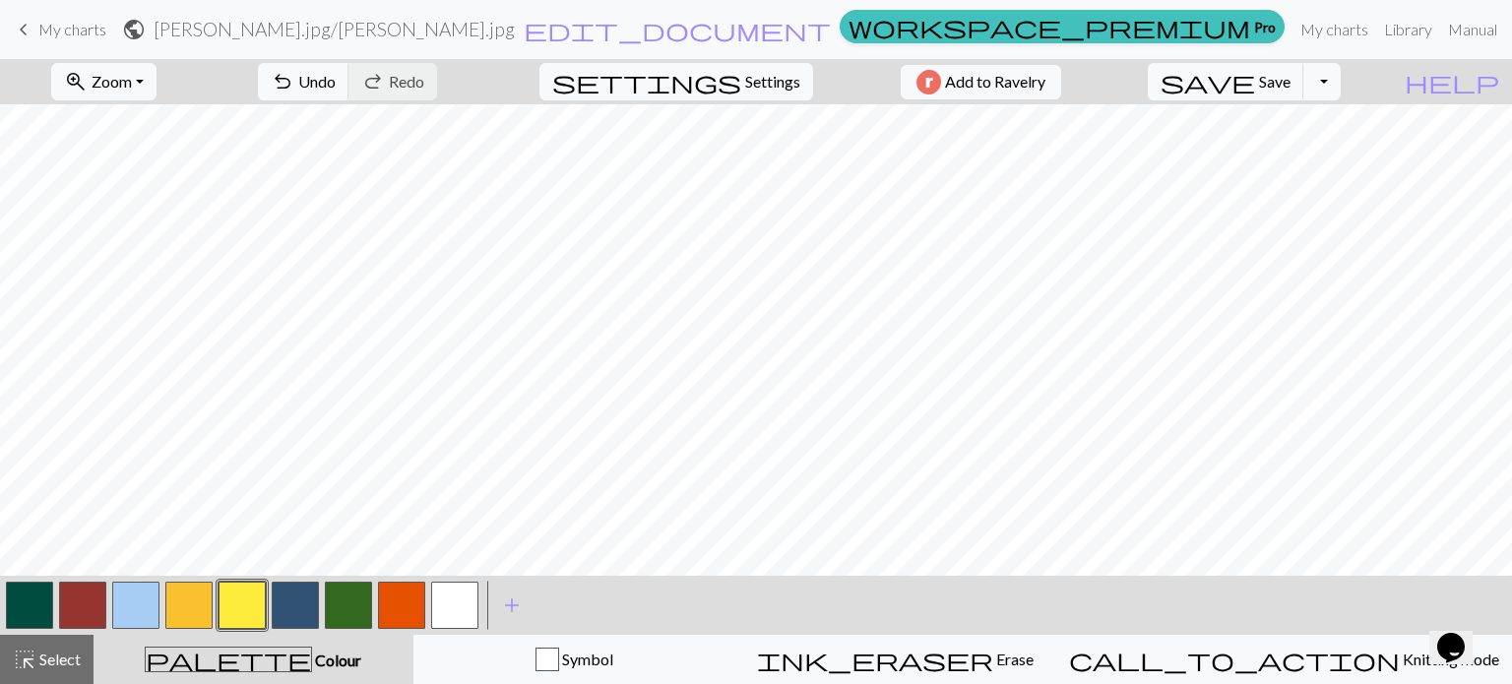
click at [206, 595] on button "button" at bounding box center [188, 605] width 47 height 47
click at [133, 607] on button "button" at bounding box center [135, 605] width 47 height 47
click at [259, 602] on button "button" at bounding box center [242, 605] width 47 height 47
click at [201, 599] on button "button" at bounding box center [188, 605] width 47 height 47
click at [144, 605] on button "button" at bounding box center [135, 605] width 47 height 47
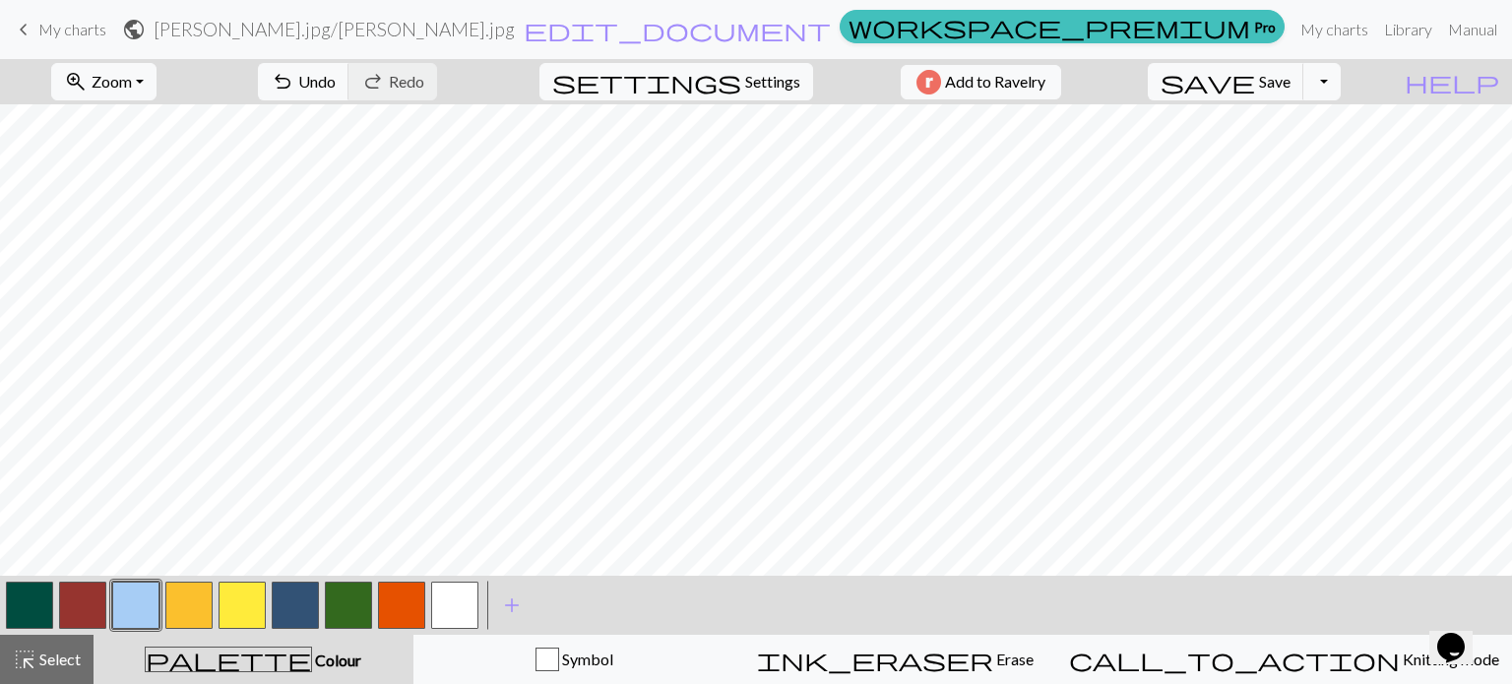
click at [240, 614] on button "button" at bounding box center [242, 605] width 47 height 47
click at [199, 600] on button "button" at bounding box center [188, 605] width 47 height 47
click at [147, 602] on button "button" at bounding box center [135, 605] width 47 height 47
click at [199, 615] on button "button" at bounding box center [188, 605] width 47 height 47
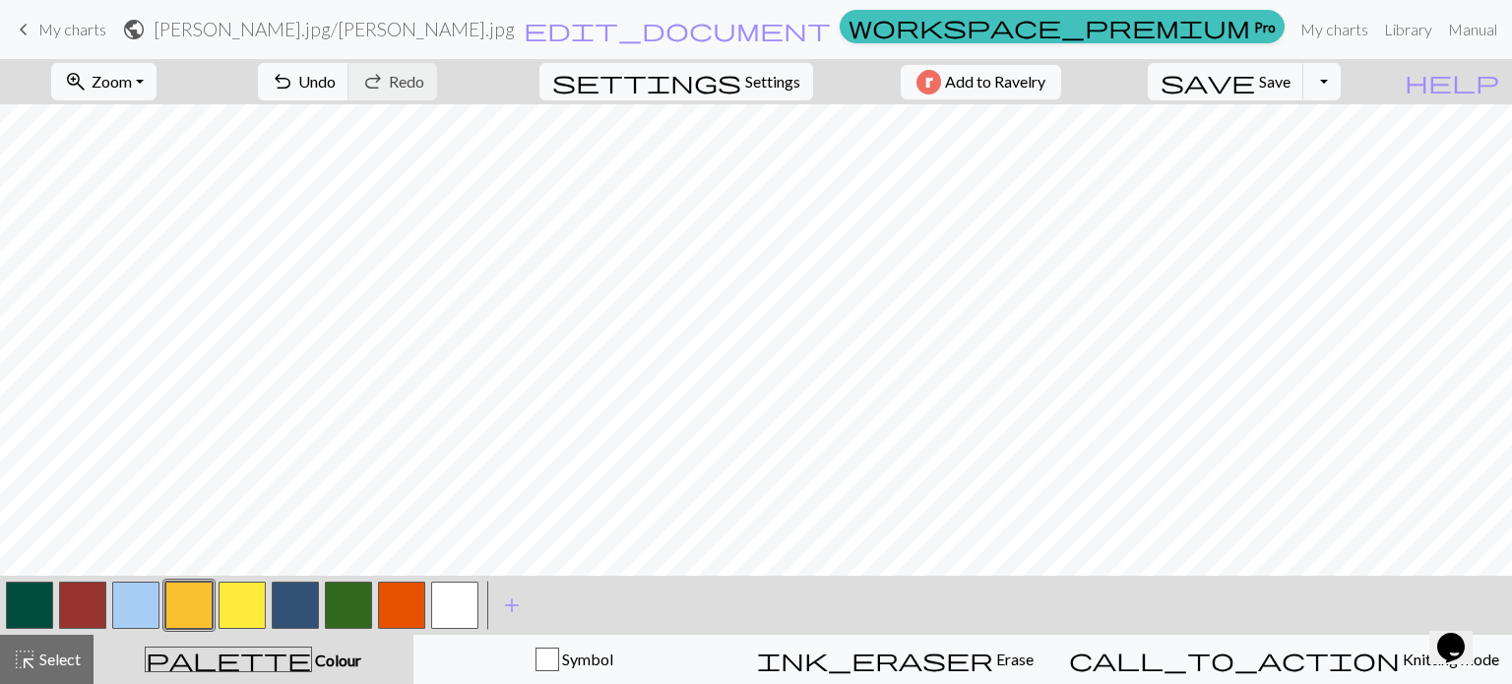
click at [235, 602] on button "button" at bounding box center [242, 605] width 47 height 47
click at [395, 590] on button "button" at bounding box center [401, 605] width 47 height 47
click at [118, 602] on button "button" at bounding box center [135, 605] width 47 height 47
click at [199, 598] on button "button" at bounding box center [188, 605] width 47 height 47
click at [237, 604] on button "button" at bounding box center [242, 605] width 47 height 47
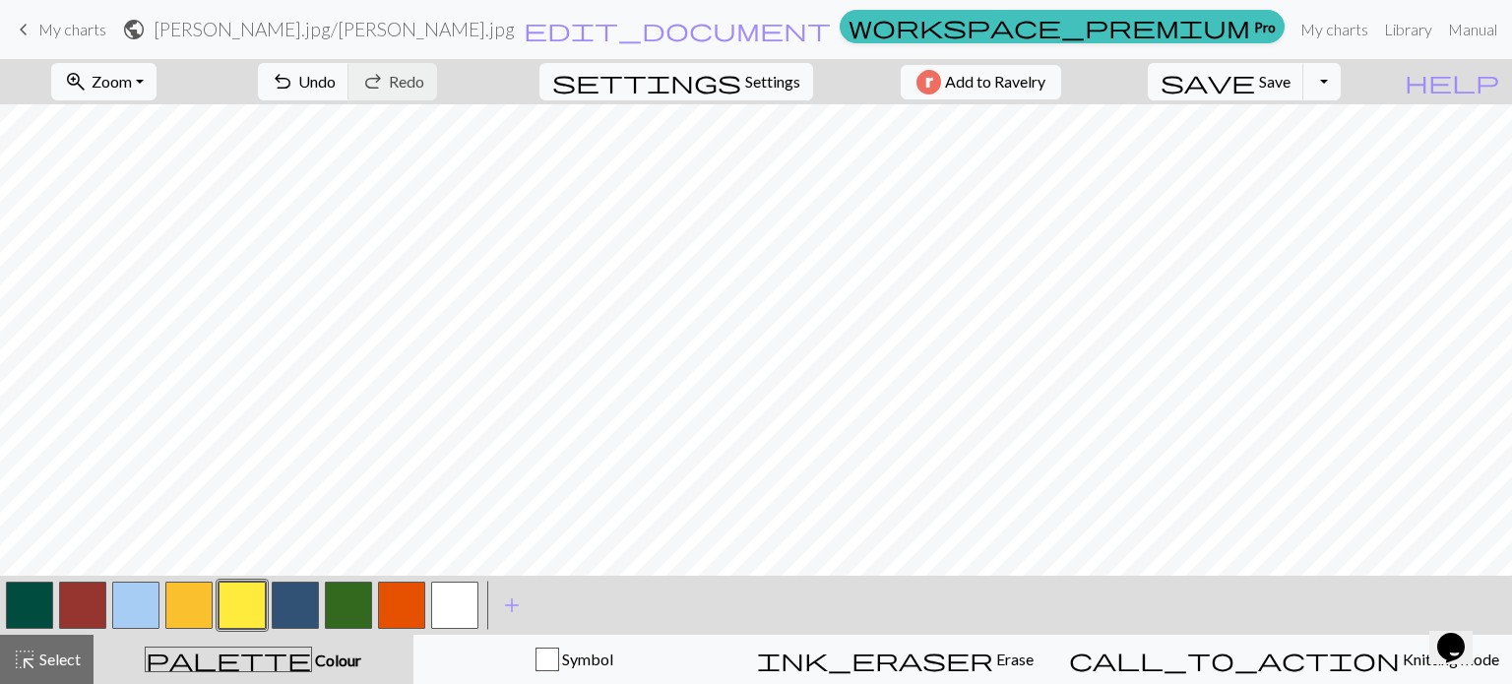
click at [412, 599] on button "button" at bounding box center [401, 605] width 47 height 47
click at [133, 582] on button "button" at bounding box center [135, 605] width 47 height 47
click at [345, 604] on button "button" at bounding box center [348, 605] width 47 height 47
click at [397, 609] on button "button" at bounding box center [401, 605] width 47 height 47
click at [199, 599] on button "button" at bounding box center [188, 605] width 47 height 47
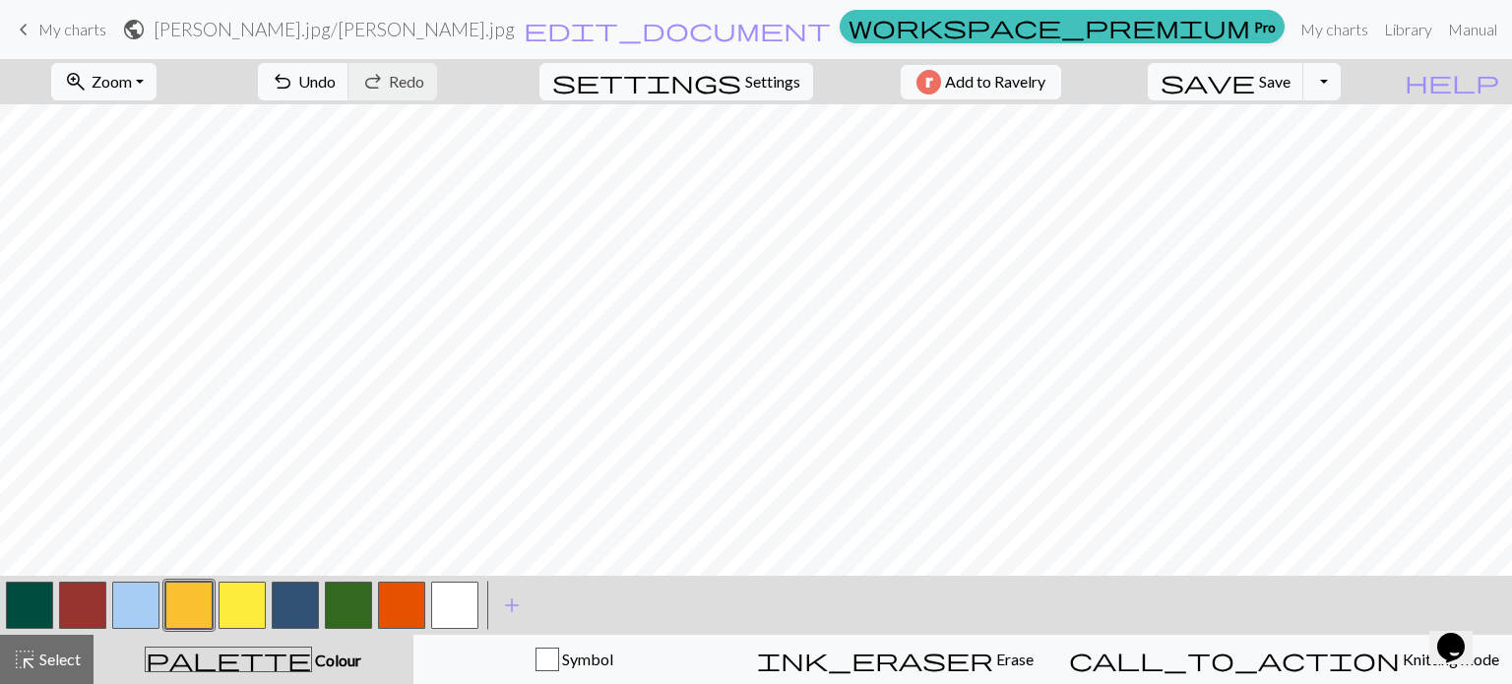
click at [244, 590] on button "button" at bounding box center [242, 605] width 47 height 47
click at [142, 599] on button "button" at bounding box center [135, 605] width 47 height 47
click at [67, 600] on button "button" at bounding box center [82, 605] width 47 height 47
click at [396, 595] on button "button" at bounding box center [401, 605] width 47 height 47
click at [394, 609] on button "button" at bounding box center [401, 605] width 47 height 47
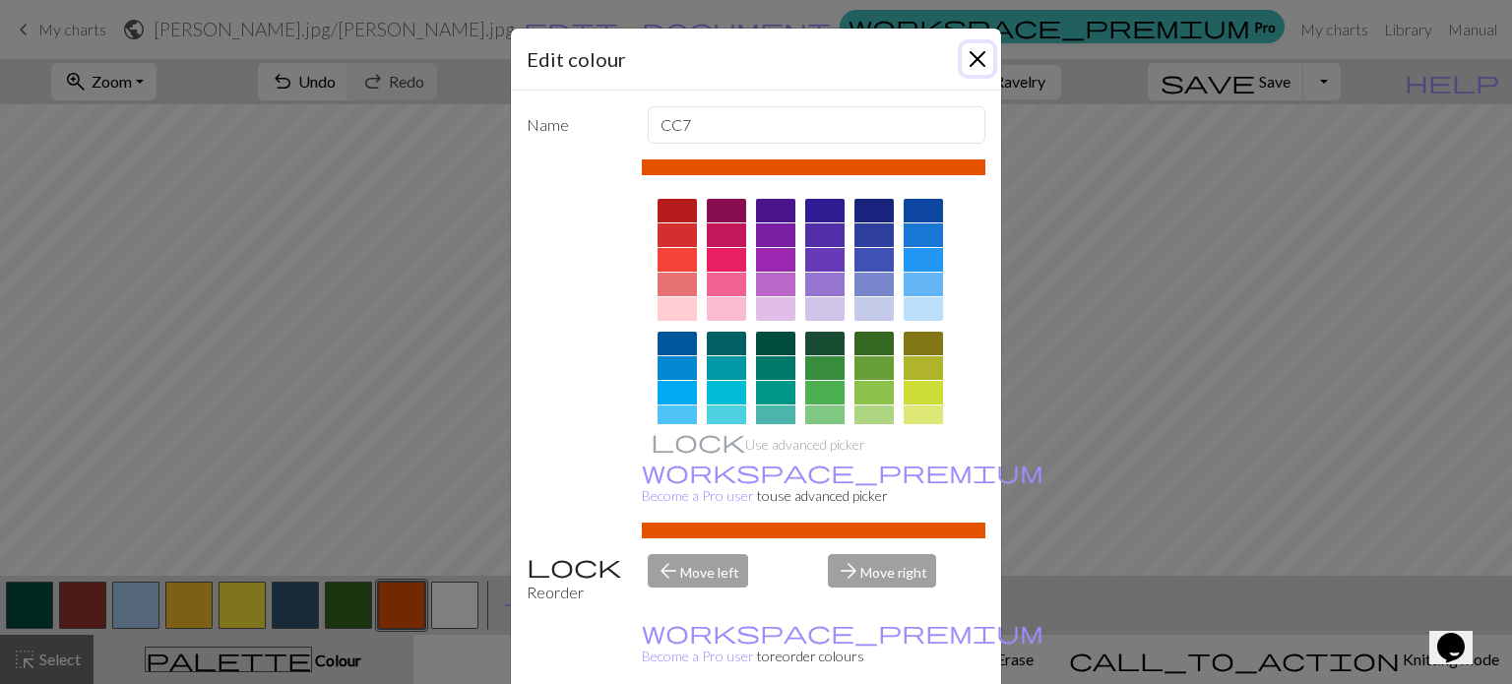
click at [975, 60] on button "Close" at bounding box center [978, 59] width 32 height 32
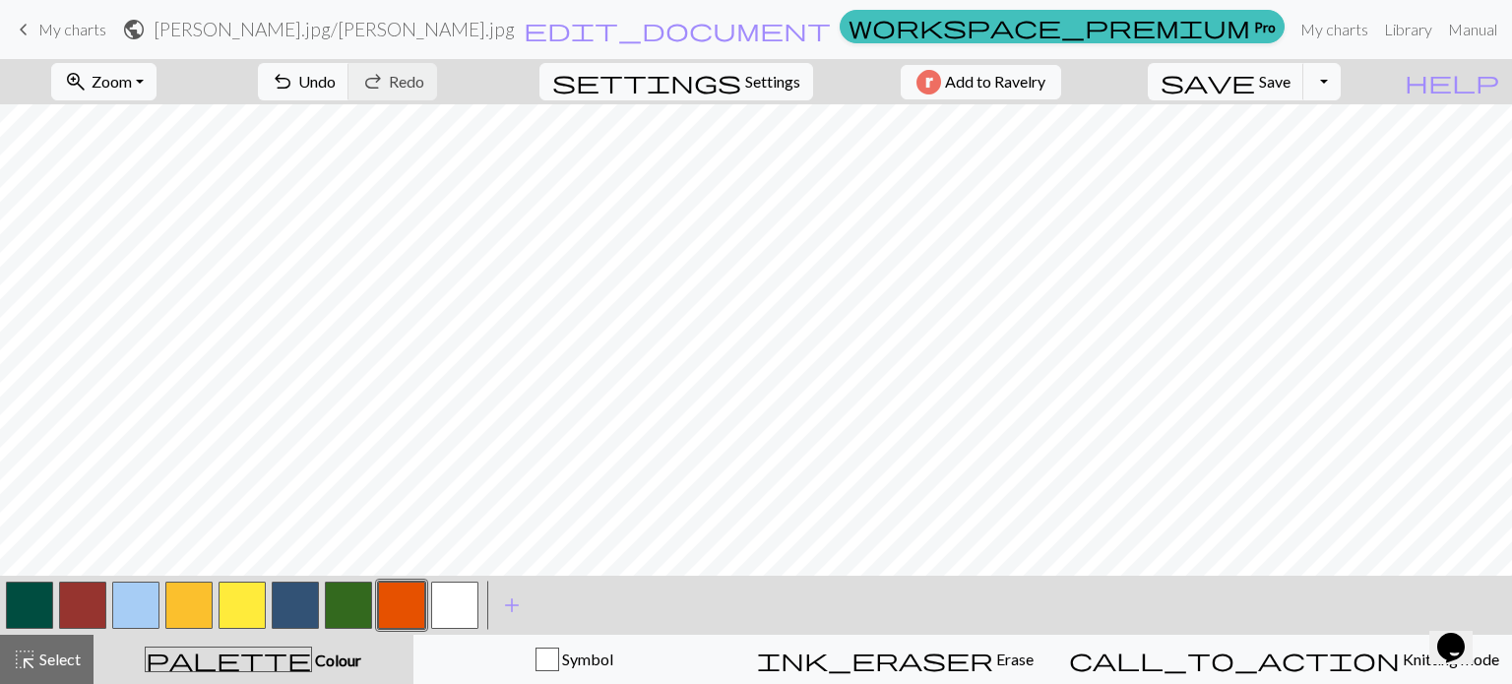
click at [343, 603] on button "button" at bounding box center [348, 605] width 47 height 47
click at [188, 616] on button "button" at bounding box center [188, 605] width 47 height 47
click at [148, 586] on button "button" at bounding box center [135, 605] width 47 height 47
click at [397, 598] on button "button" at bounding box center [401, 605] width 47 height 47
click at [351, 602] on button "button" at bounding box center [348, 605] width 47 height 47
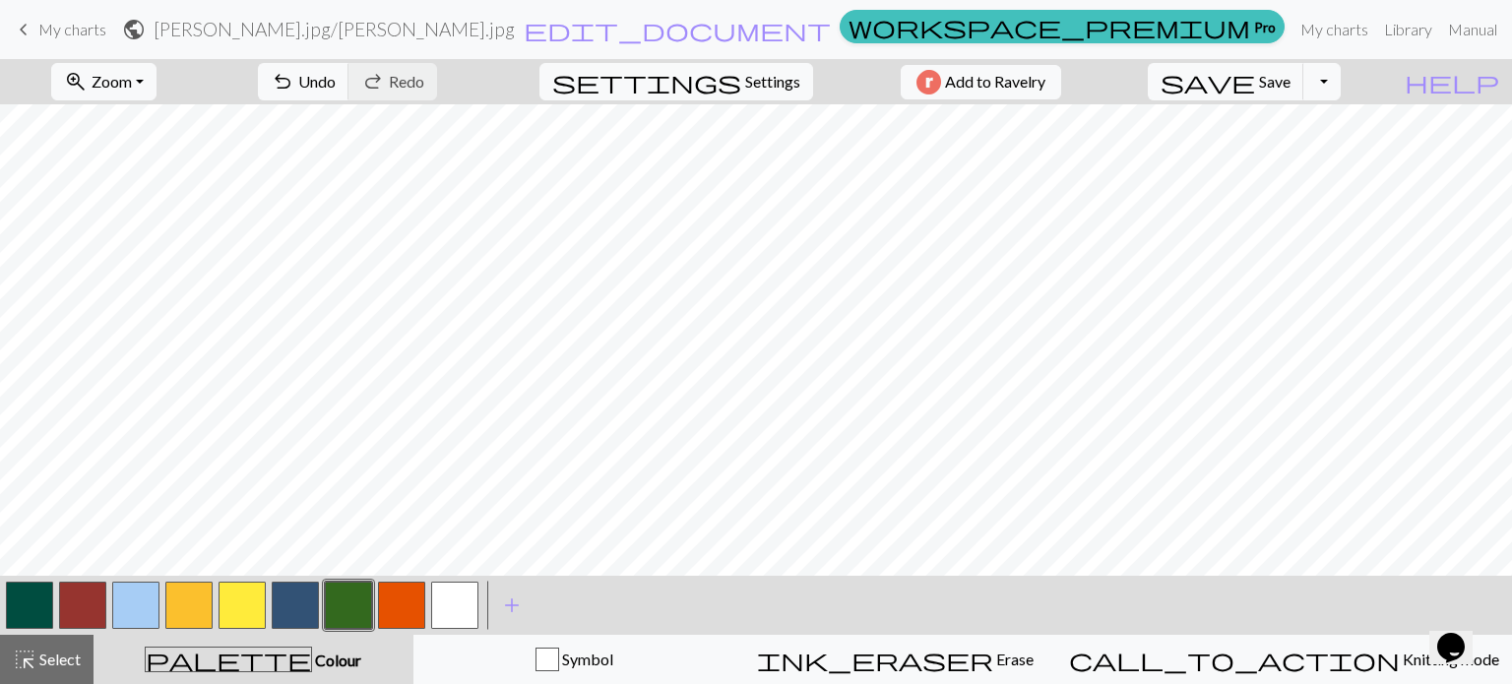
click at [143, 595] on button "button" at bounding box center [135, 605] width 47 height 47
click at [398, 598] on button "button" at bounding box center [401, 605] width 47 height 47
click at [351, 597] on button "button" at bounding box center [348, 605] width 47 height 47
click at [140, 590] on button "button" at bounding box center [135, 605] width 47 height 47
click at [358, 608] on button "button" at bounding box center [348, 605] width 47 height 47
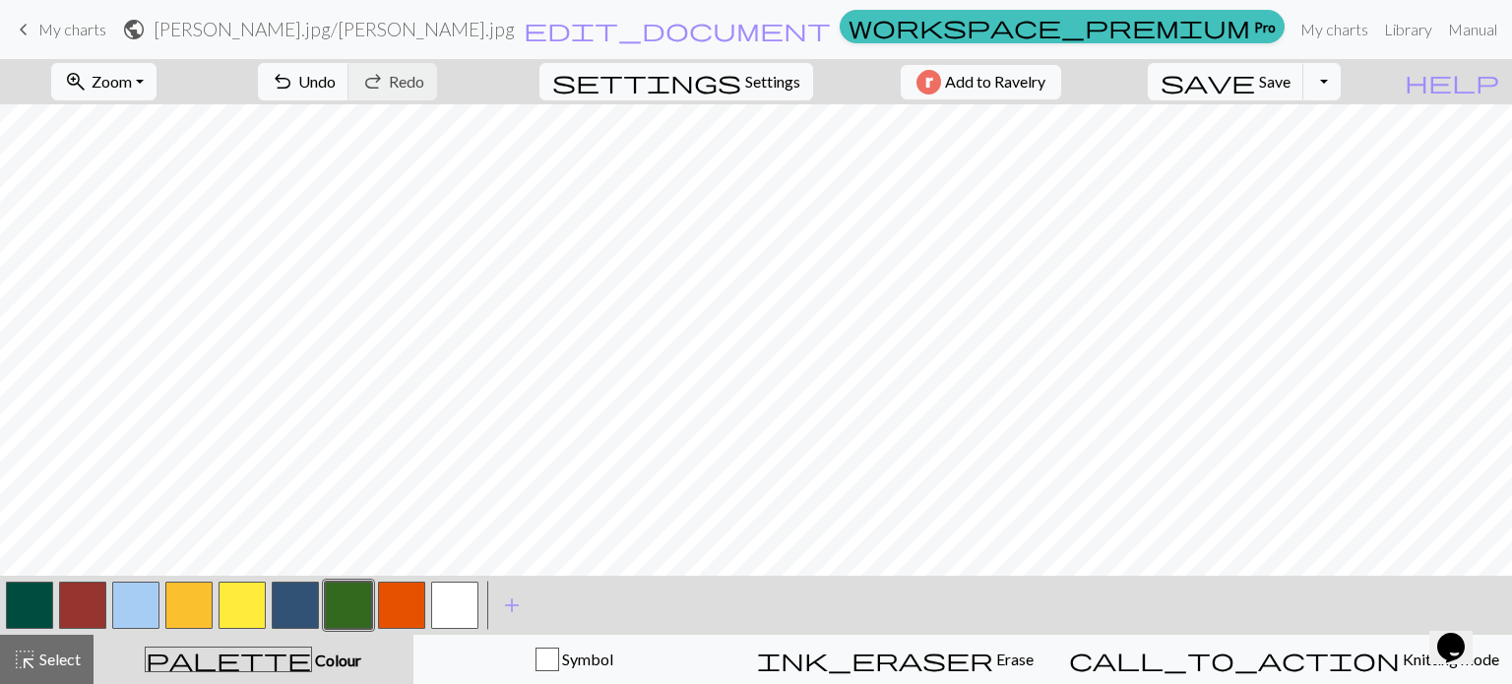
click at [379, 596] on button "button" at bounding box center [401, 605] width 47 height 47
click at [355, 599] on button "button" at bounding box center [348, 605] width 47 height 47
click at [139, 615] on button "button" at bounding box center [135, 605] width 47 height 47
click at [390, 602] on button "button" at bounding box center [401, 605] width 47 height 47
click at [361, 596] on button "button" at bounding box center [348, 605] width 47 height 47
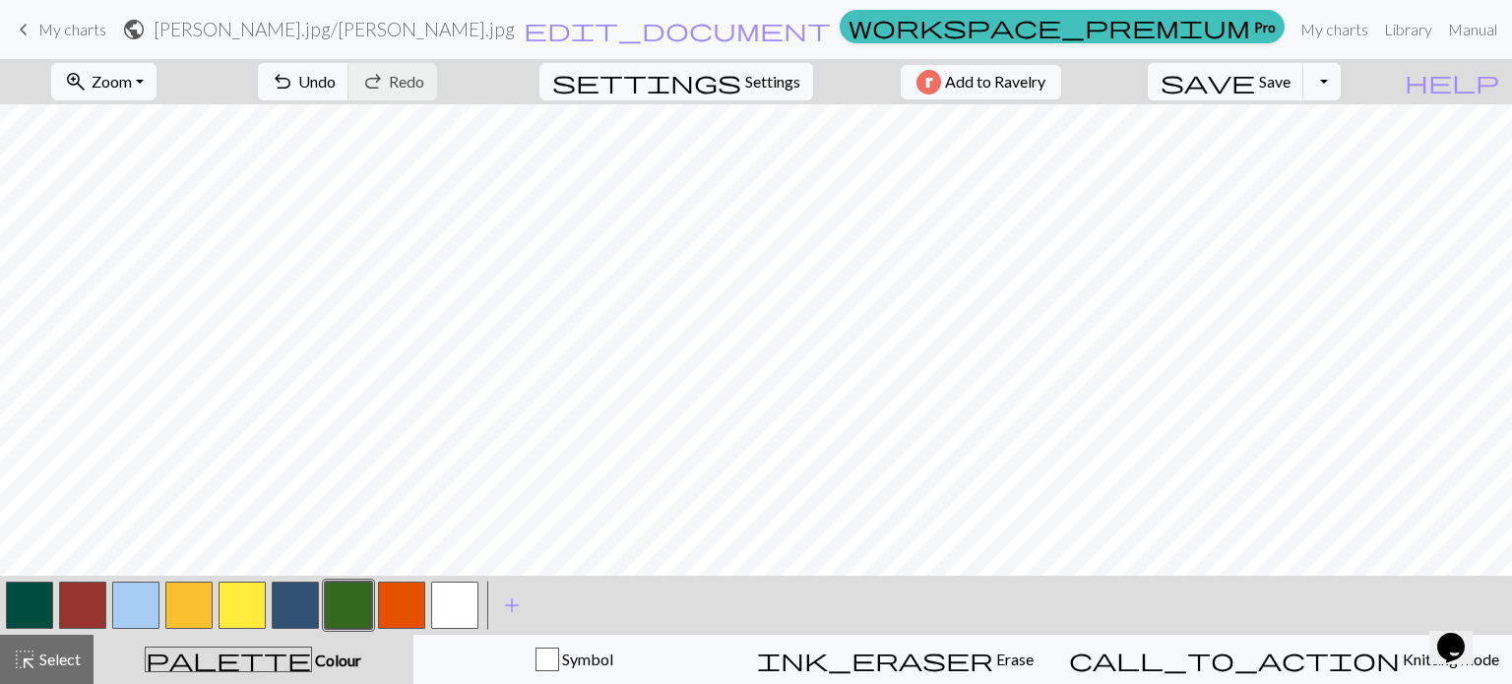
click at [139, 600] on button "button" at bounding box center [135, 605] width 47 height 47
click at [393, 601] on button "button" at bounding box center [401, 605] width 47 height 47
click at [351, 599] on button "button" at bounding box center [348, 605] width 47 height 47
click at [138, 602] on button "button" at bounding box center [135, 605] width 47 height 47
click at [343, 610] on button "button" at bounding box center [348, 605] width 47 height 47
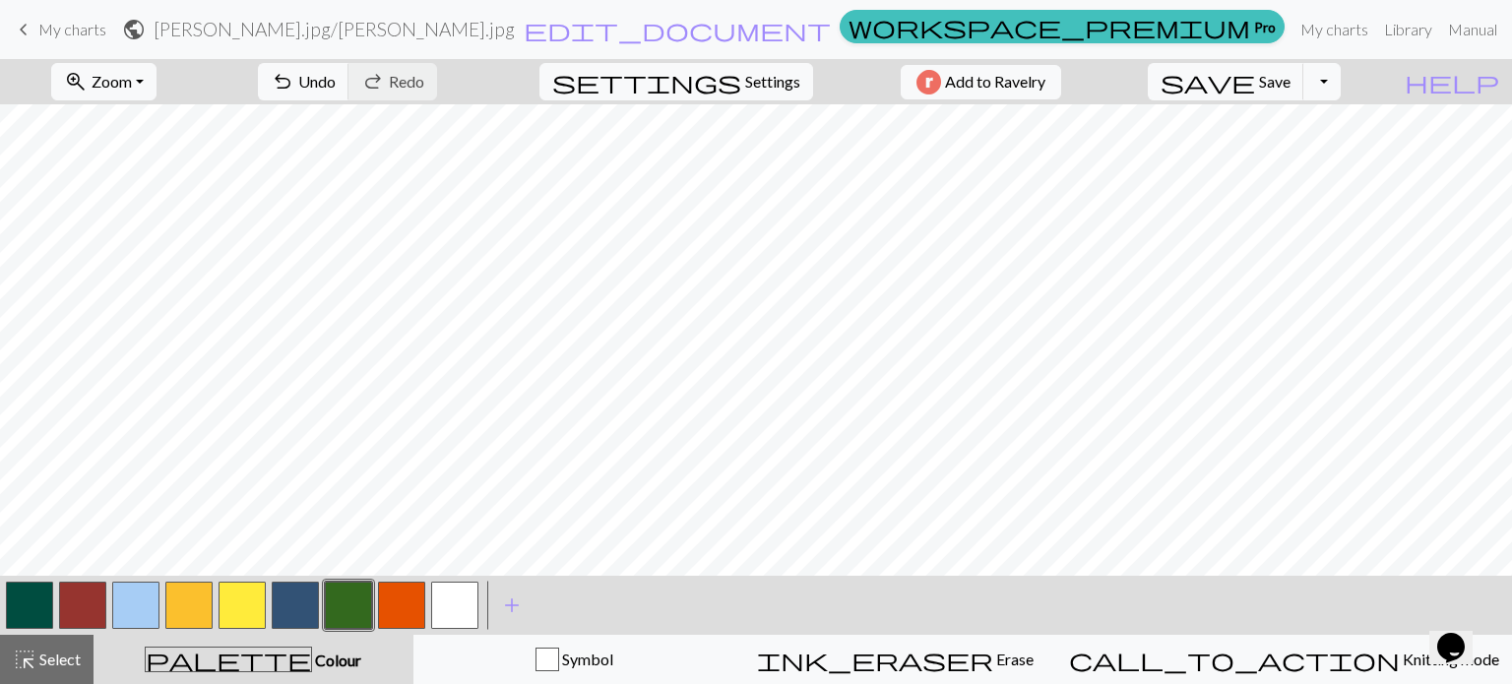
click at [126, 606] on button "button" at bounding box center [135, 605] width 47 height 47
click at [352, 605] on button "button" at bounding box center [348, 605] width 47 height 47
click at [248, 608] on button "button" at bounding box center [242, 605] width 47 height 47
click at [119, 617] on button "button" at bounding box center [135, 605] width 47 height 47
click at [237, 594] on button "button" at bounding box center [242, 605] width 47 height 47
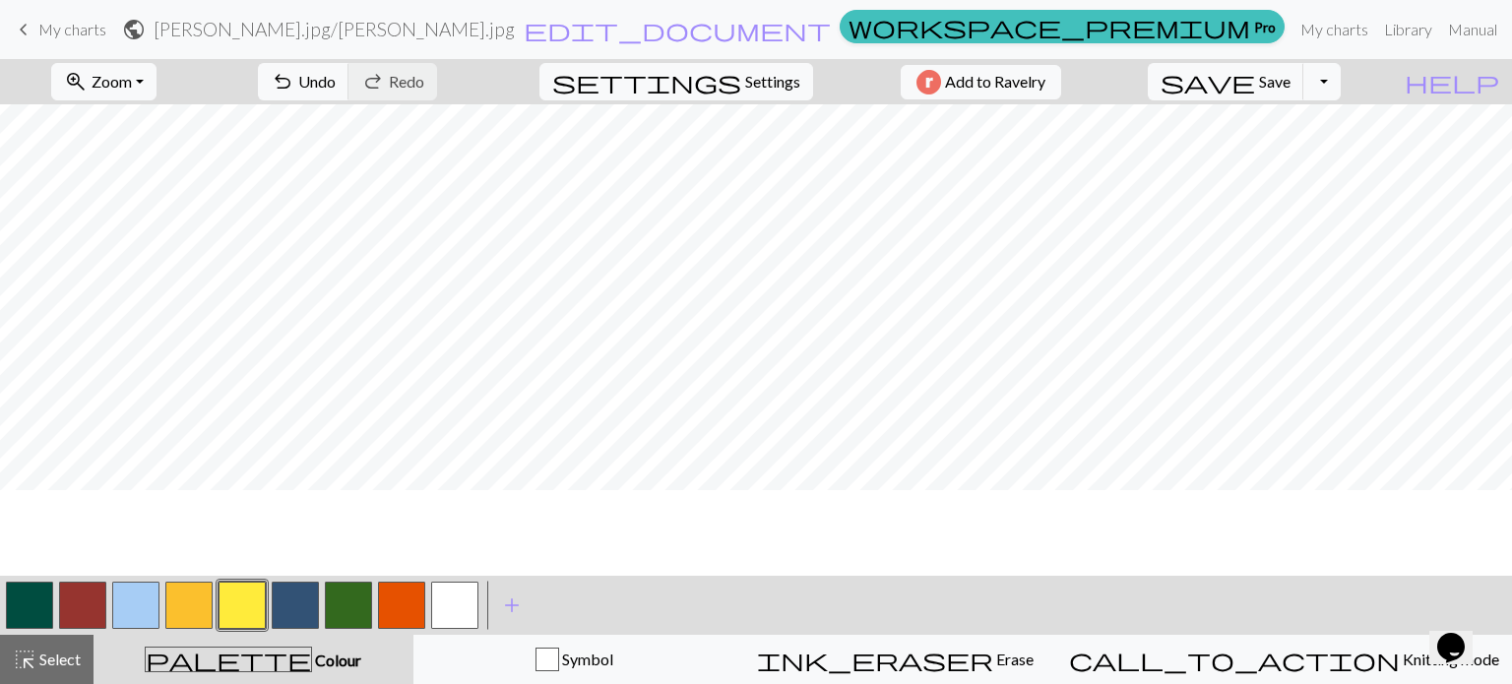
scroll to position [0, 0]
click at [360, 621] on button "button" at bounding box center [348, 605] width 47 height 47
click at [1291, 87] on span "Save" at bounding box center [1275, 81] width 32 height 19
click at [1341, 88] on button "Toggle Dropdown" at bounding box center [1322, 81] width 37 height 37
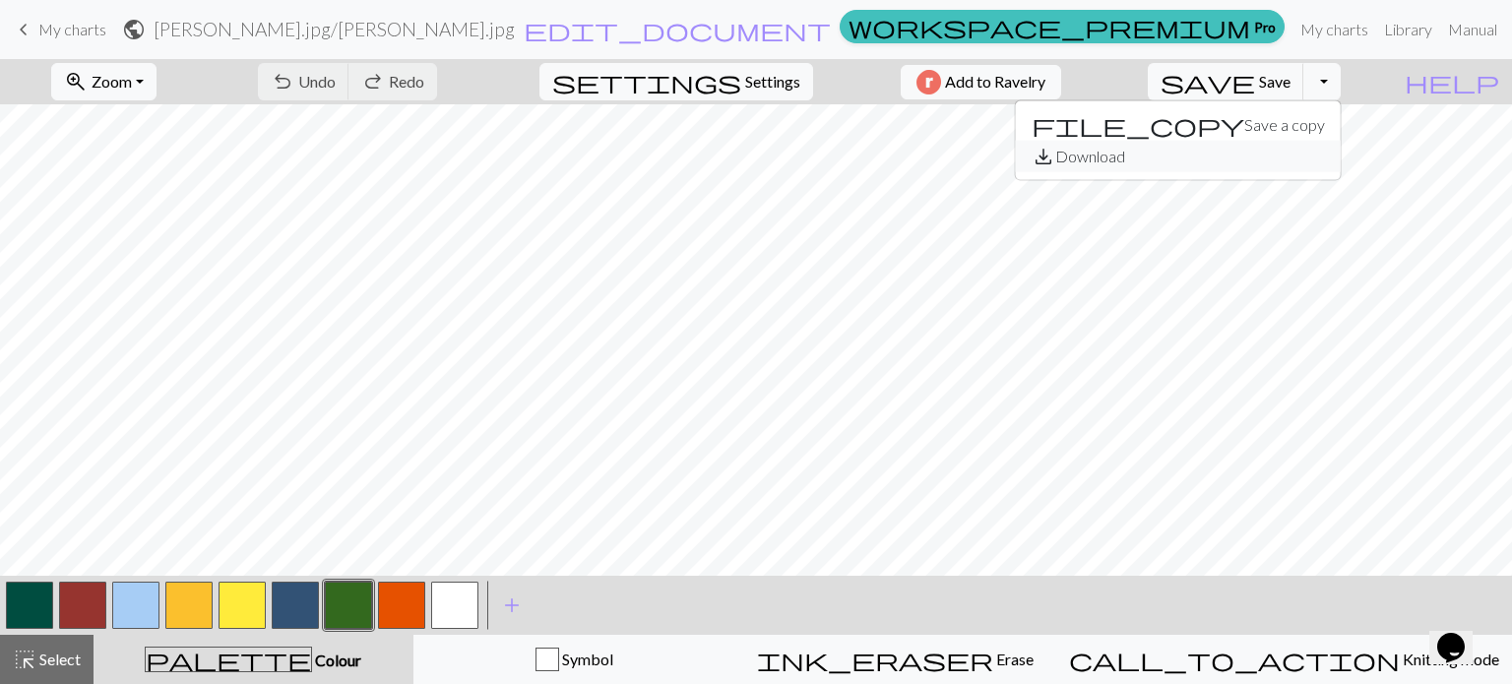
click at [1304, 170] on button "save_alt Download" at bounding box center [1178, 157] width 325 height 32
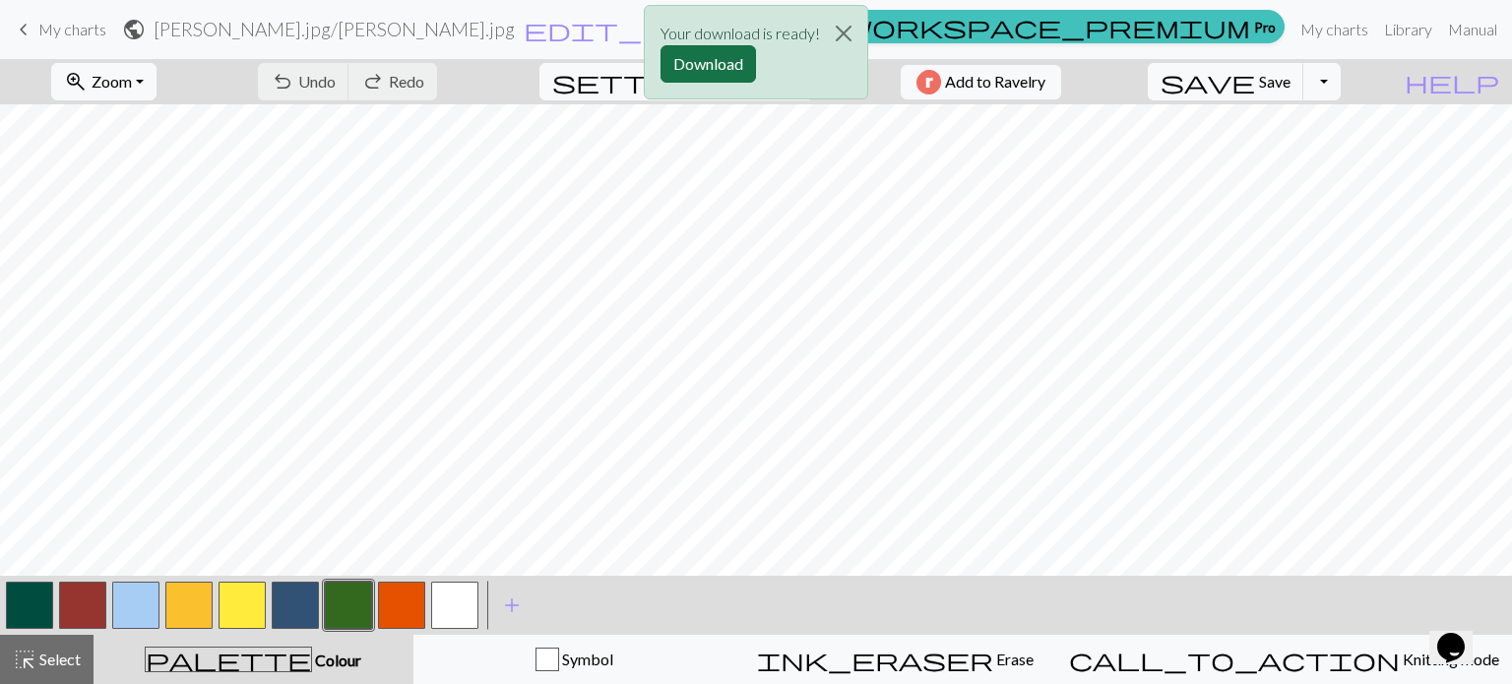
click at [744, 59] on button "Download" at bounding box center [709, 63] width 96 height 37
